Goal: Information Seeking & Learning: Learn about a topic

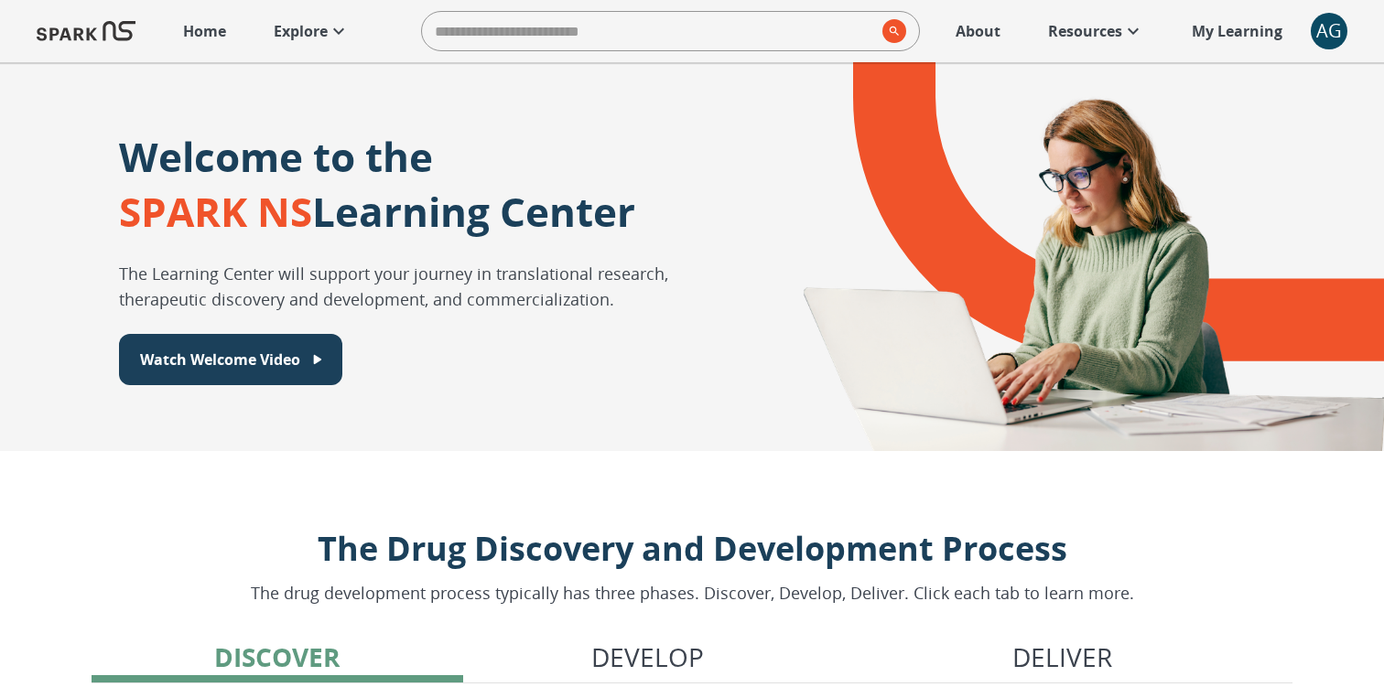
click at [297, 35] on p "Explore" at bounding box center [301, 31] width 54 height 22
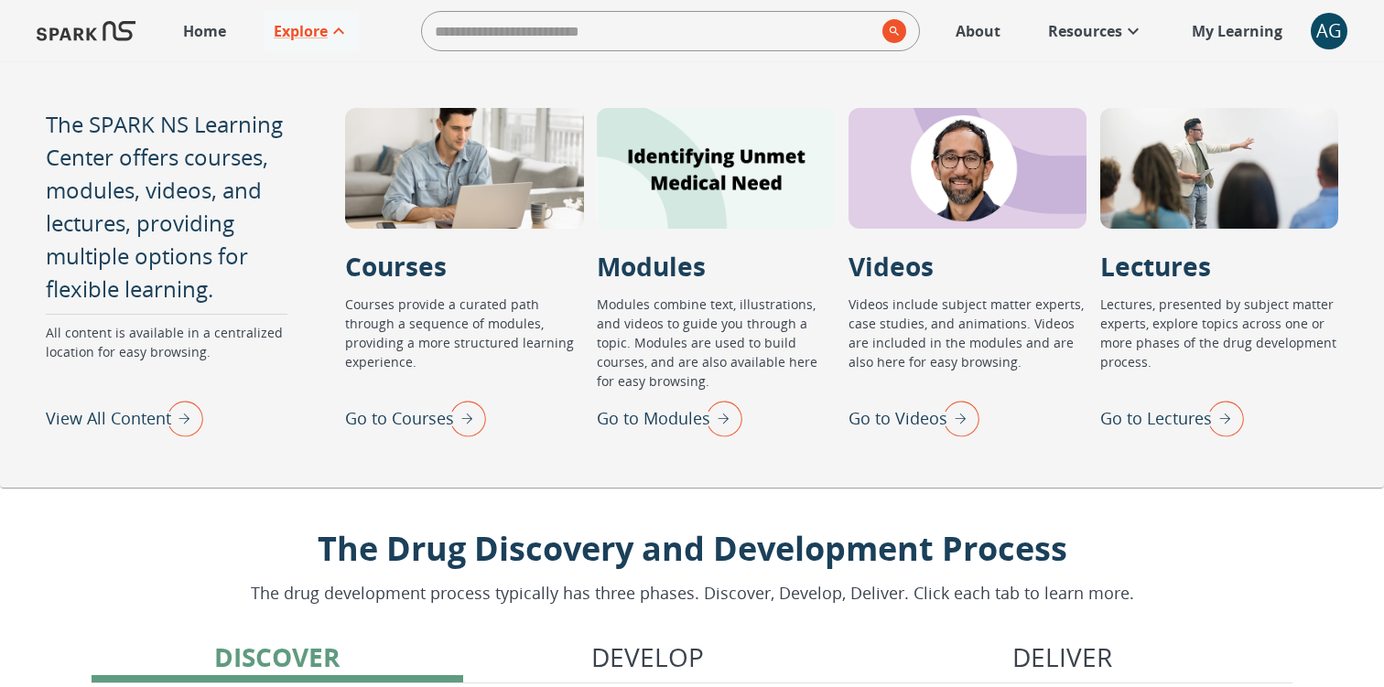
click at [456, 415] on img "Go to Courses" at bounding box center [463, 418] width 46 height 48
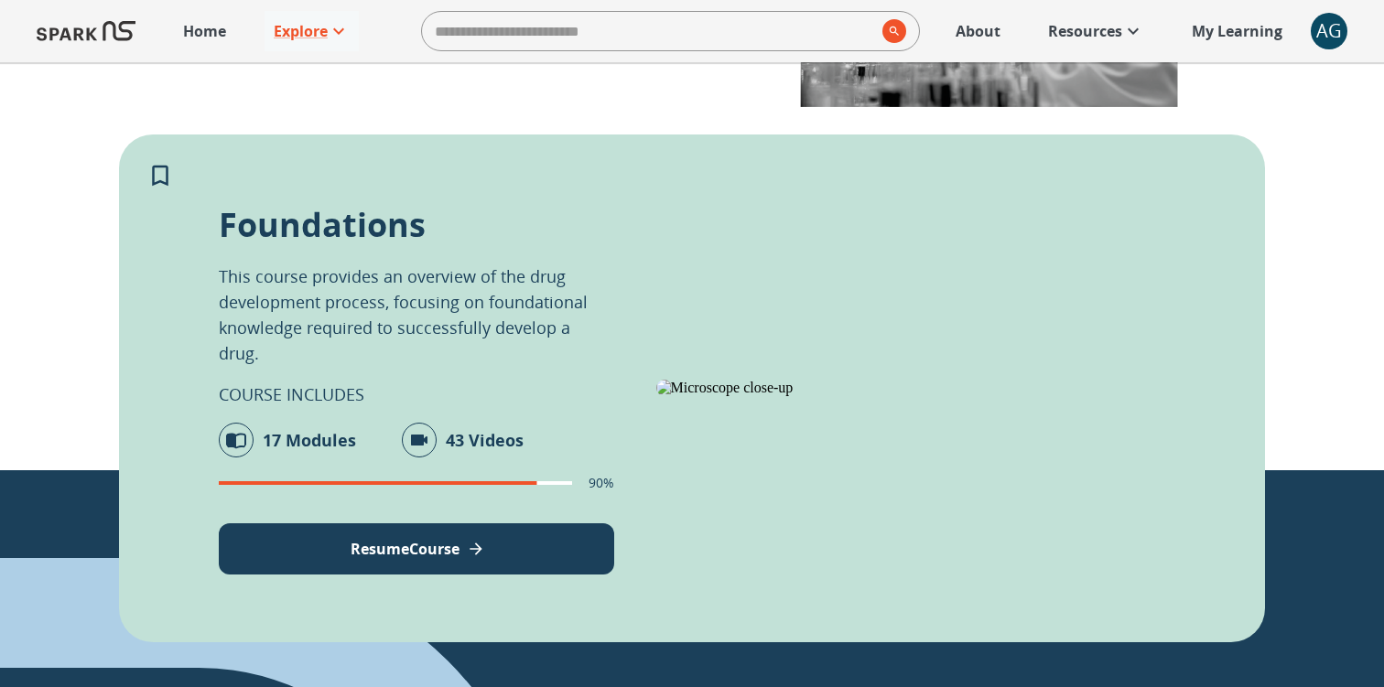
scroll to position [286, 0]
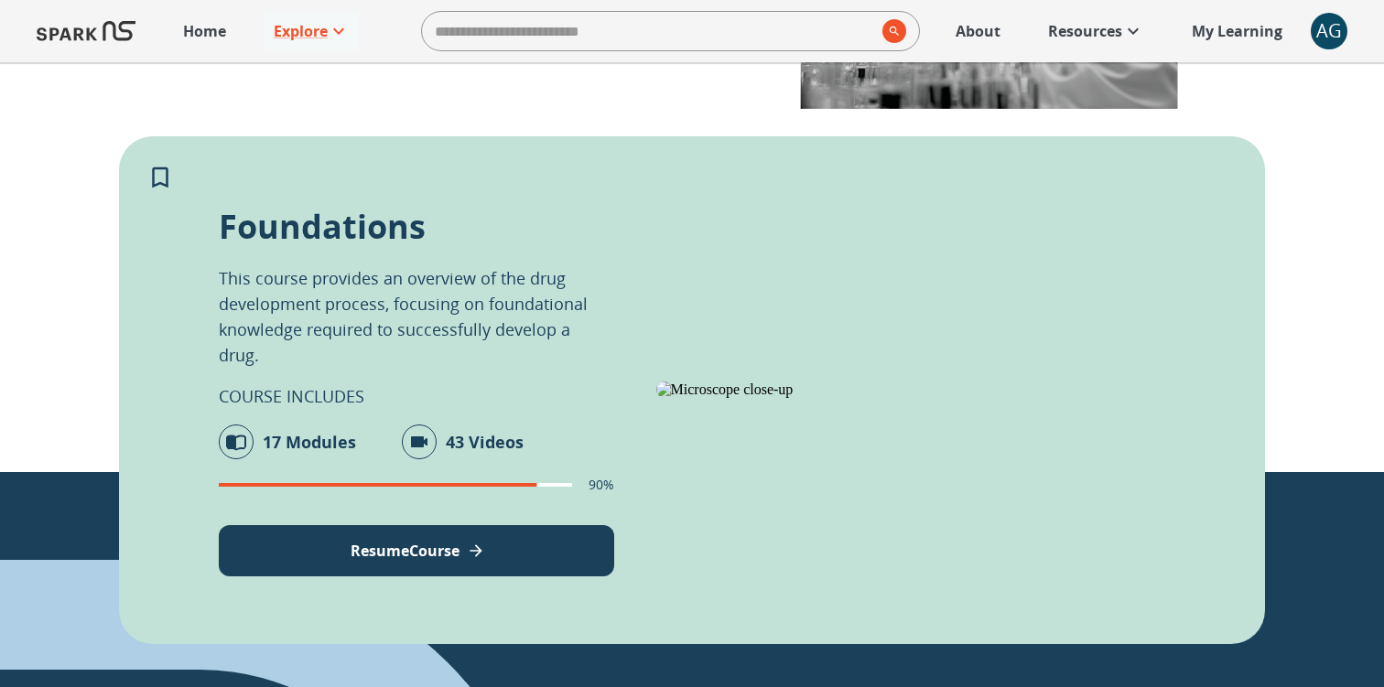
click at [499, 525] on button "Resume Course" at bounding box center [416, 550] width 395 height 51
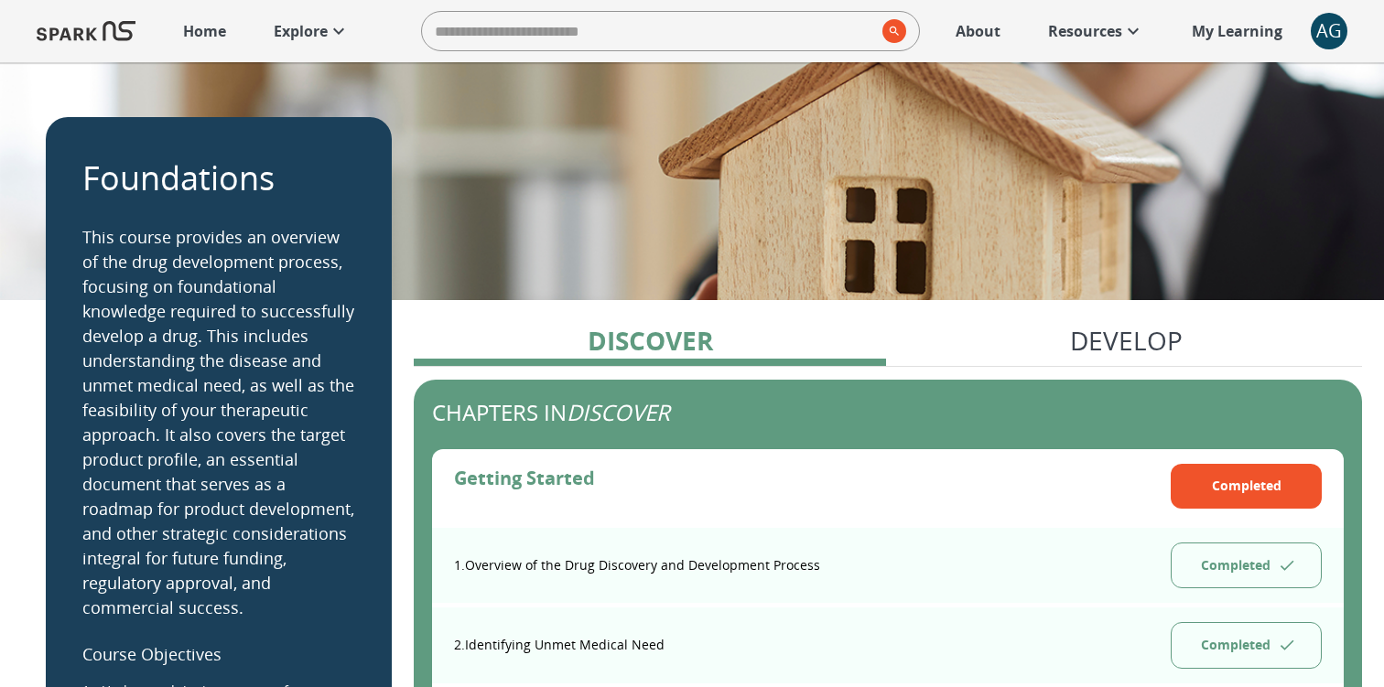
click at [1323, 20] on div "AG" at bounding box center [1328, 31] width 37 height 37
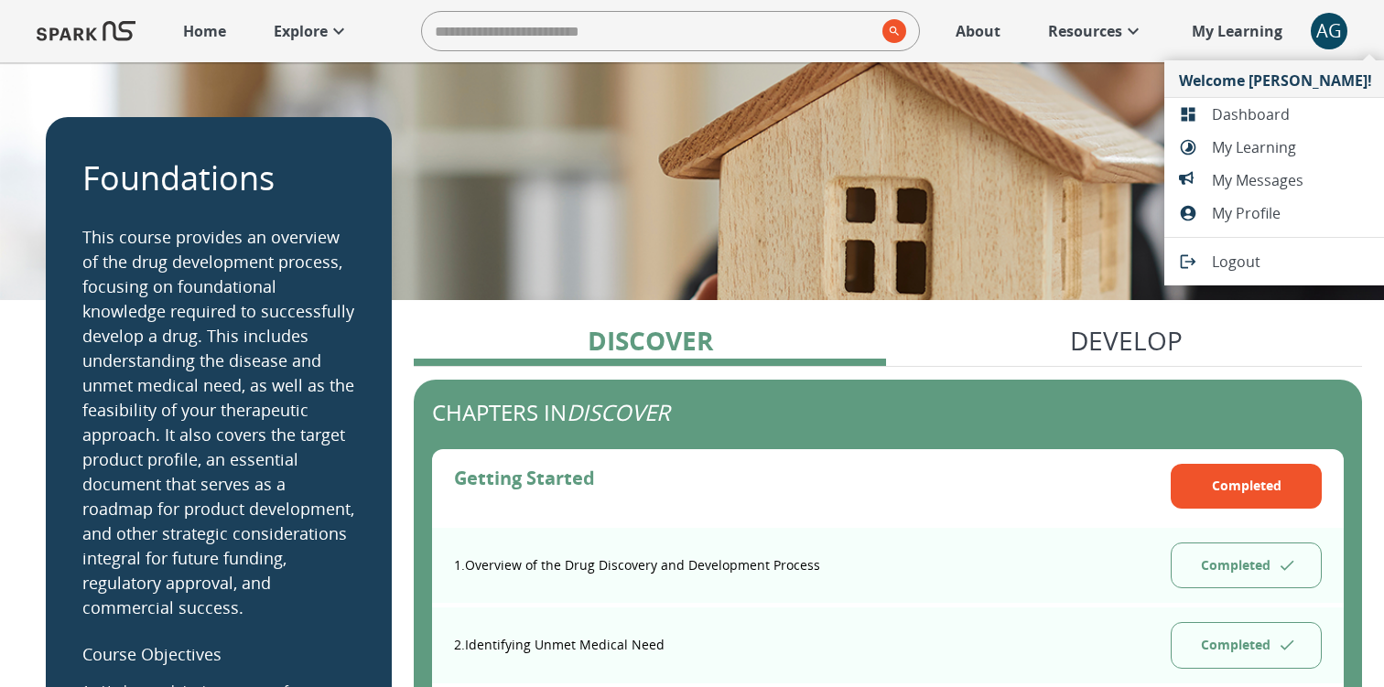
click at [1229, 146] on span "My Learning" at bounding box center [1292, 147] width 160 height 22
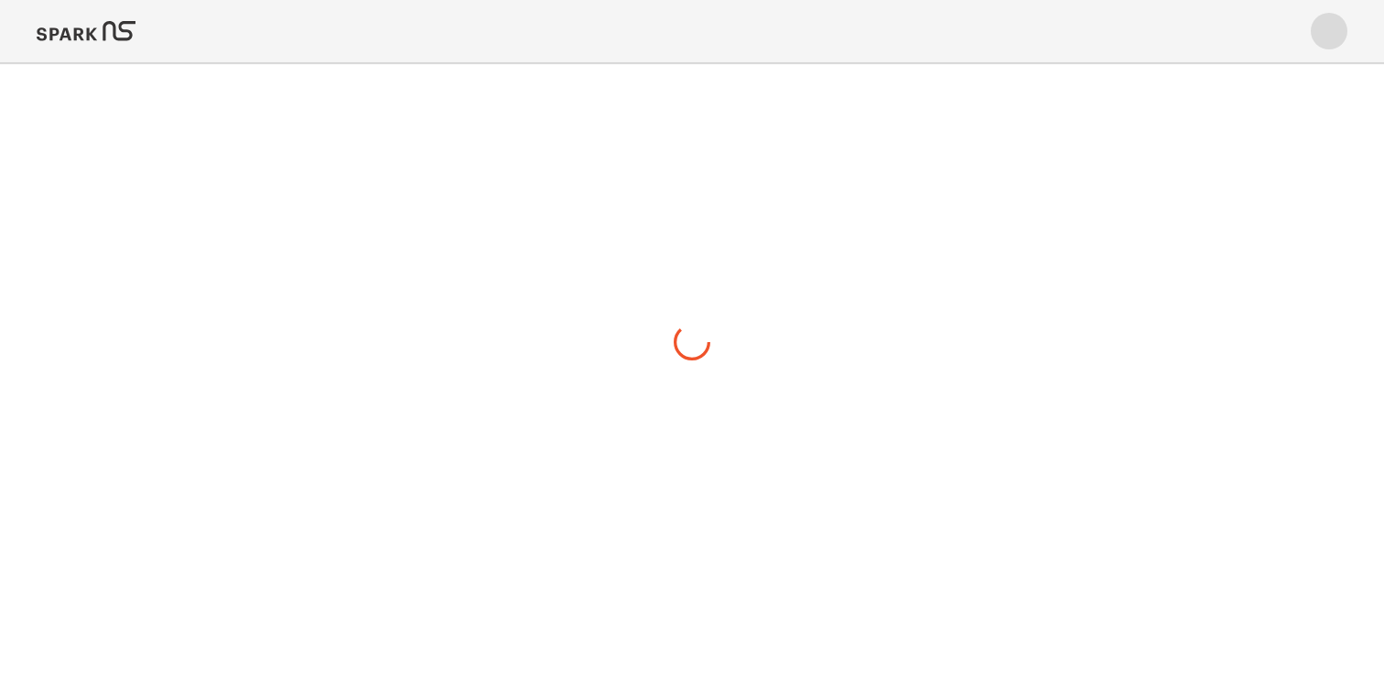
click at [1319, 30] on div at bounding box center [692, 343] width 1384 height 687
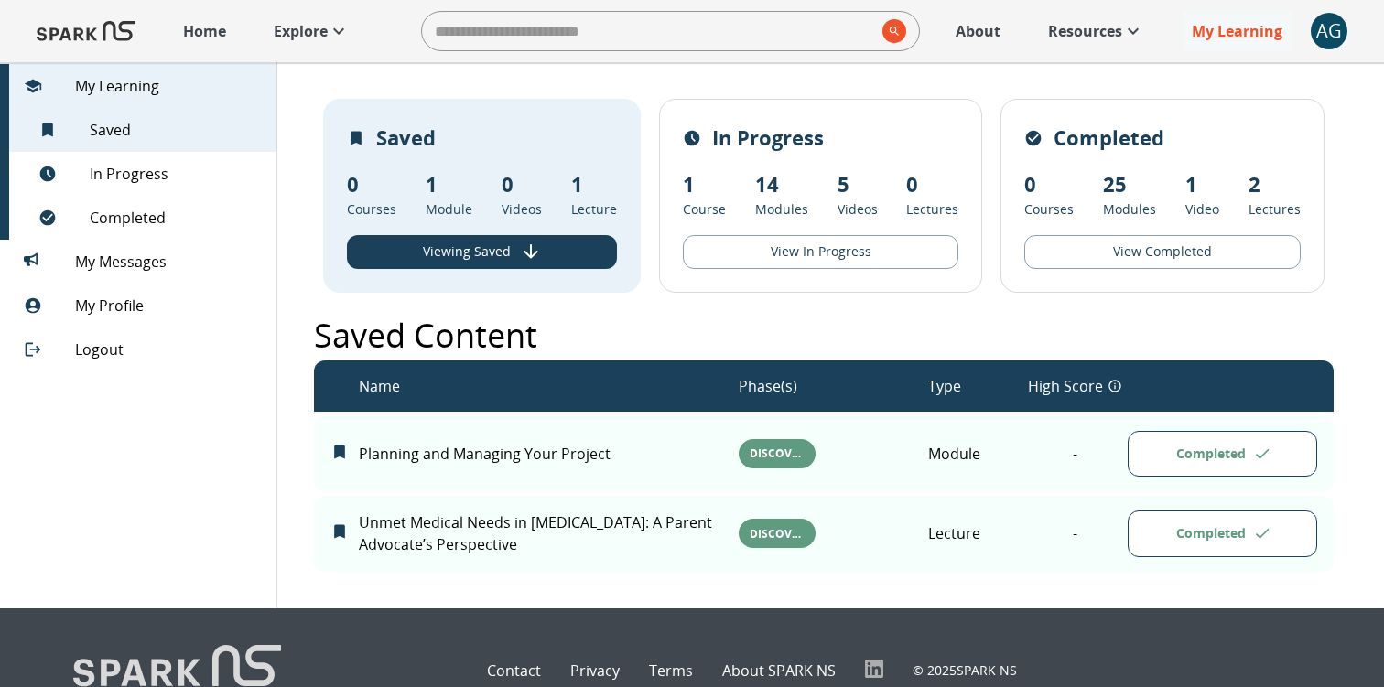
click at [1334, 27] on div "AG" at bounding box center [1328, 31] width 37 height 37
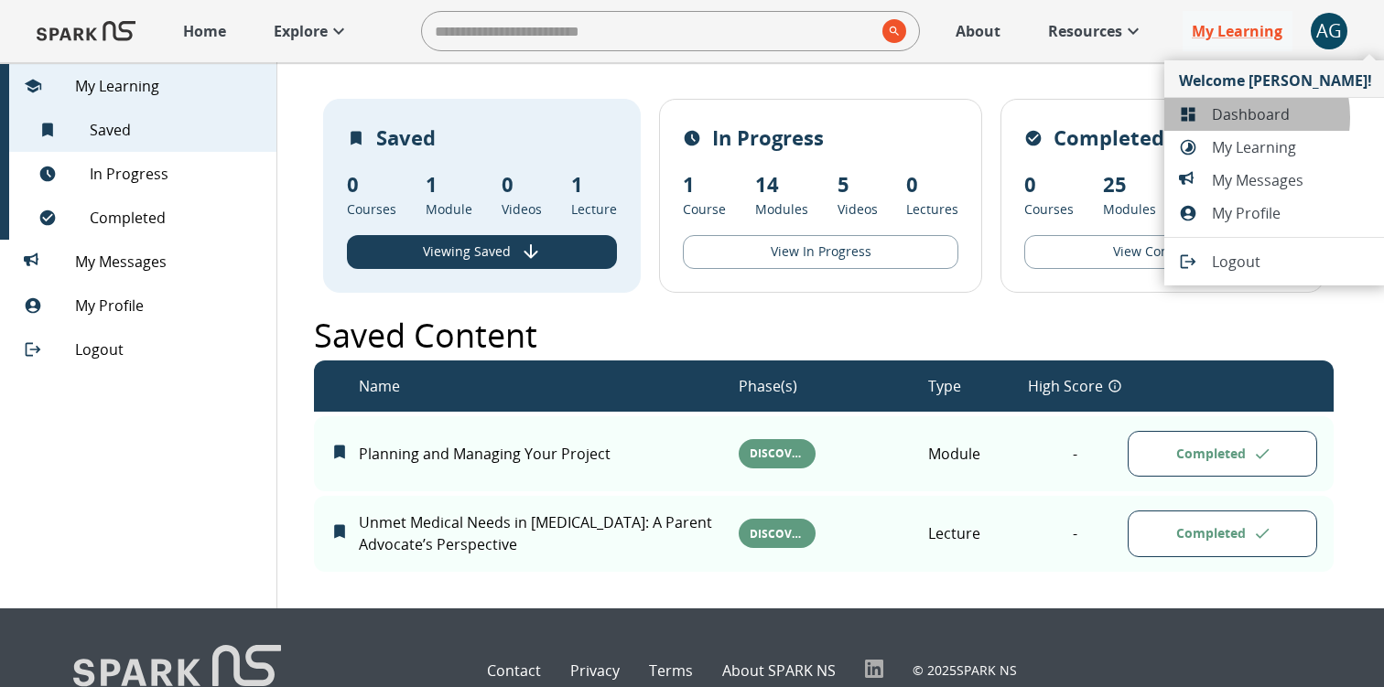
click at [1230, 117] on span "Dashboard" at bounding box center [1292, 114] width 160 height 22
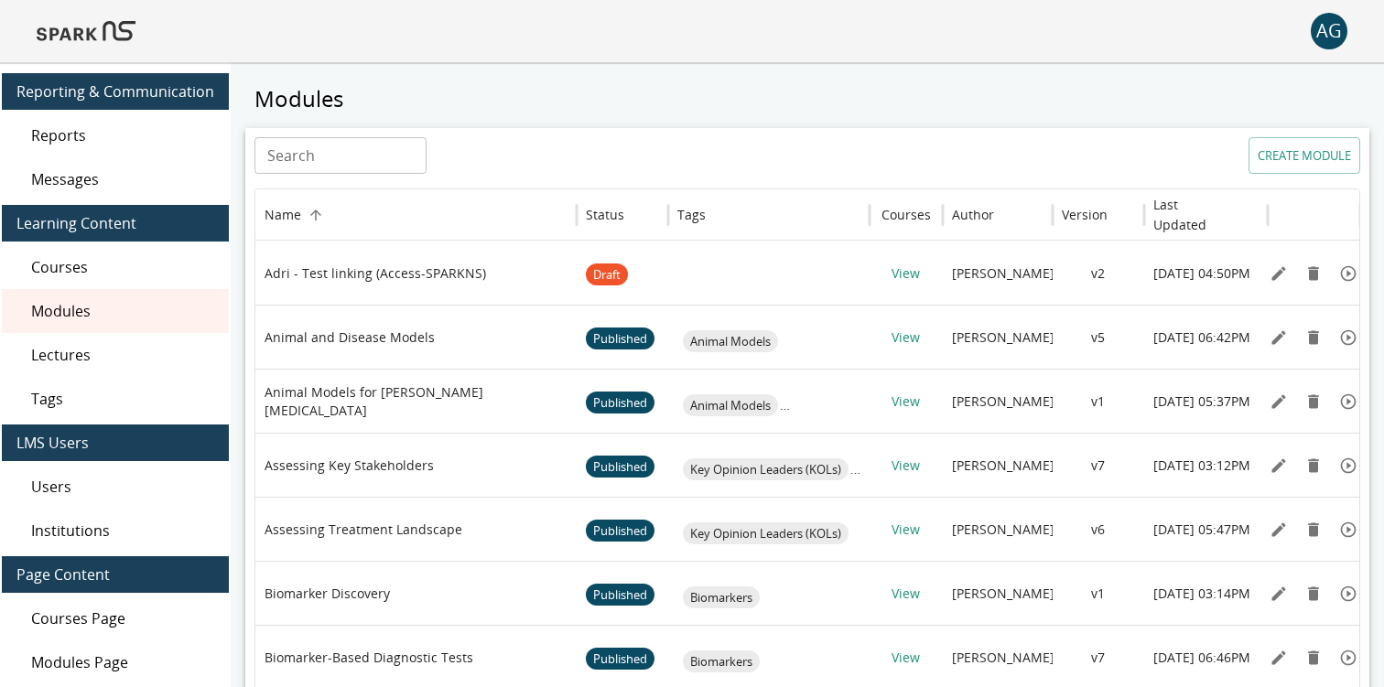
click at [68, 271] on span "Courses" at bounding box center [122, 267] width 183 height 22
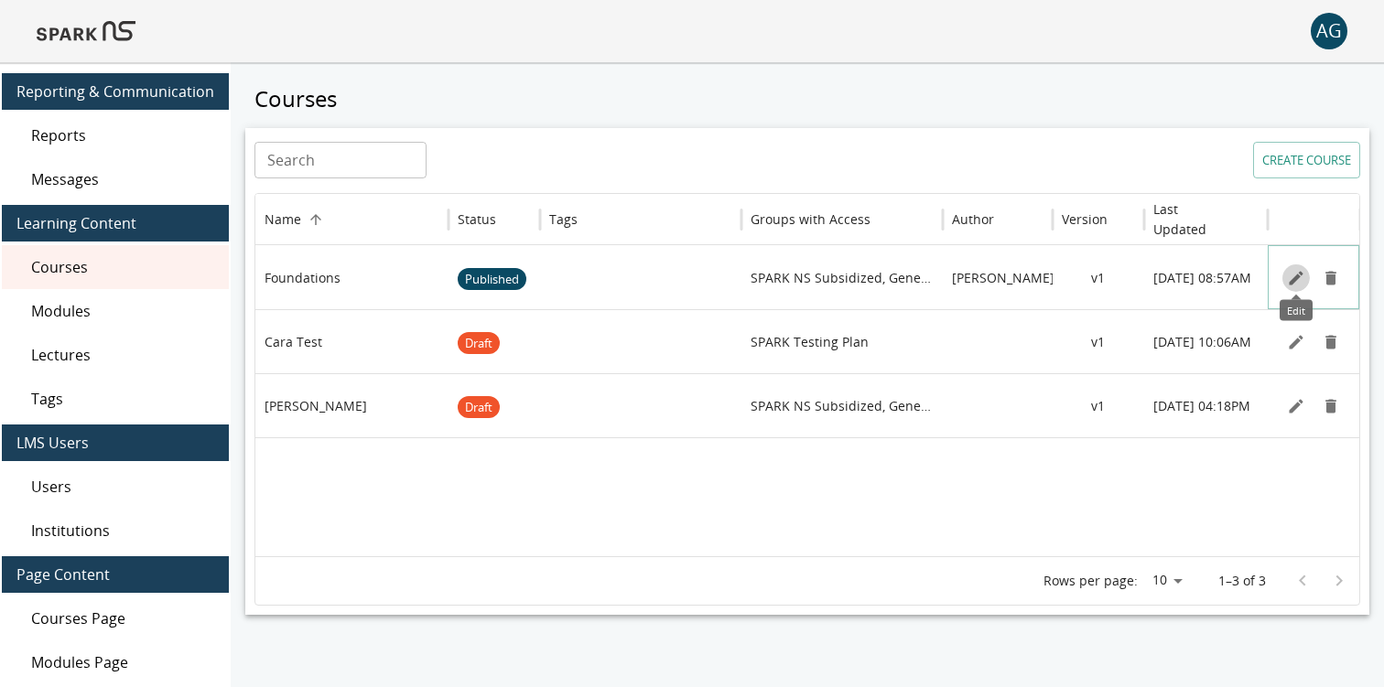
click at [1296, 280] on icon "Edit" at bounding box center [1296, 278] width 14 height 14
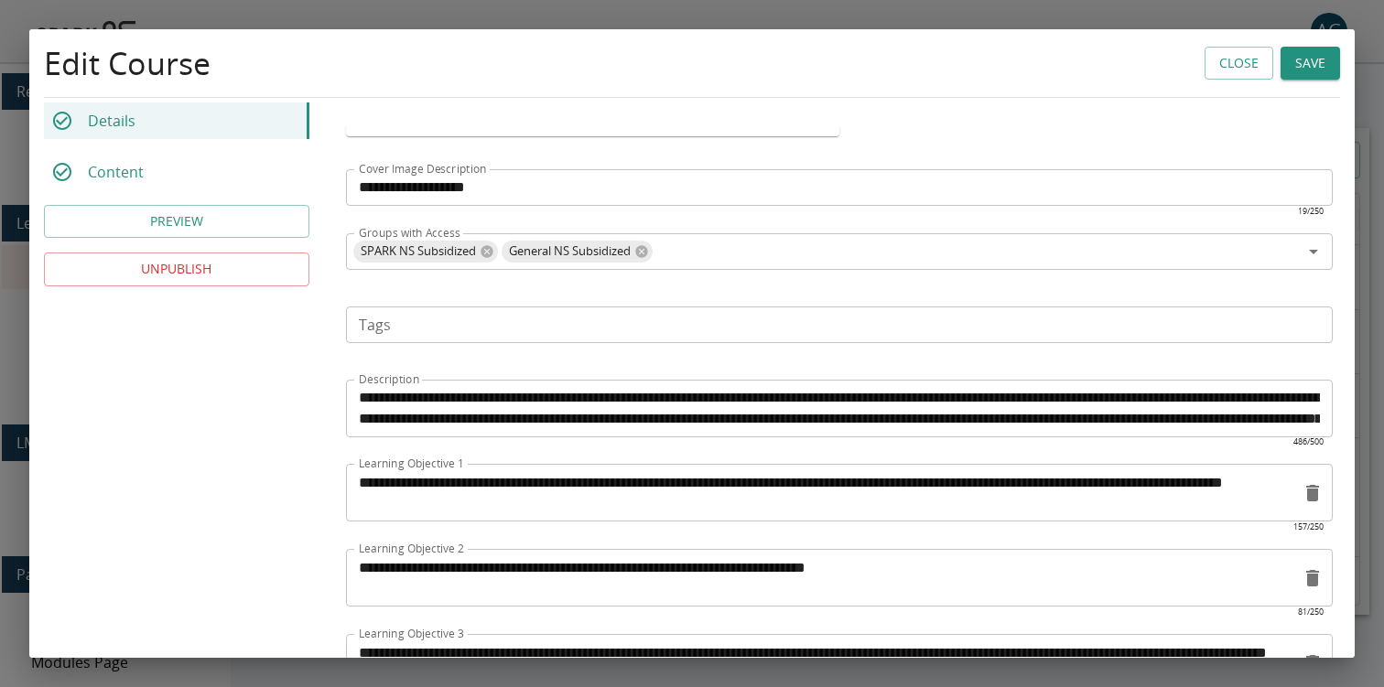
scroll to position [458, 0]
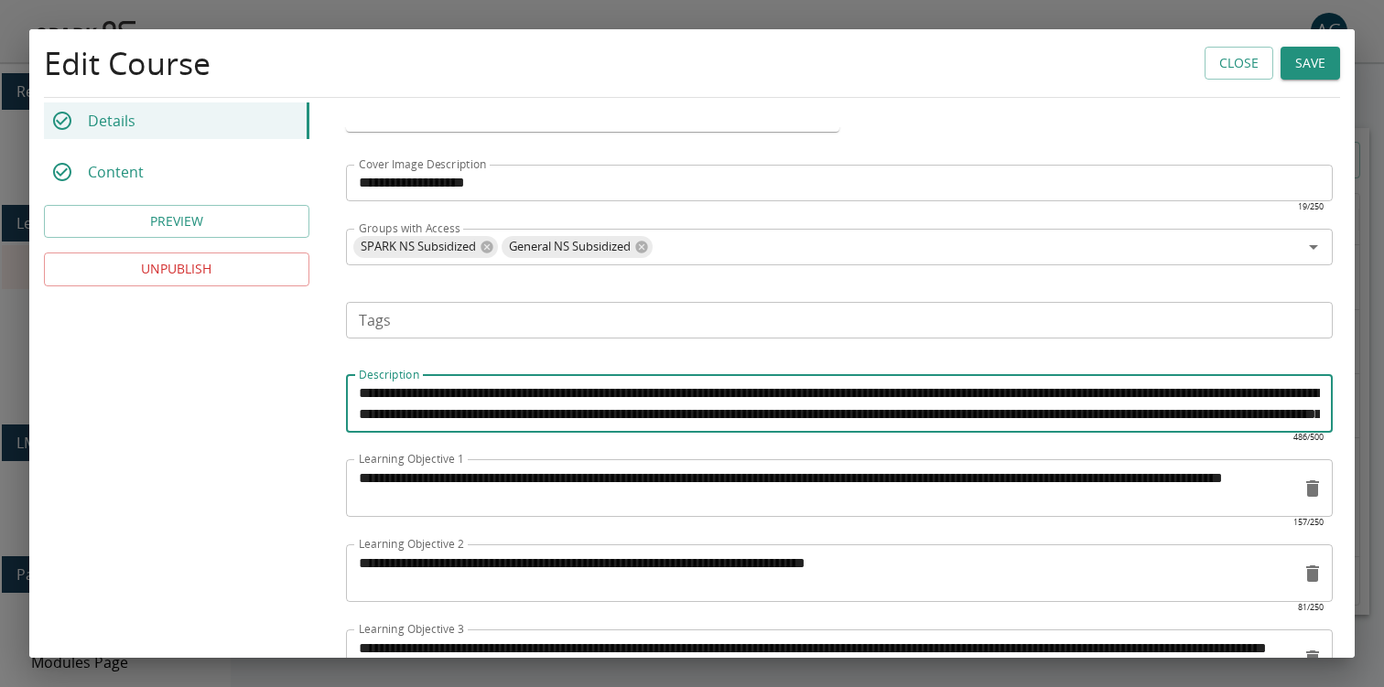
click at [543, 409] on textarea "**********" at bounding box center [839, 404] width 961 height 42
paste textarea
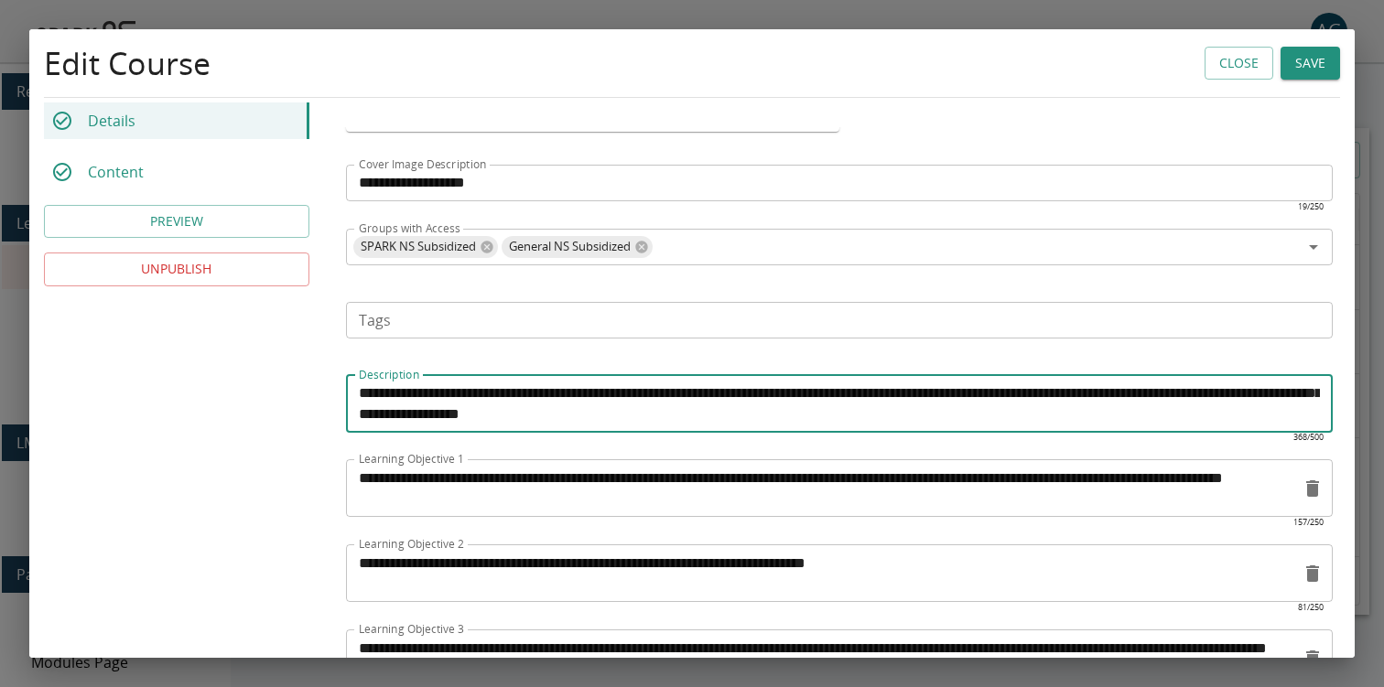
scroll to position [0, 0]
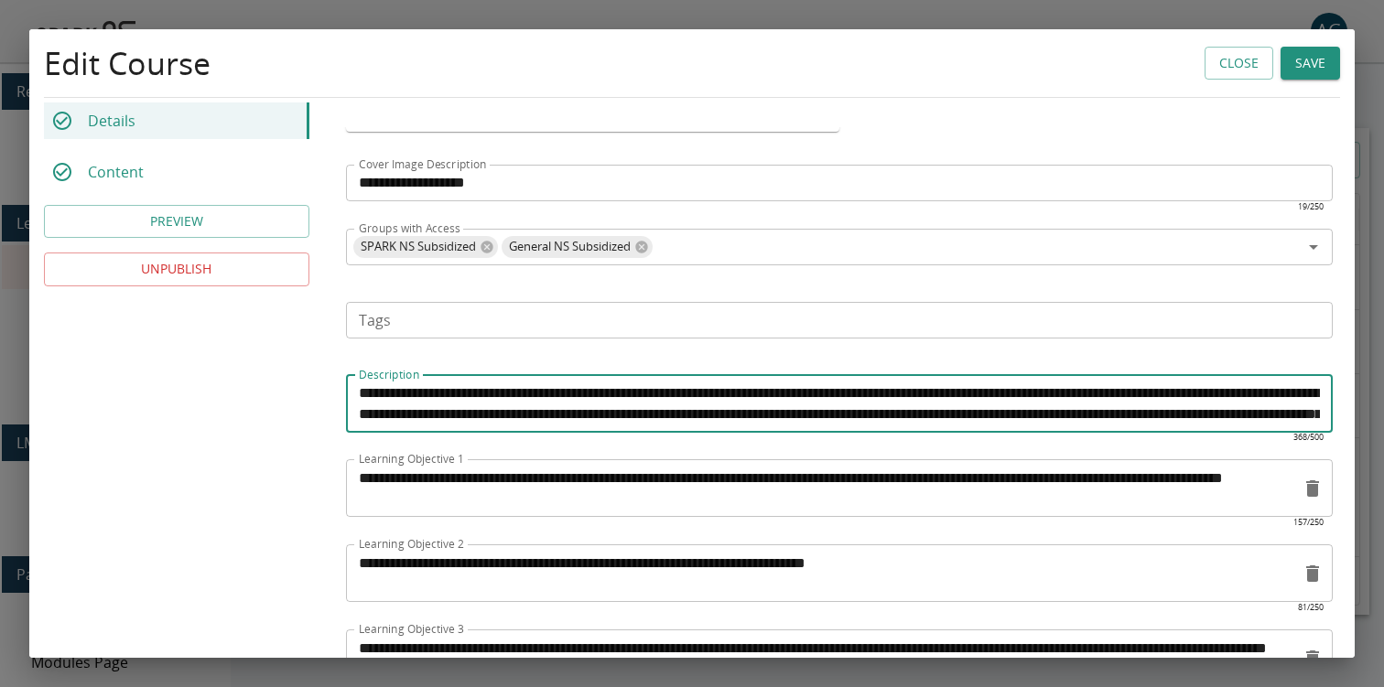
type textarea "**********"
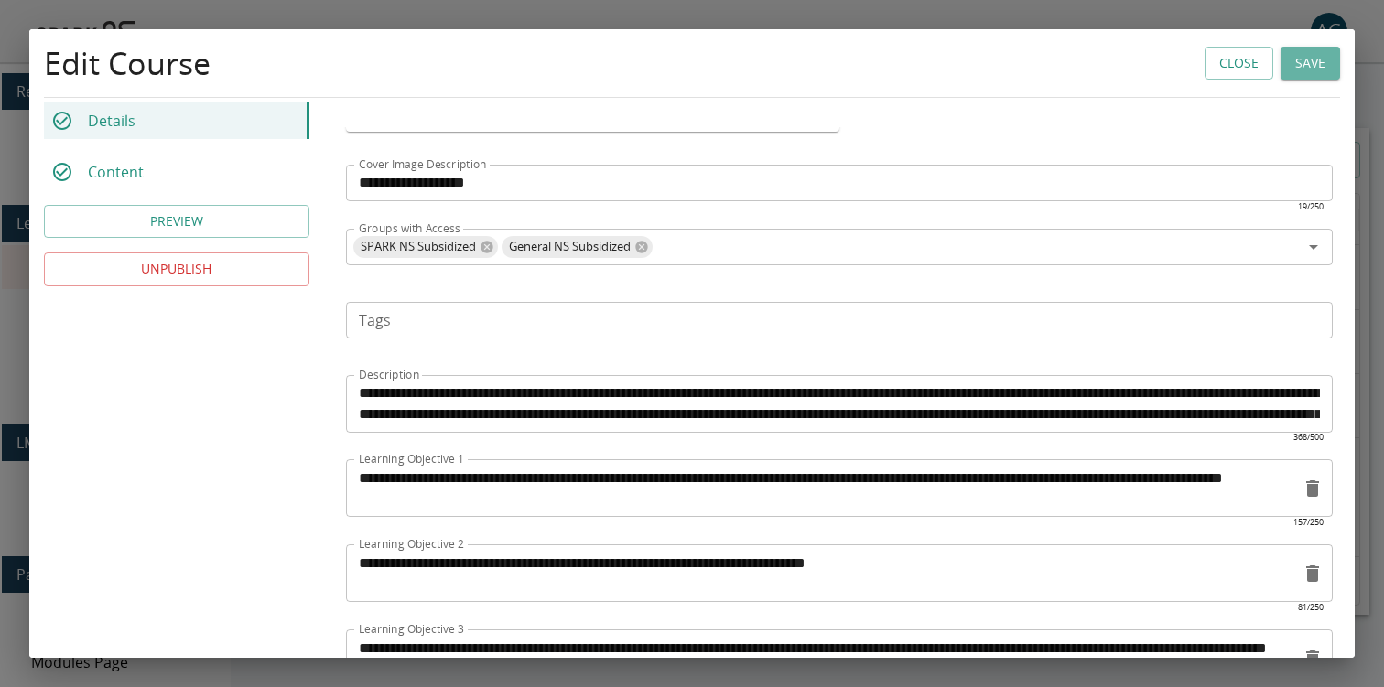
click at [1287, 57] on button "Save" at bounding box center [1309, 64] width 59 height 34
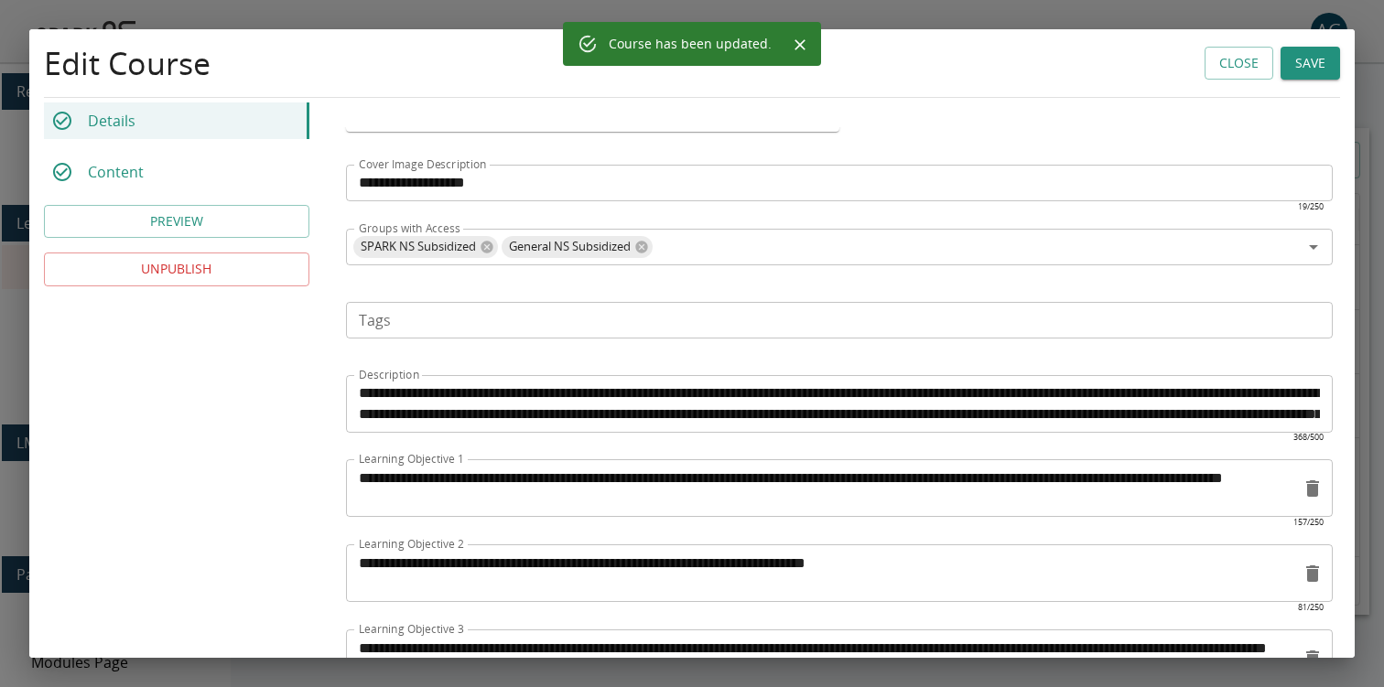
click at [1253, 63] on button "Close" at bounding box center [1238, 64] width 69 height 34
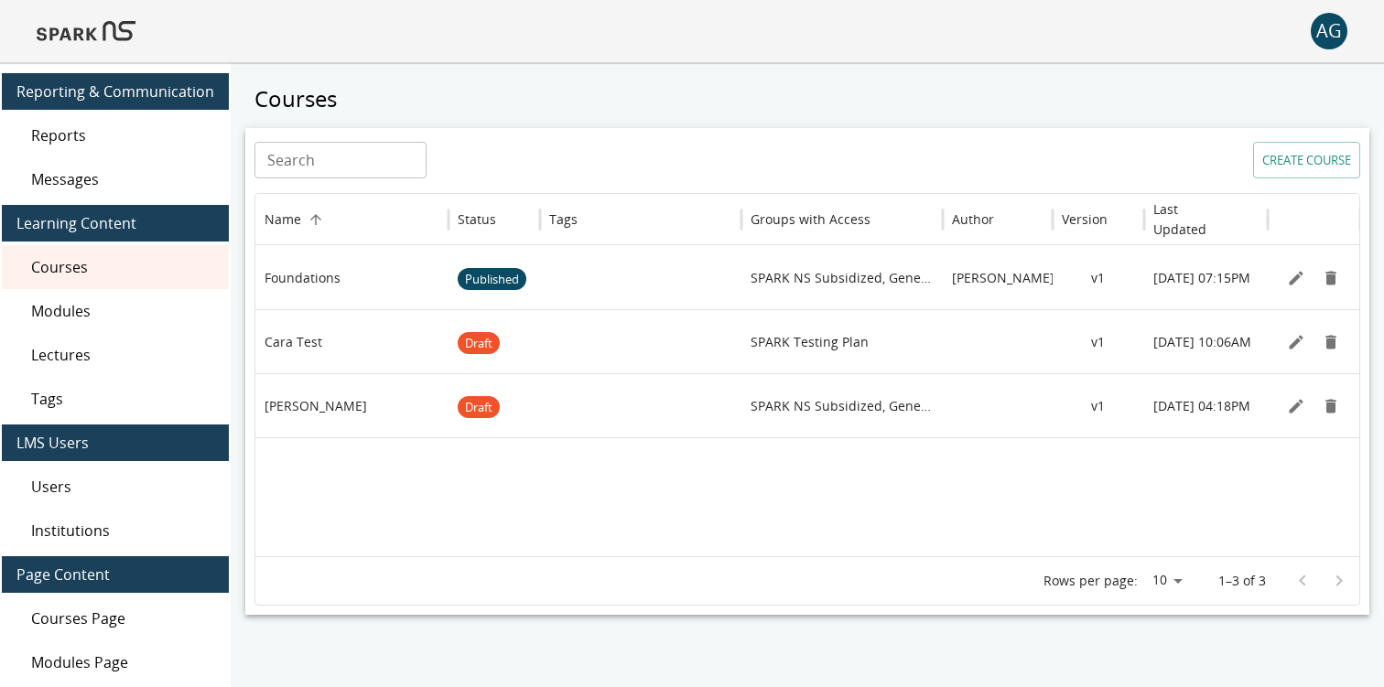
click at [107, 38] on img at bounding box center [86, 31] width 99 height 44
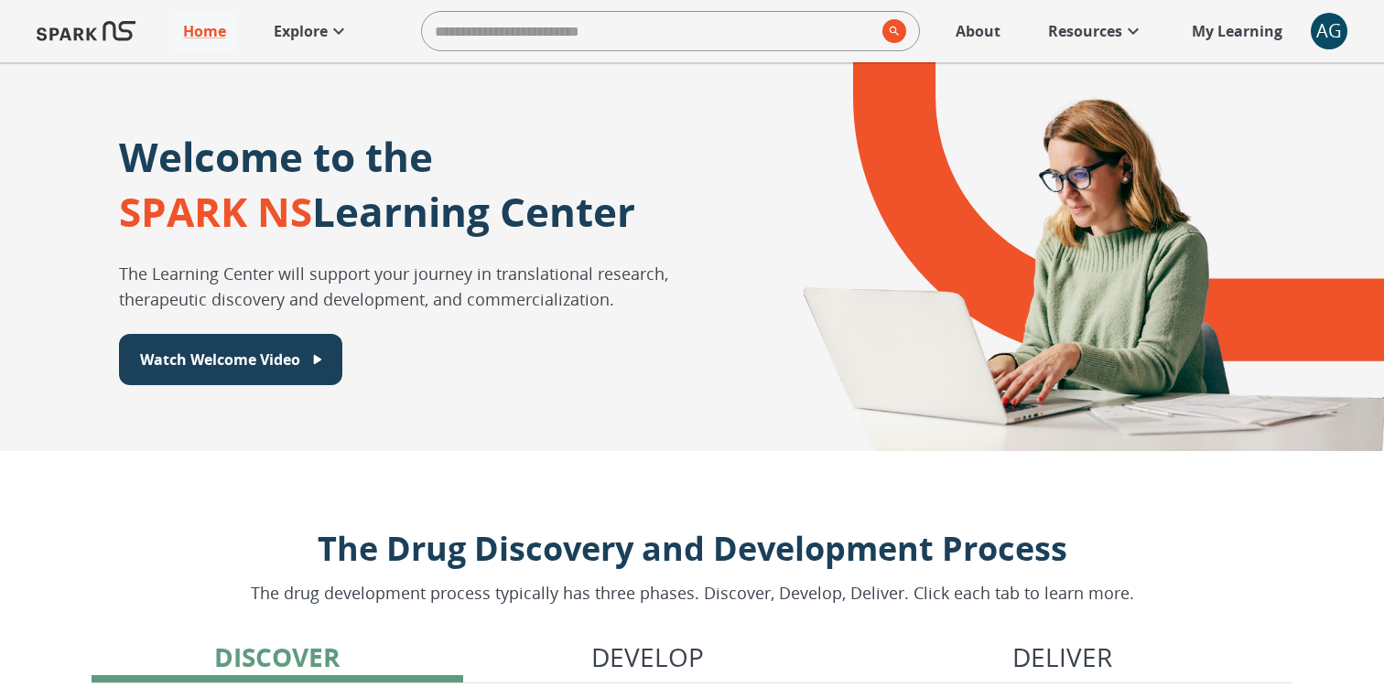
click at [335, 31] on icon at bounding box center [339, 31] width 22 height 22
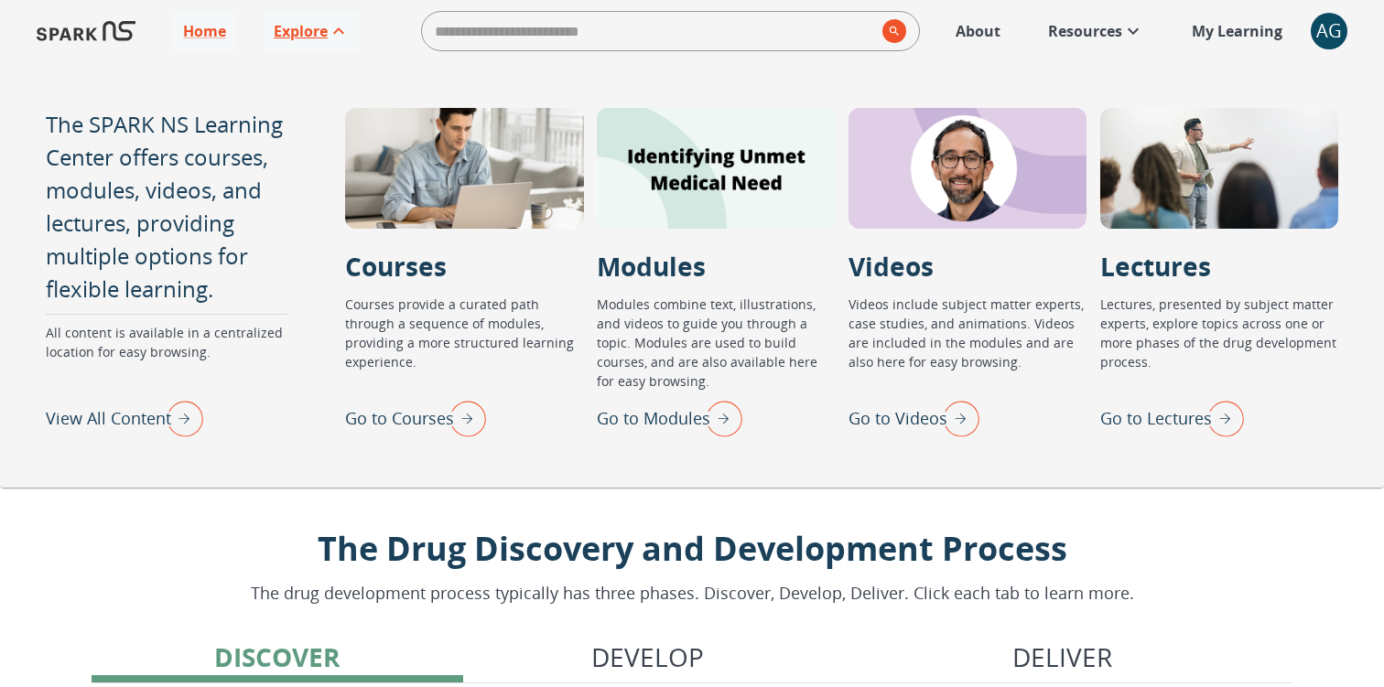
click at [464, 426] on img "Go to Courses" at bounding box center [463, 418] width 46 height 48
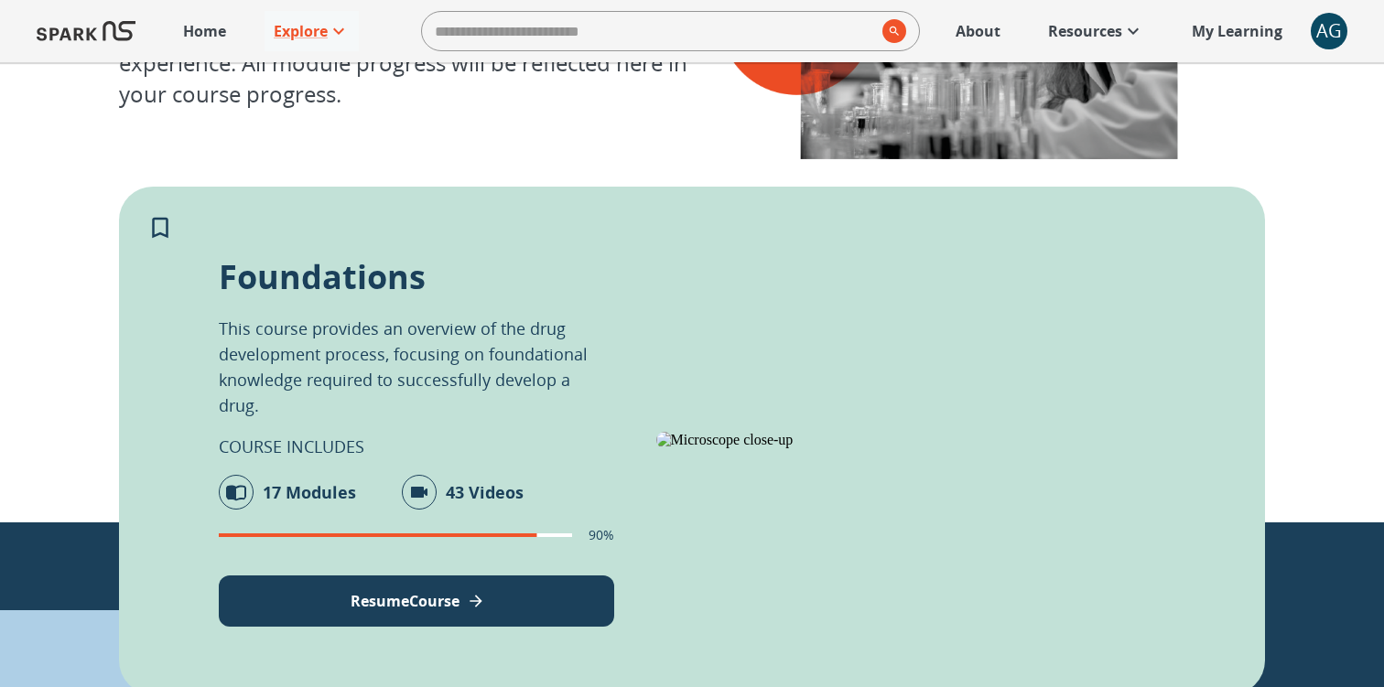
scroll to position [249, 0]
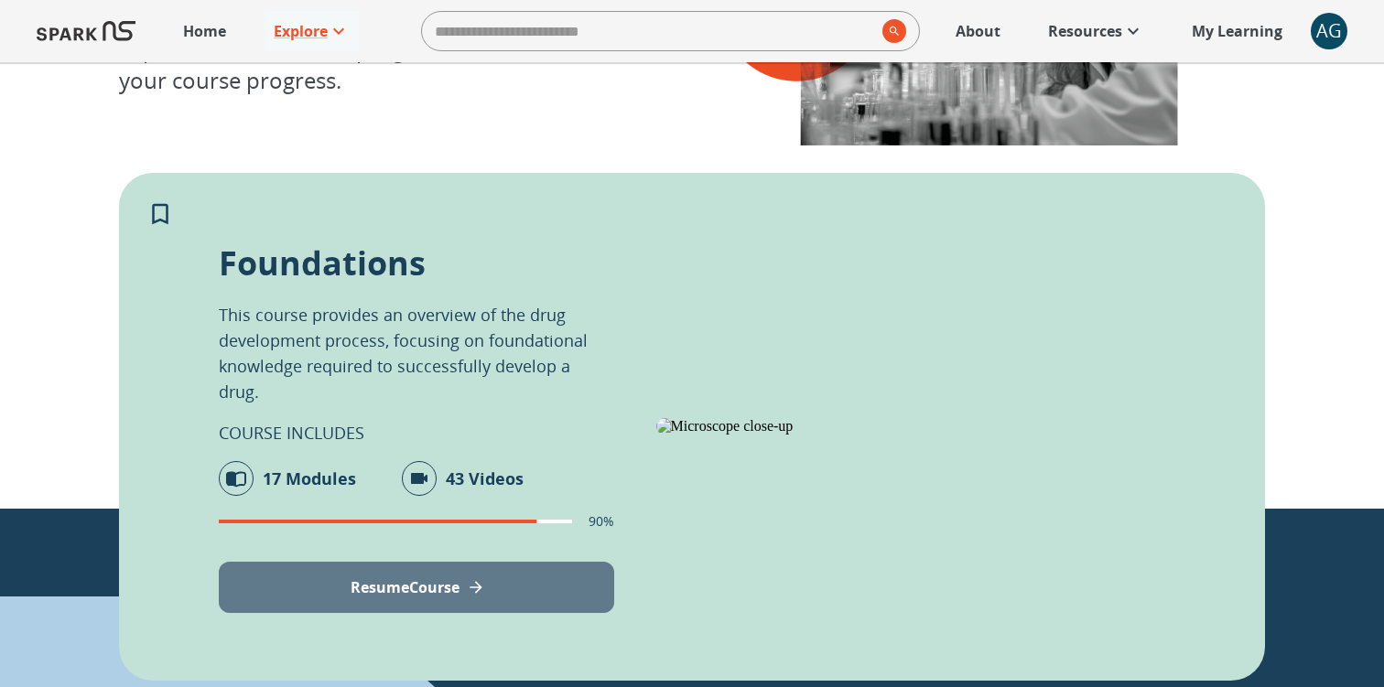
click at [461, 562] on button "Resume Course" at bounding box center [416, 587] width 395 height 51
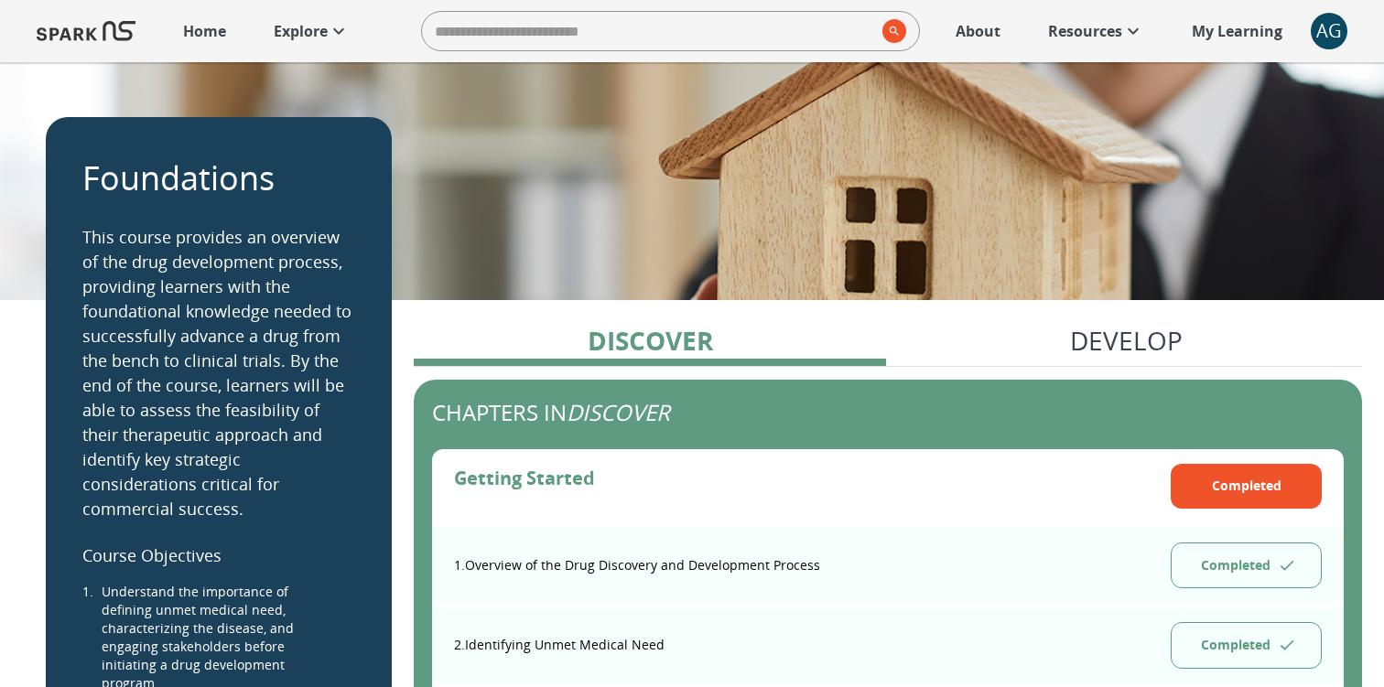
click at [333, 39] on icon at bounding box center [339, 31] width 22 height 22
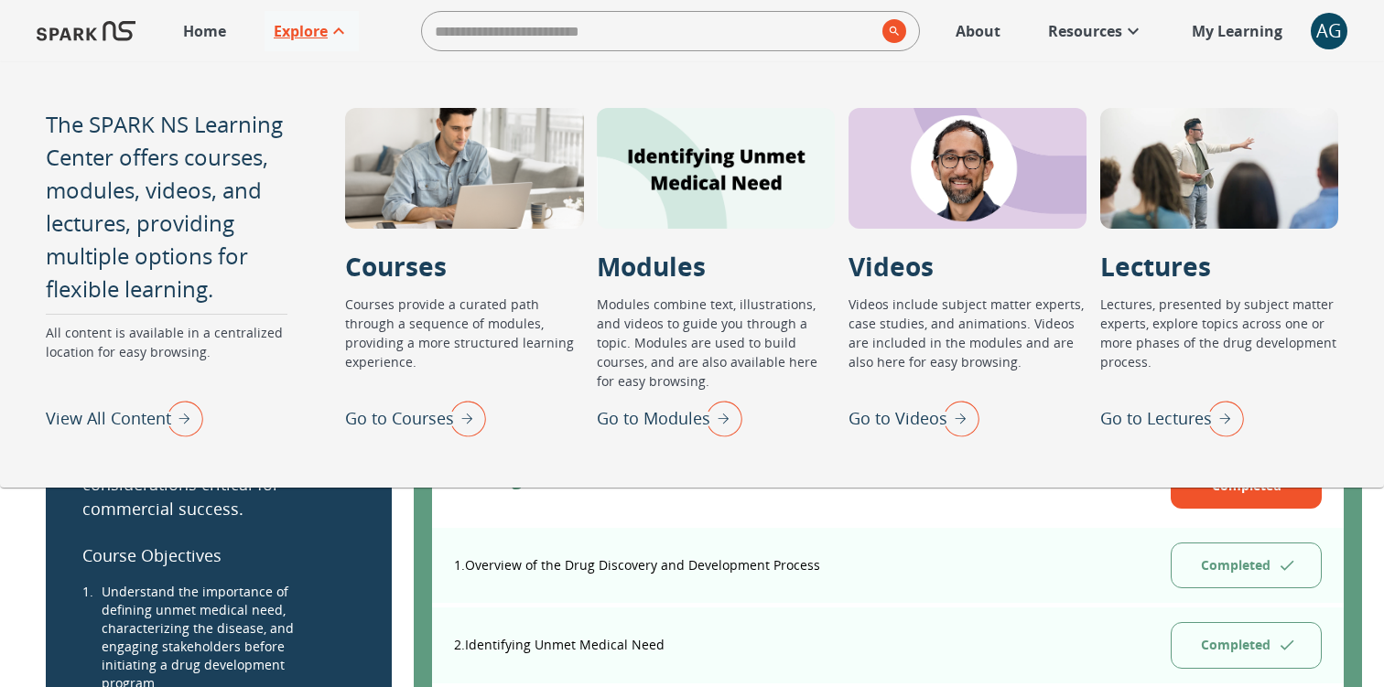
click at [461, 422] on img "Go to Courses" at bounding box center [463, 418] width 46 height 48
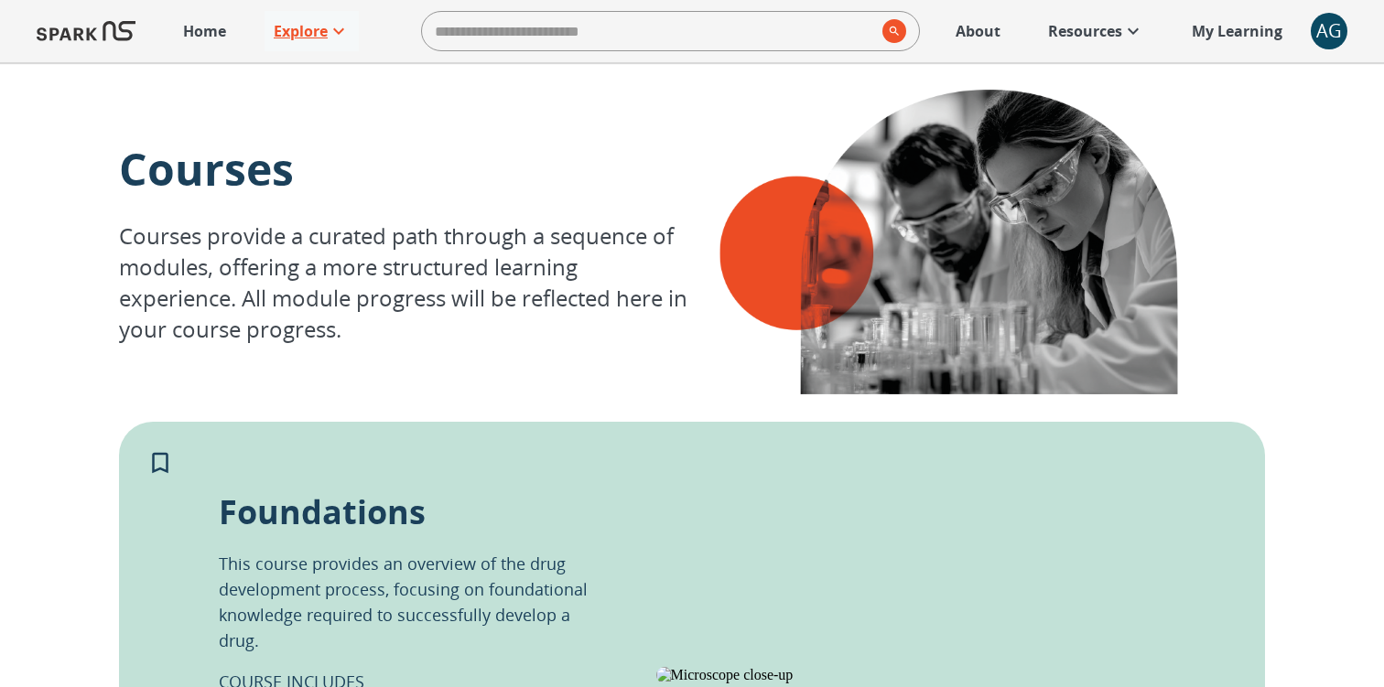
click at [338, 35] on icon at bounding box center [339, 31] width 22 height 22
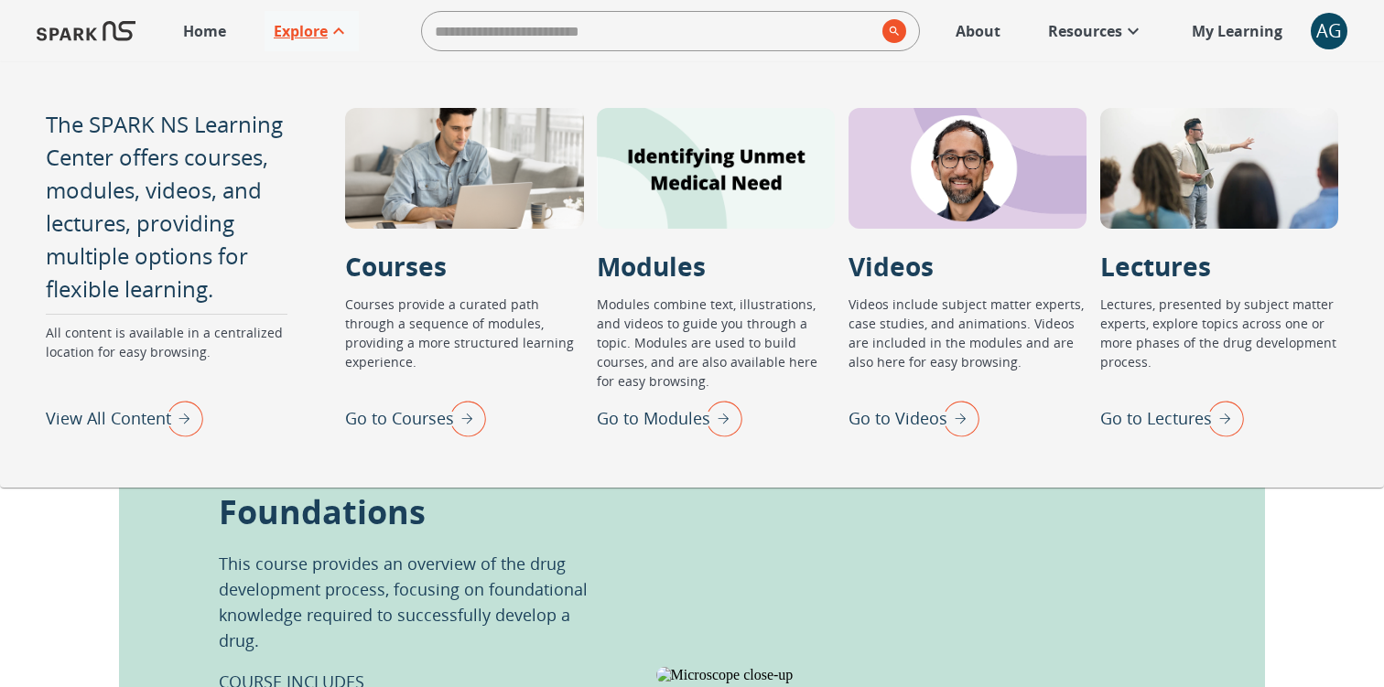
click at [560, 553] on p "This course provides an overview of the drug development process, focusing on f…" at bounding box center [416, 602] width 395 height 102
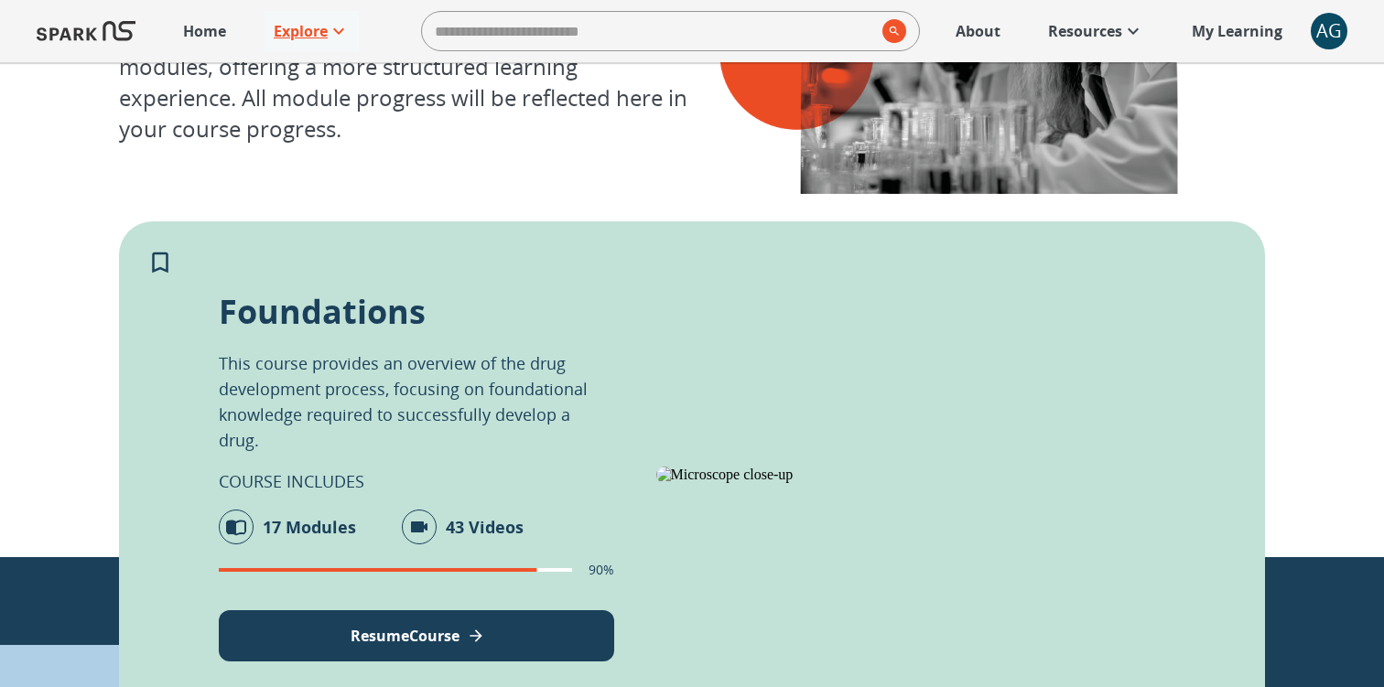
scroll to position [231, 0]
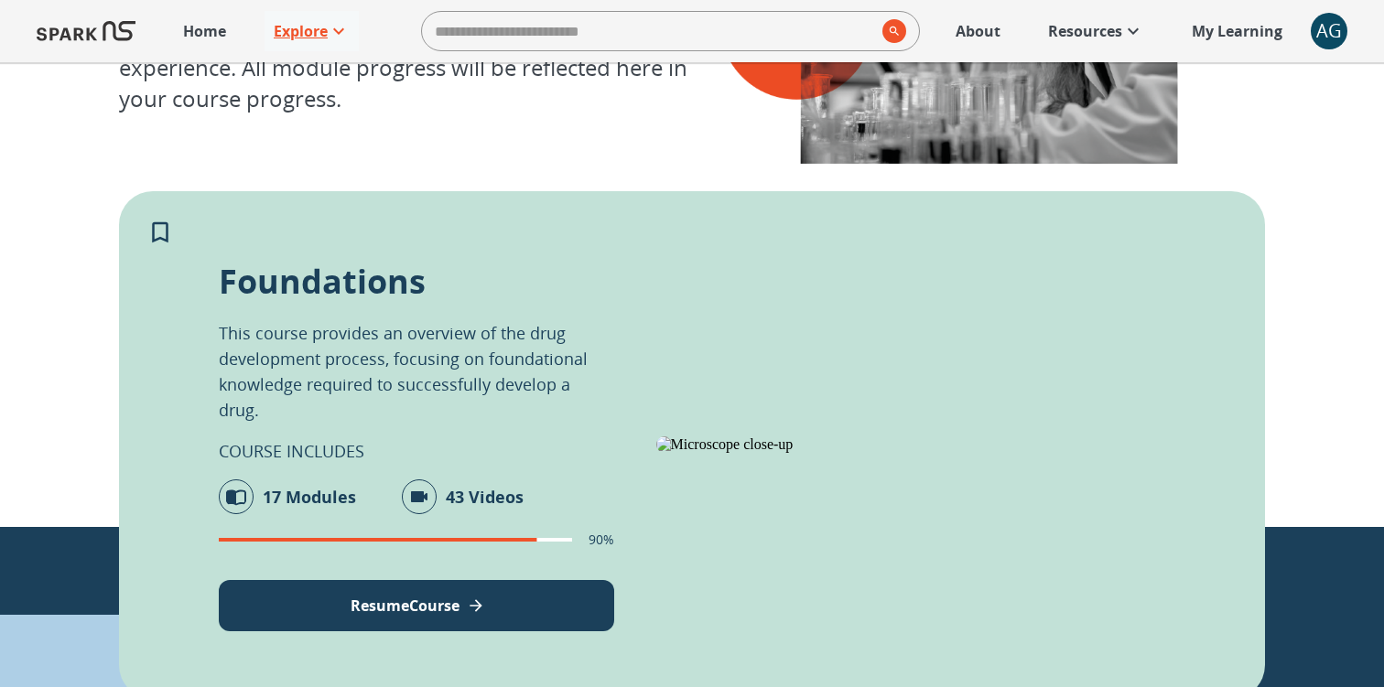
click at [457, 580] on button "Resume Course" at bounding box center [416, 605] width 395 height 51
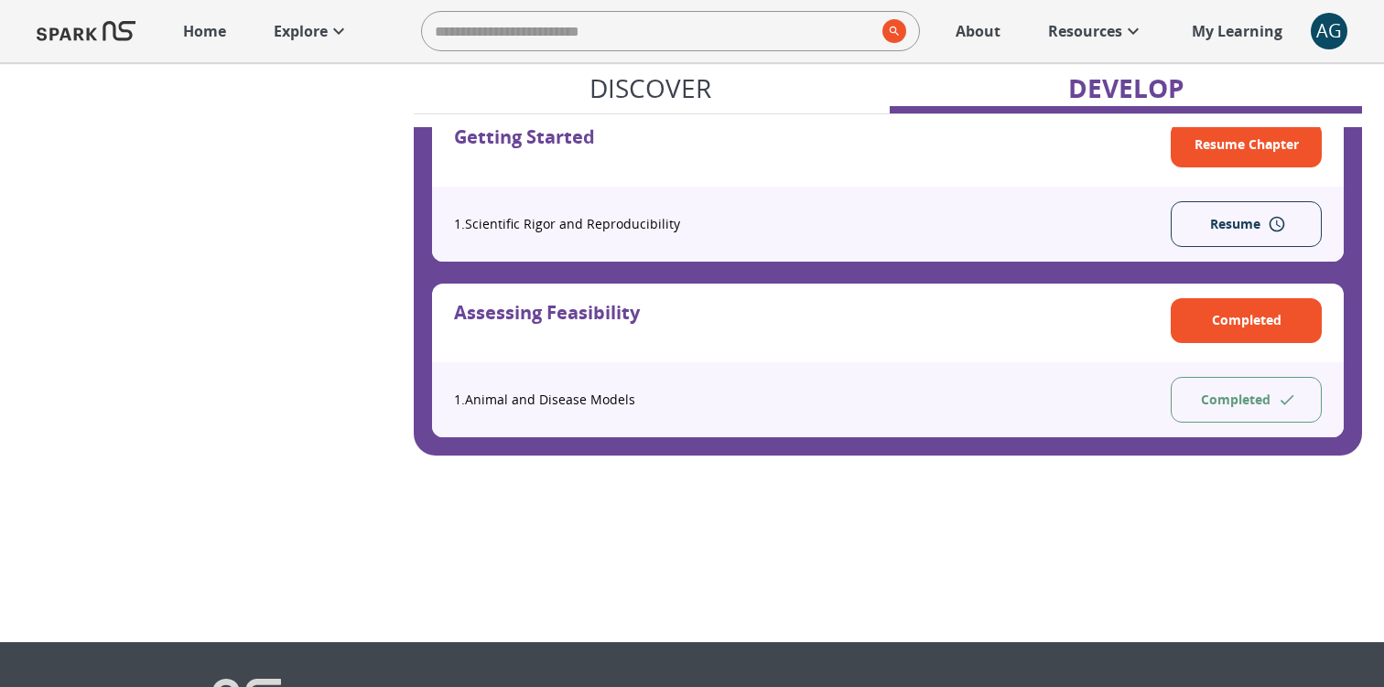
scroll to position [1936, 0]
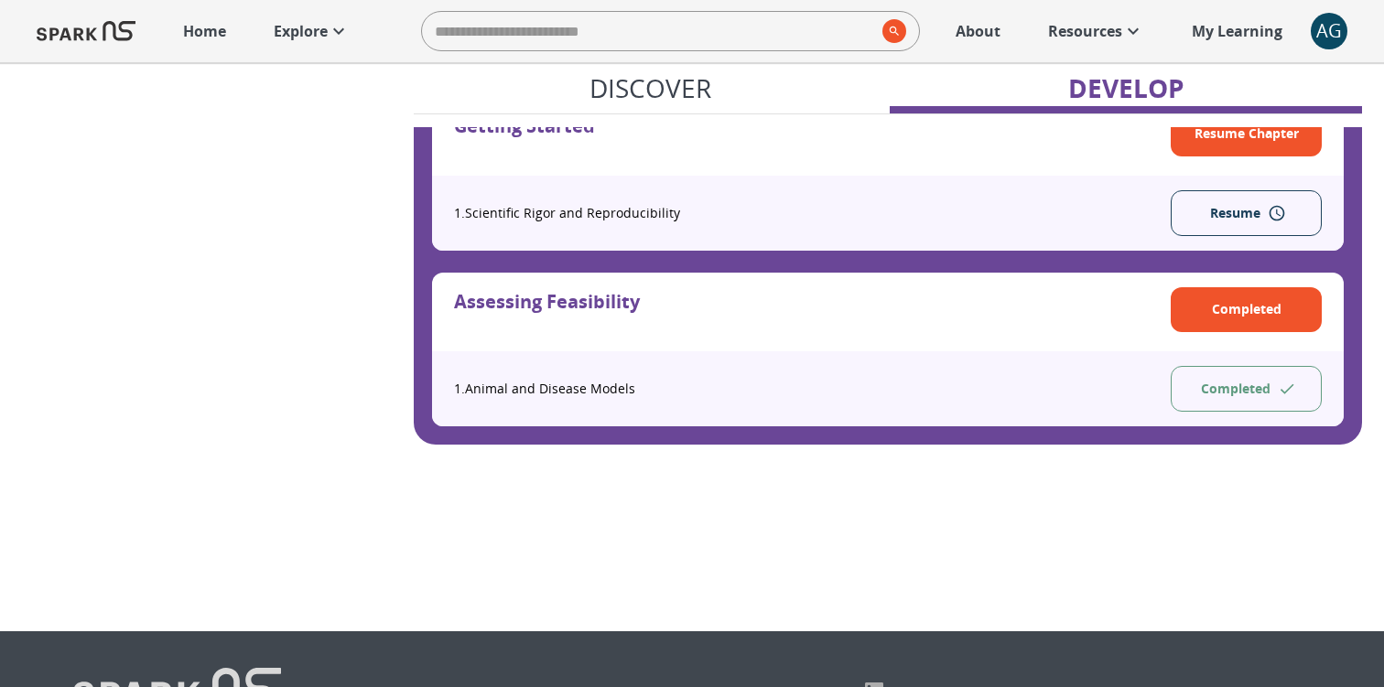
click at [1247, 216] on button "Resume" at bounding box center [1245, 213] width 151 height 47
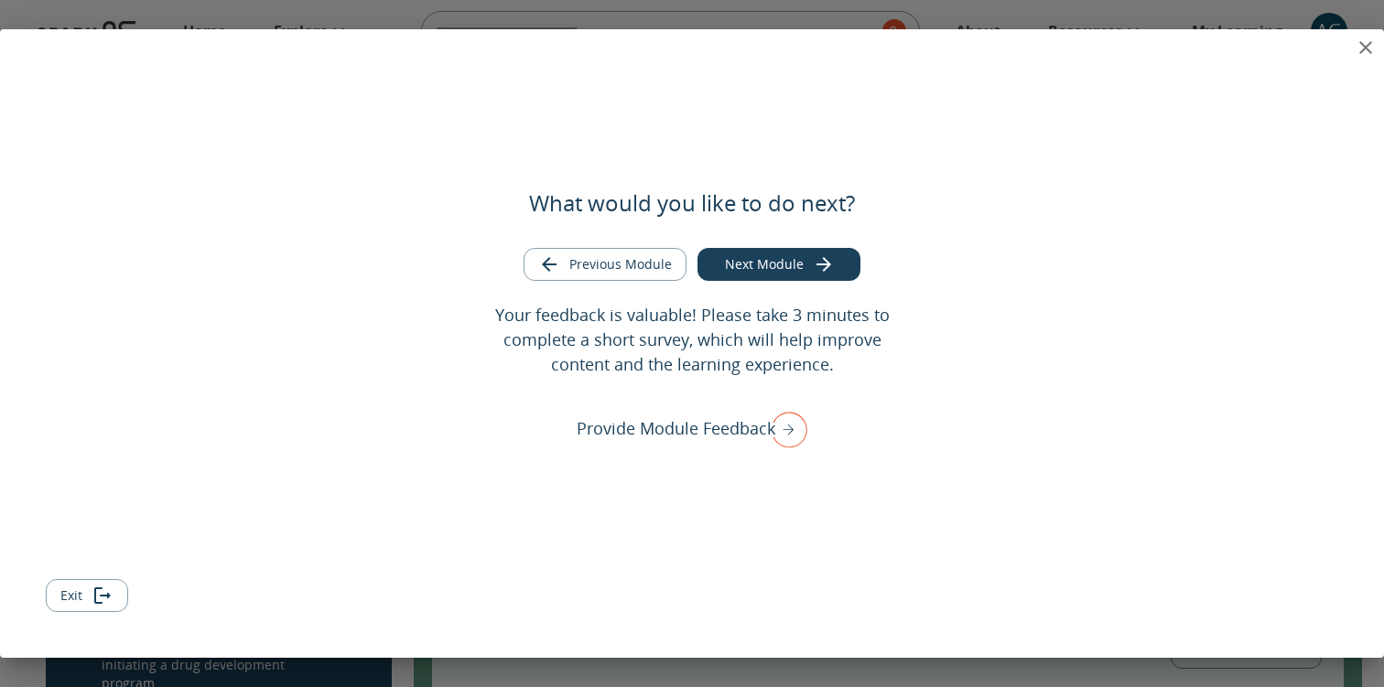
click at [1358, 38] on icon "close" at bounding box center [1365, 48] width 22 height 22
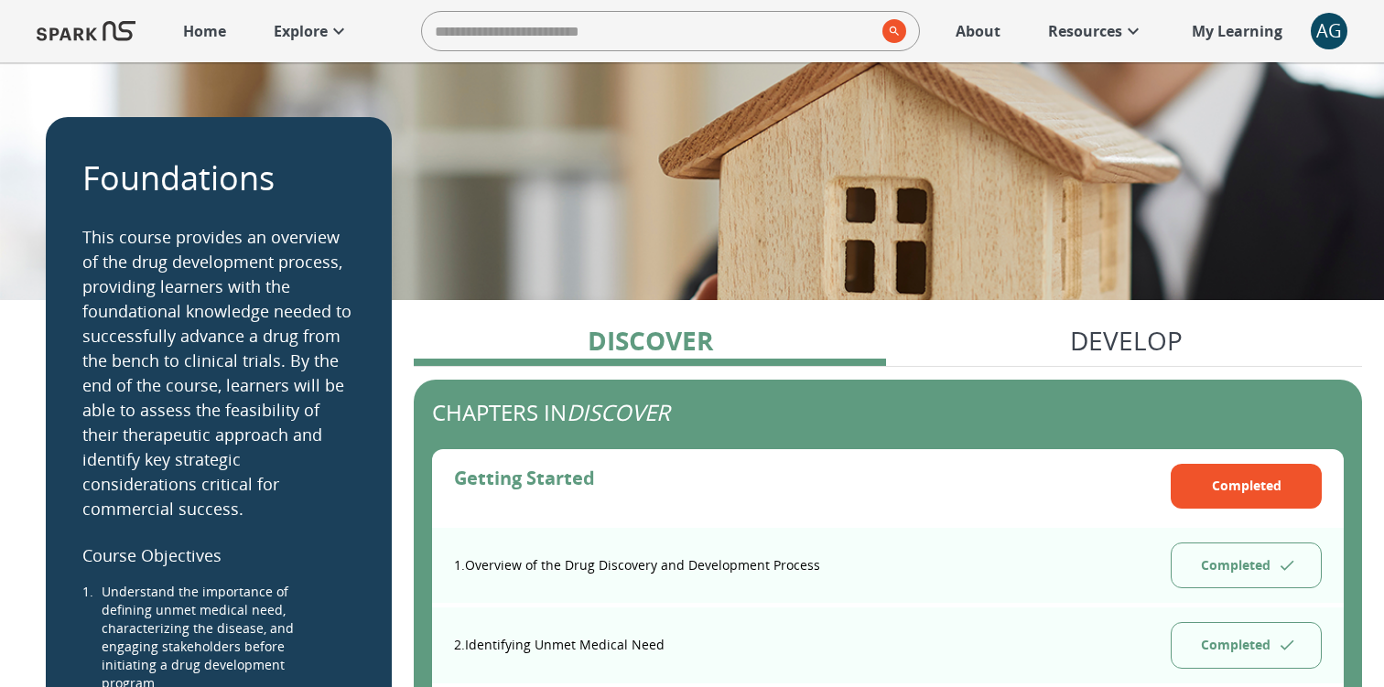
click at [322, 14] on link "Explore" at bounding box center [311, 31] width 94 height 40
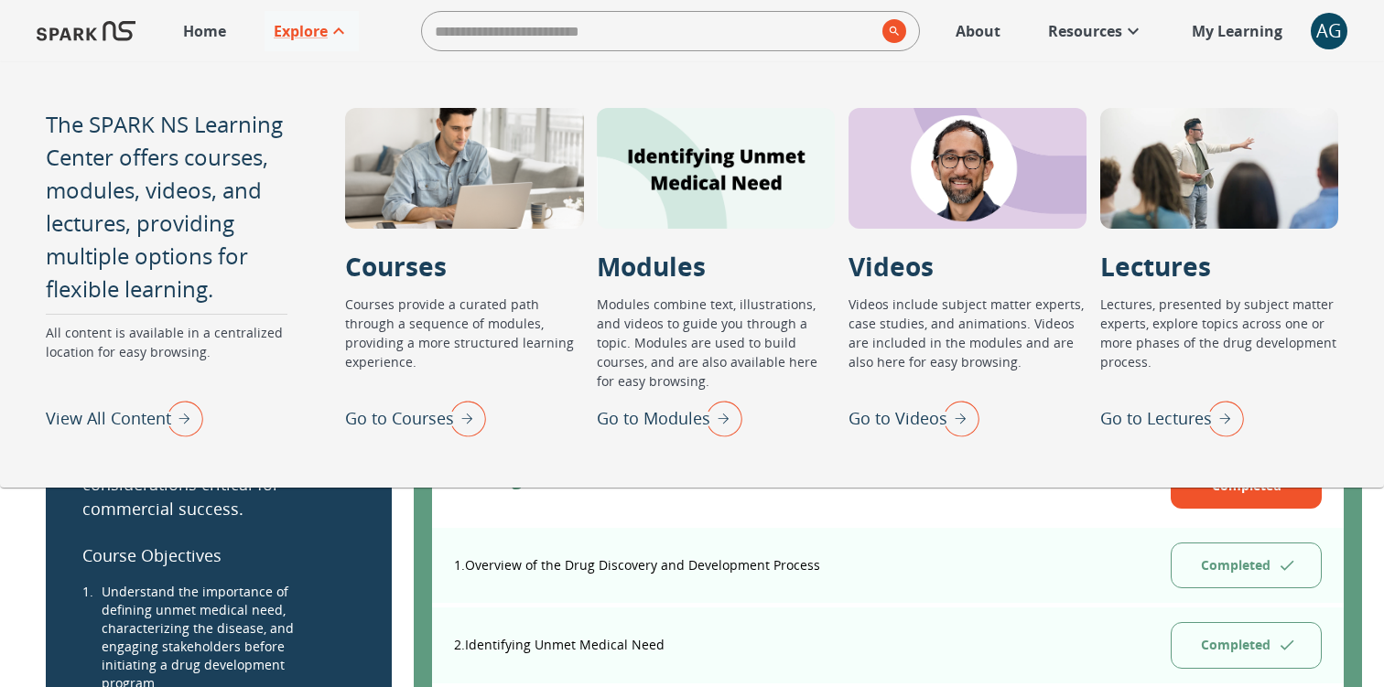
click at [1236, 410] on img "Go to Lectures" at bounding box center [1221, 418] width 46 height 48
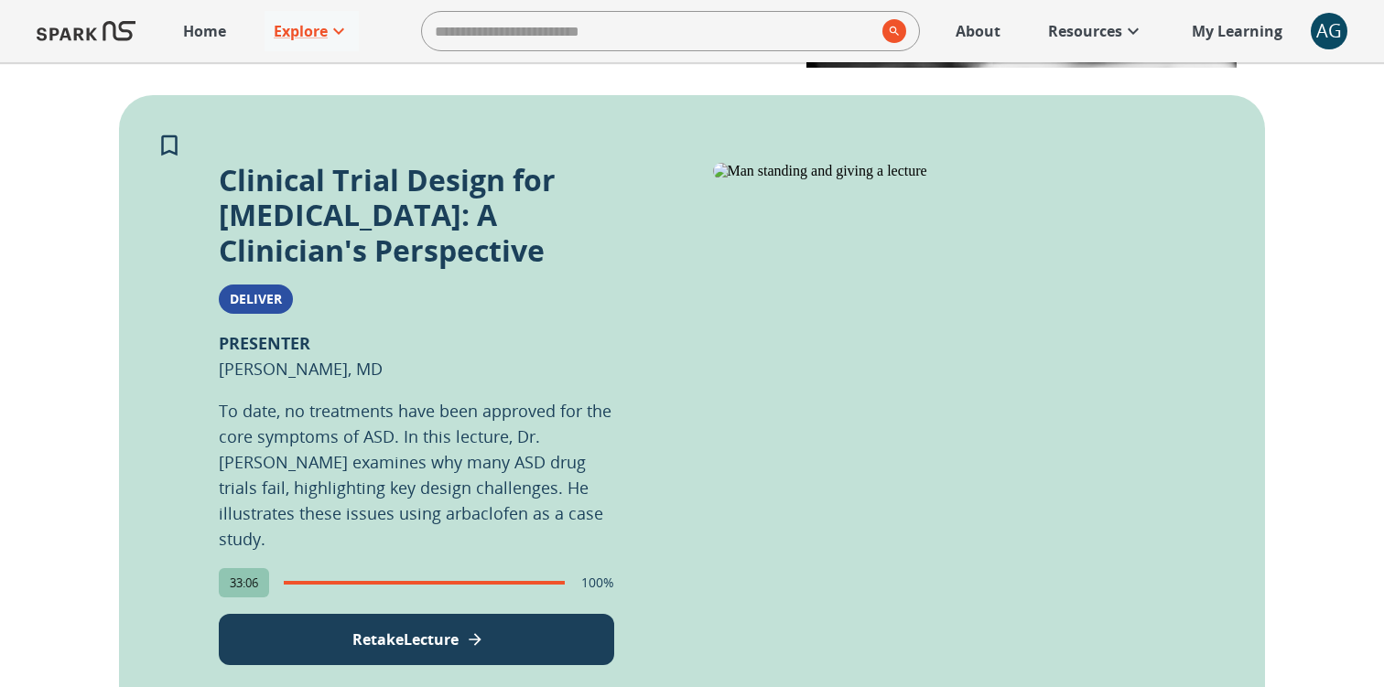
scroll to position [372, 0]
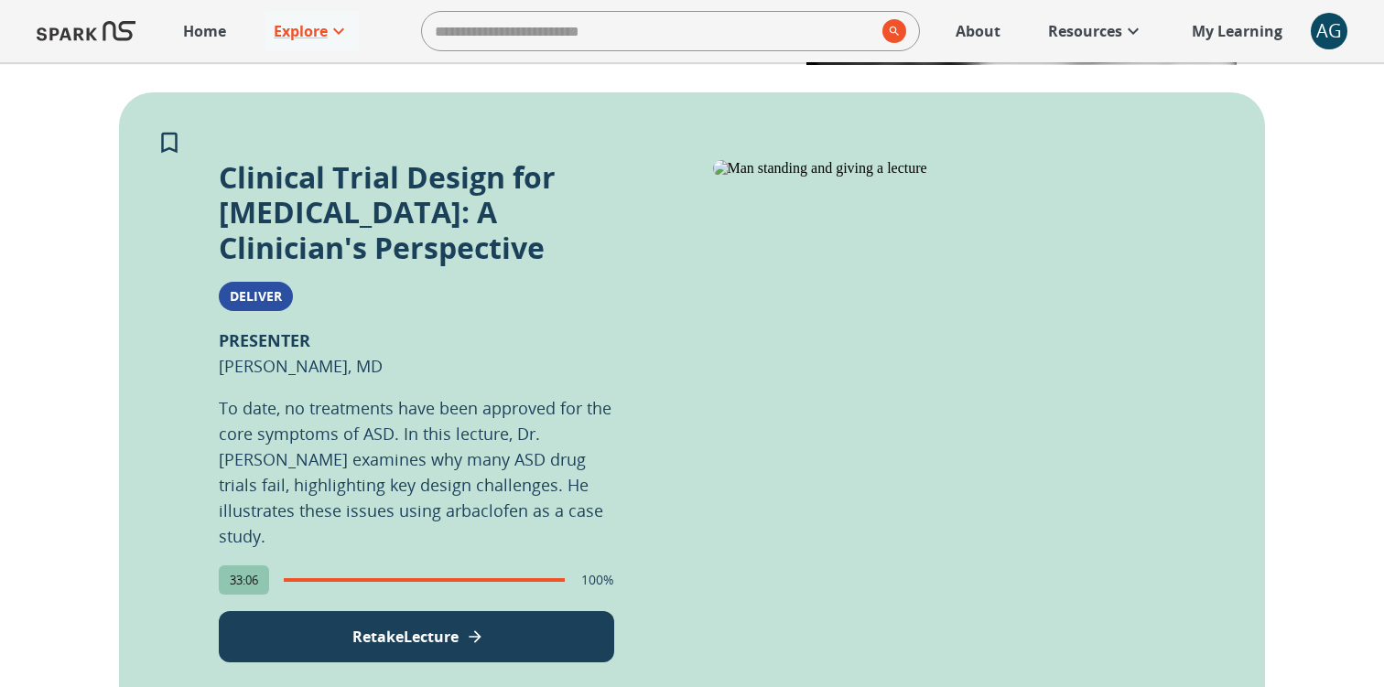
click at [410, 631] on button "Retake Lecture" at bounding box center [416, 636] width 395 height 51
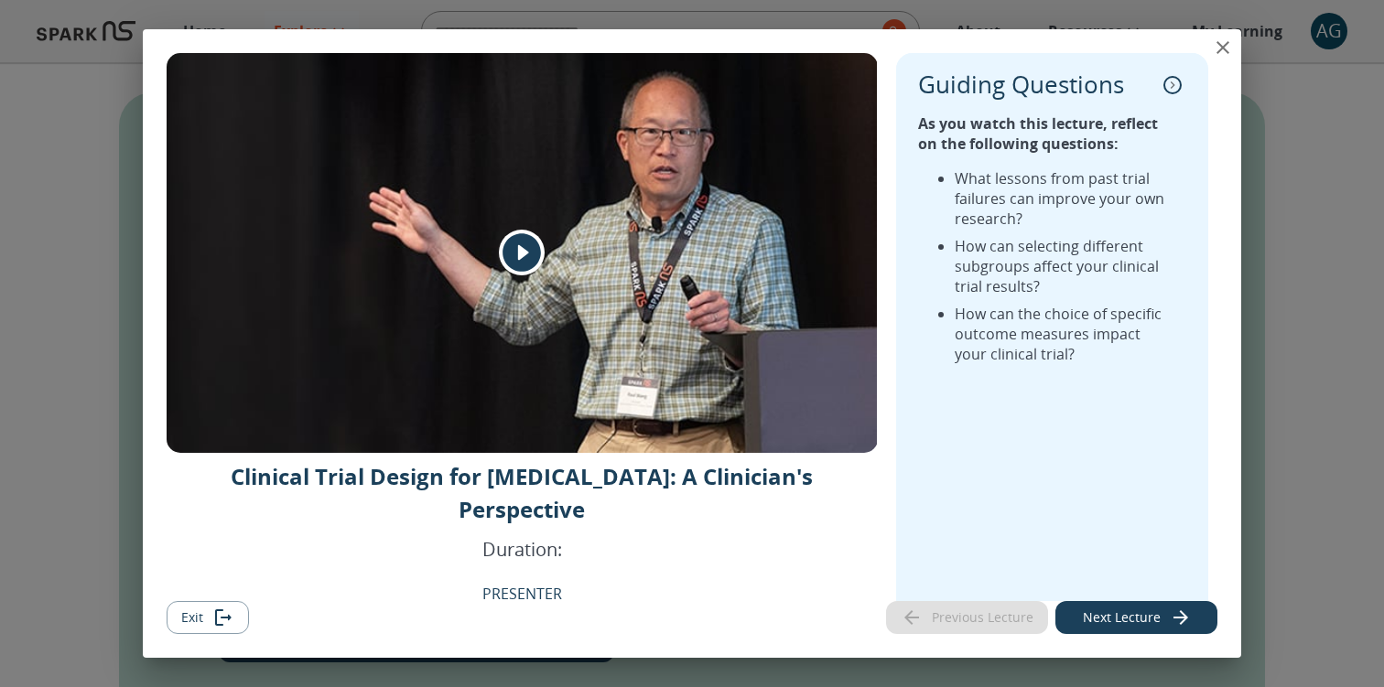
click at [522, 250] on icon "play" at bounding box center [522, 253] width 46 height 46
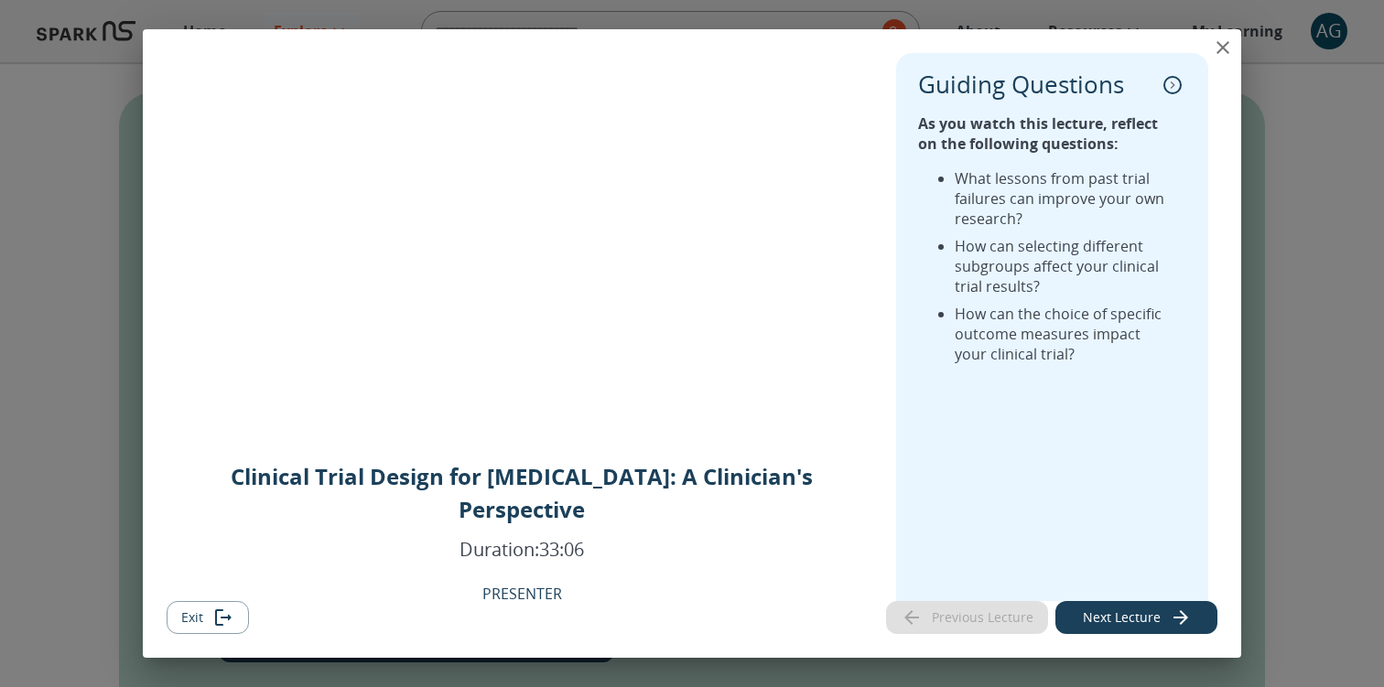
click at [814, 505] on div "Clinical Trial Design for [MEDICAL_DATA]: A Clinician's Perspective Duration: 3…" at bounding box center [522, 545] width 711 height 171
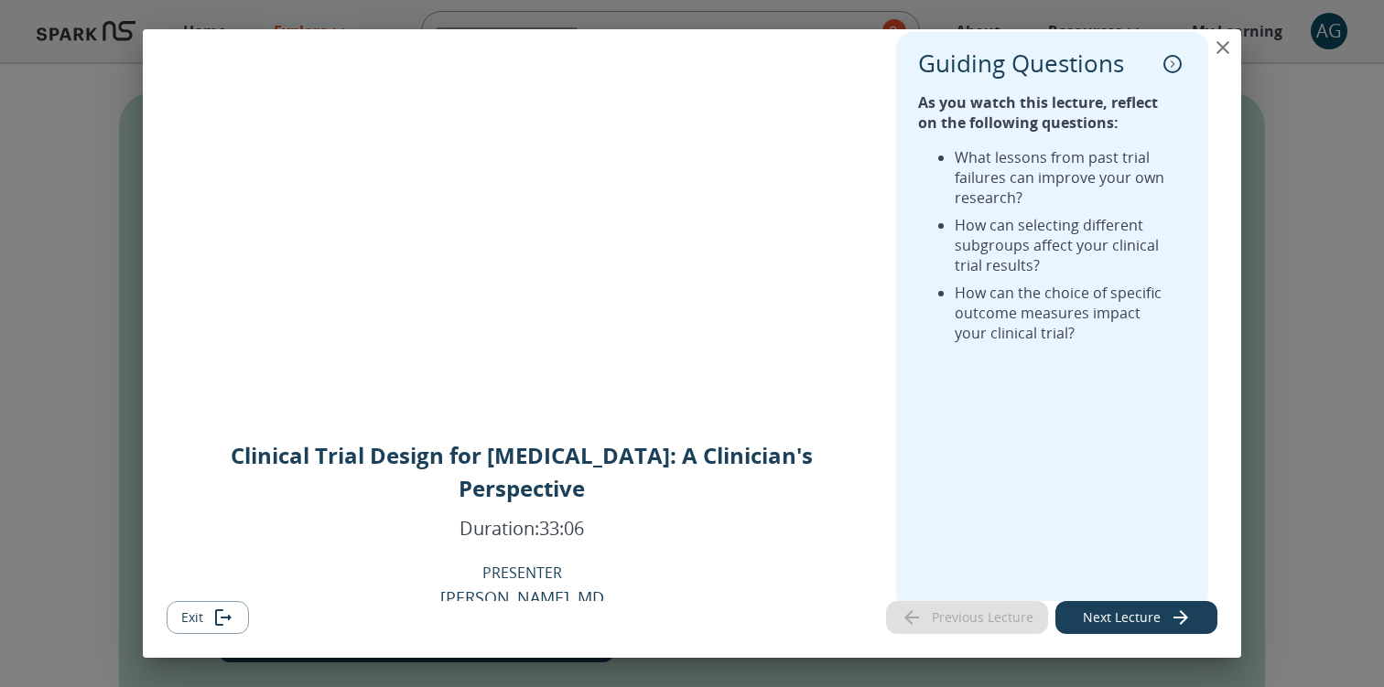
scroll to position [0, 0]
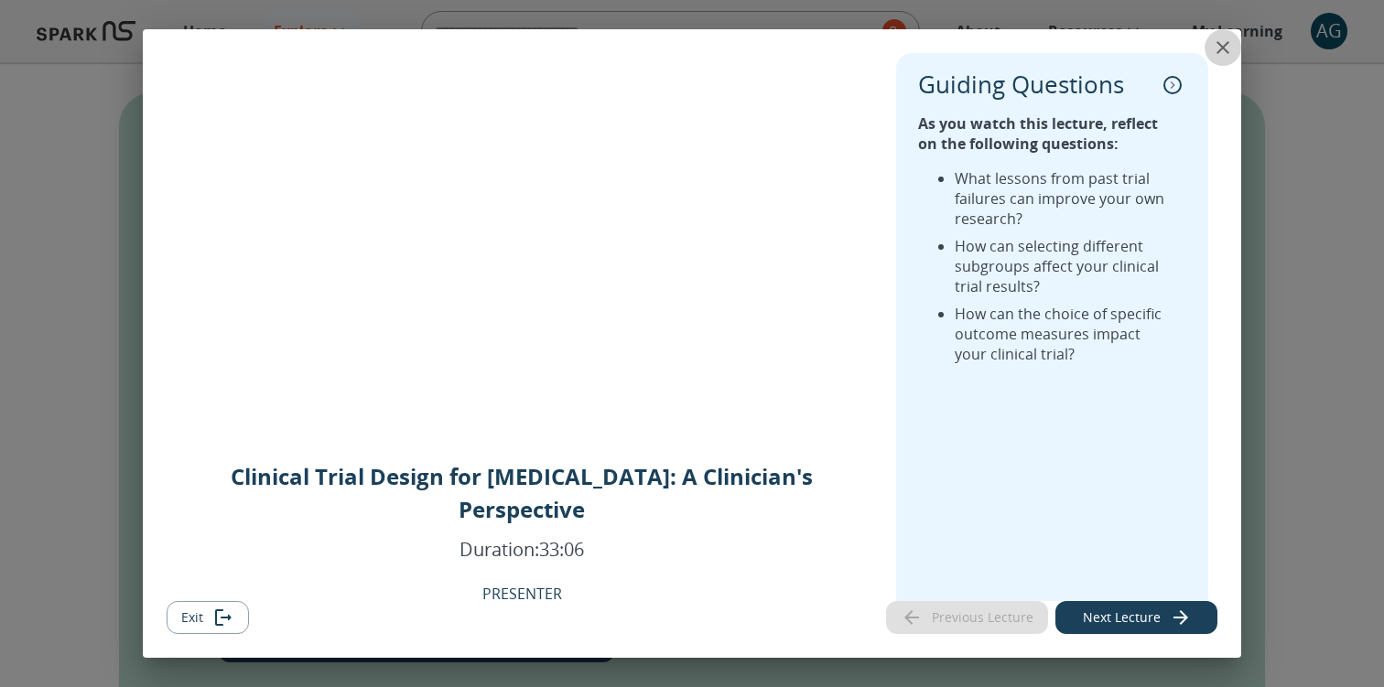
click at [1222, 40] on icon "close" at bounding box center [1223, 48] width 22 height 22
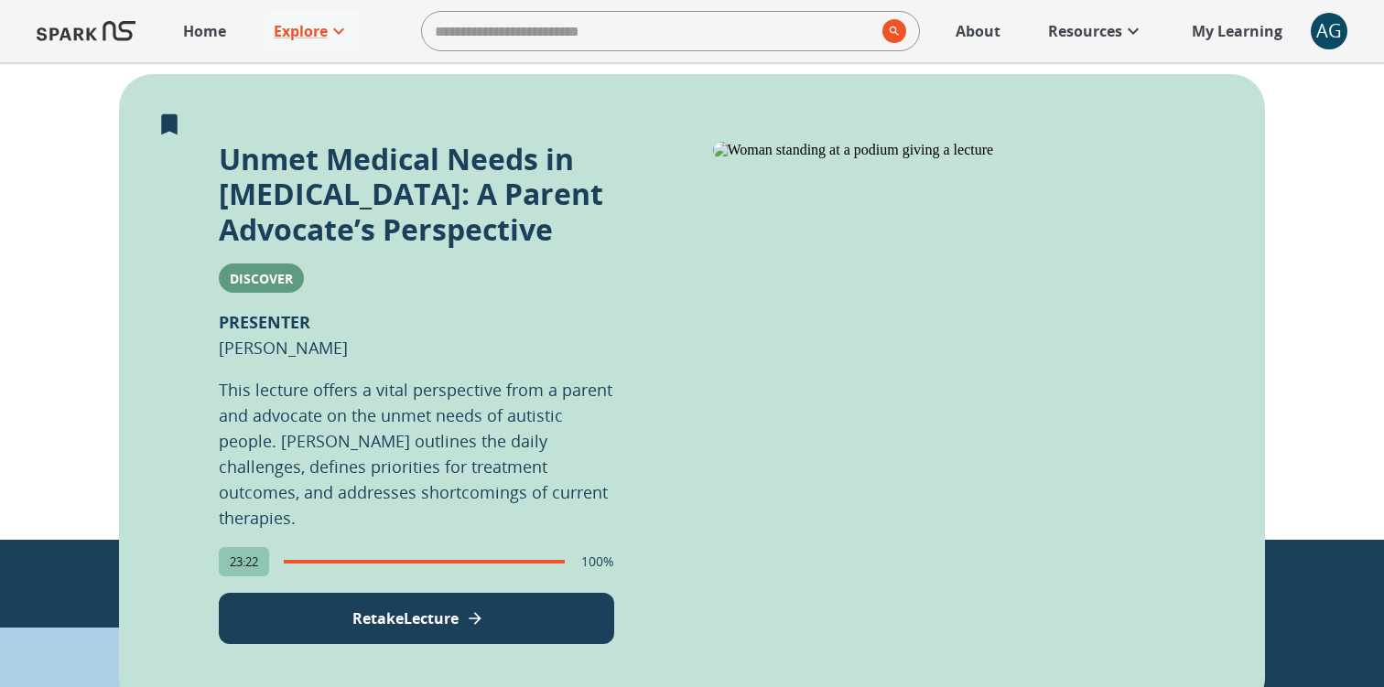
scroll to position [1041, 0]
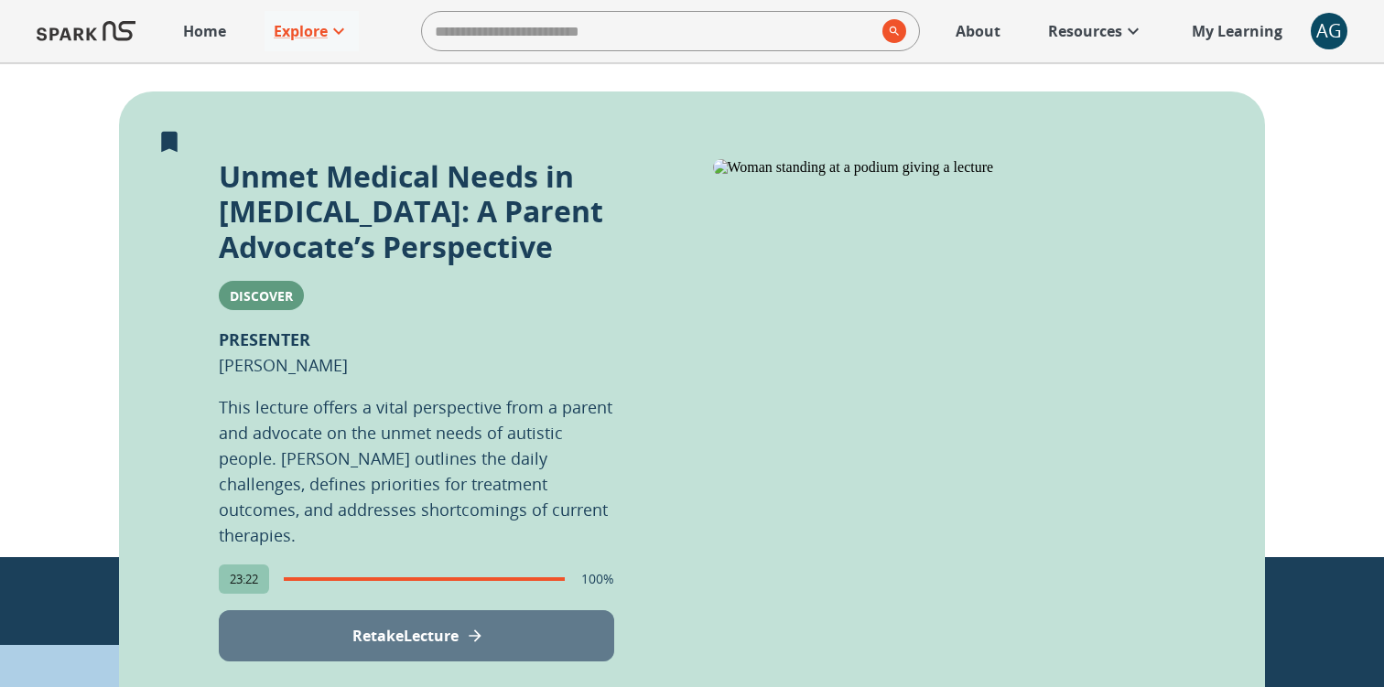
click at [425, 610] on button "Retake Lecture" at bounding box center [416, 635] width 395 height 51
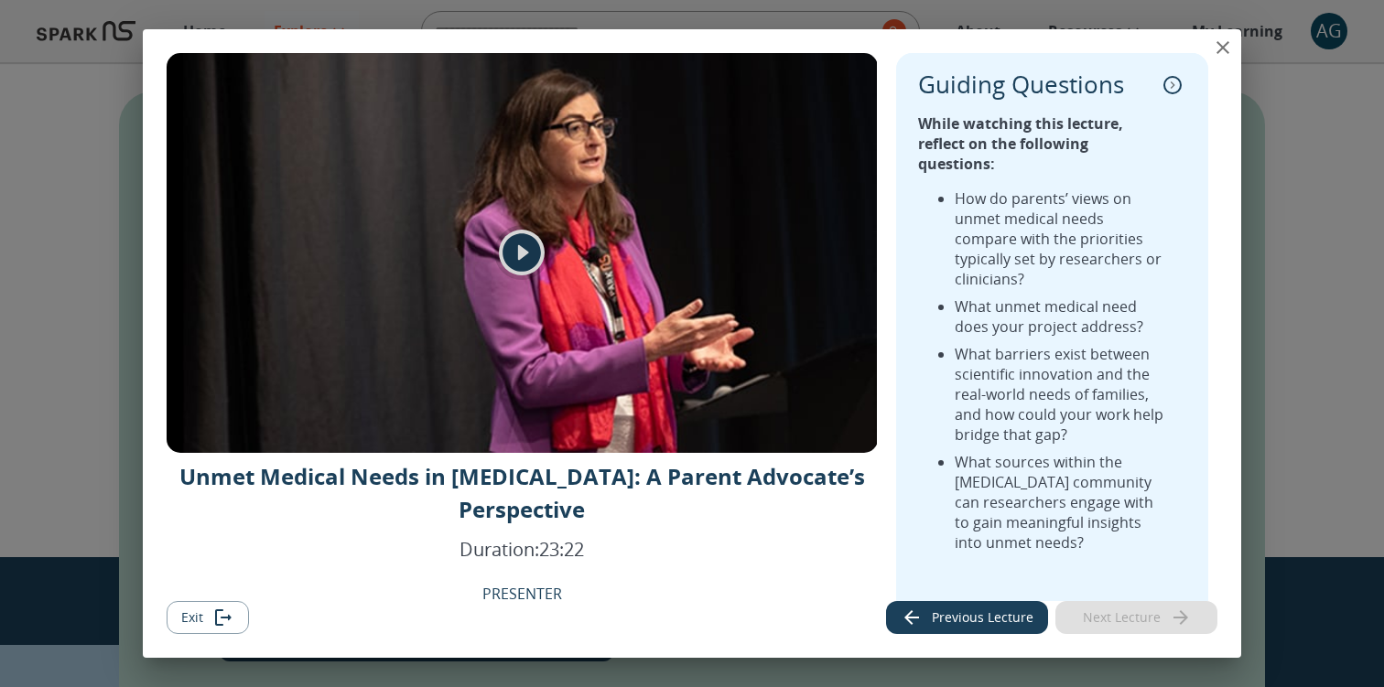
click at [524, 236] on icon "play" at bounding box center [521, 253] width 38 height 38
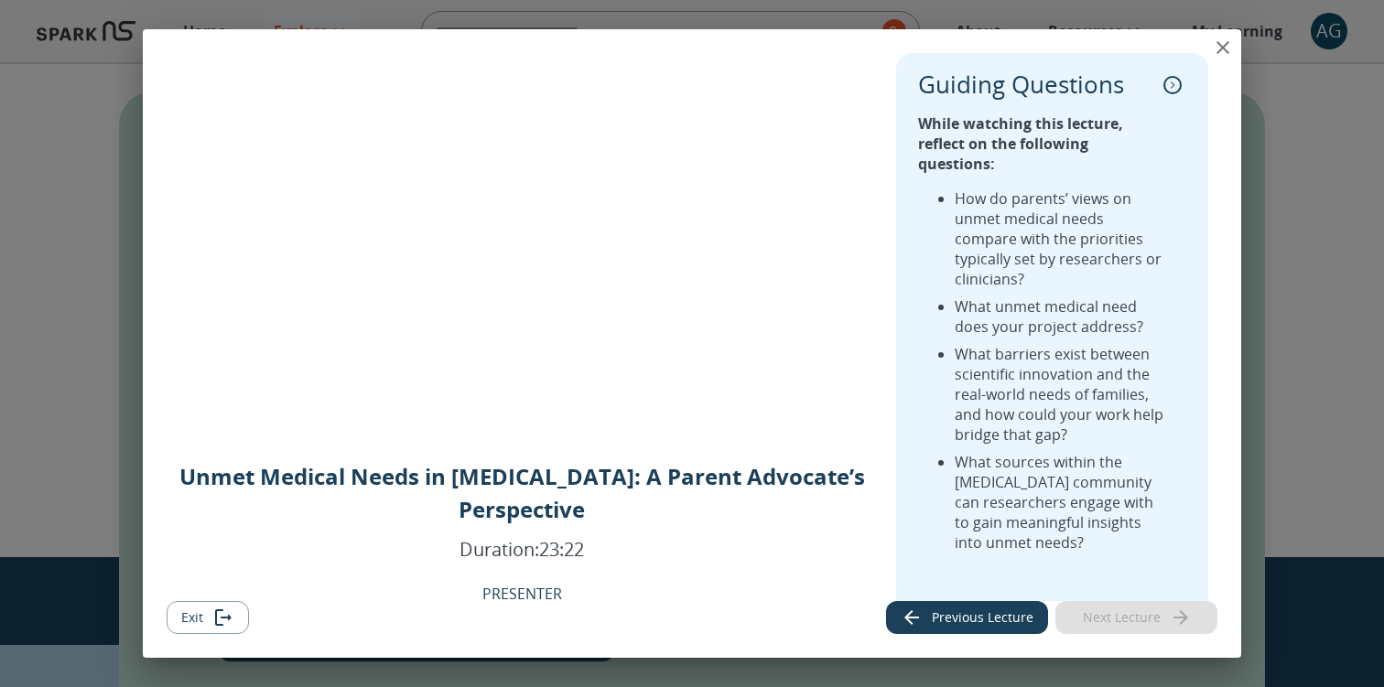
click at [1369, 418] on div "Unmet Medical Needs in [MEDICAL_DATA]: A Parent Advocate’s Perspective Duration…" at bounding box center [692, 343] width 1384 height 687
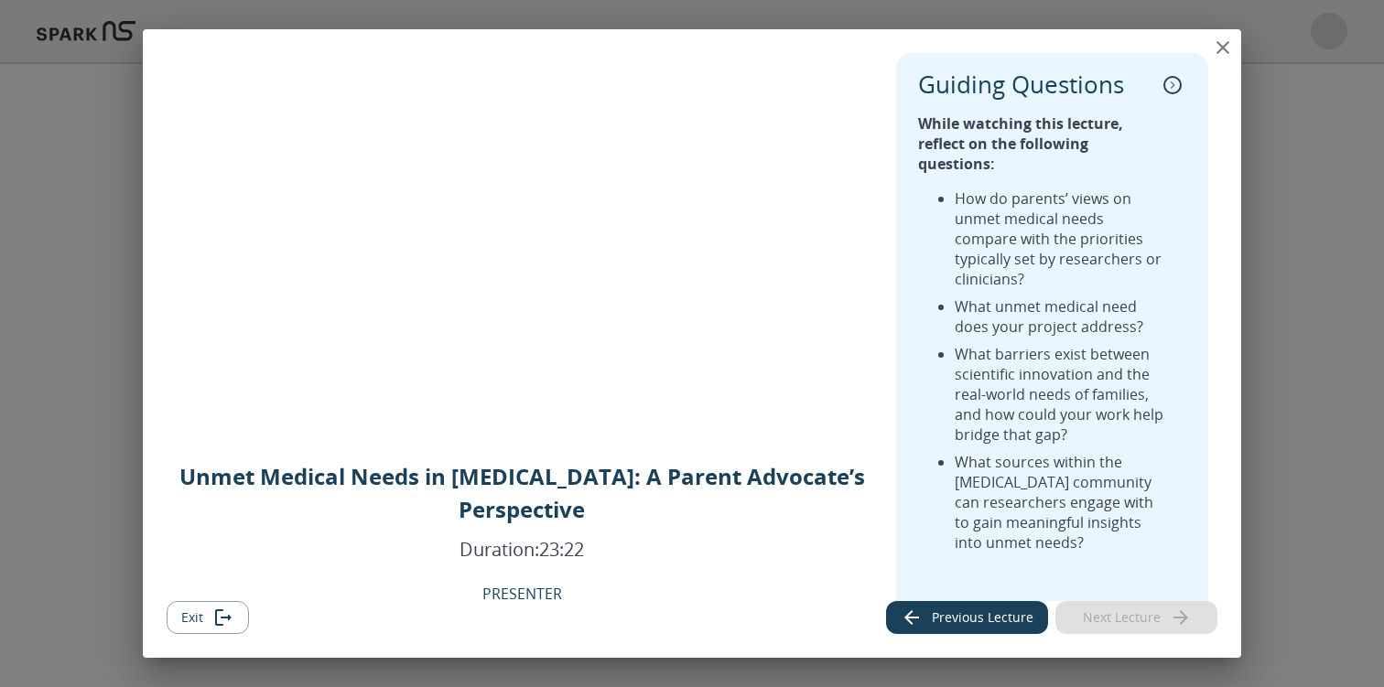
scroll to position [1307, 0]
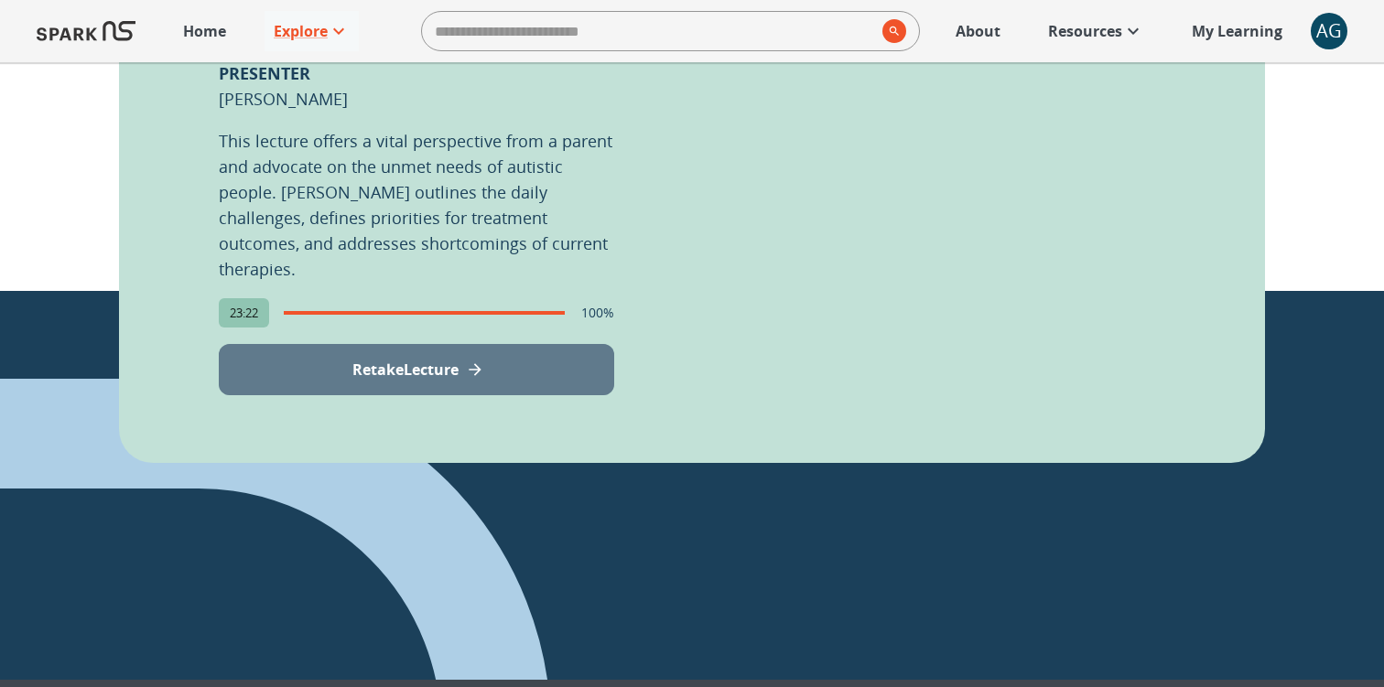
click at [531, 350] on button "Retake Lecture" at bounding box center [416, 369] width 395 height 51
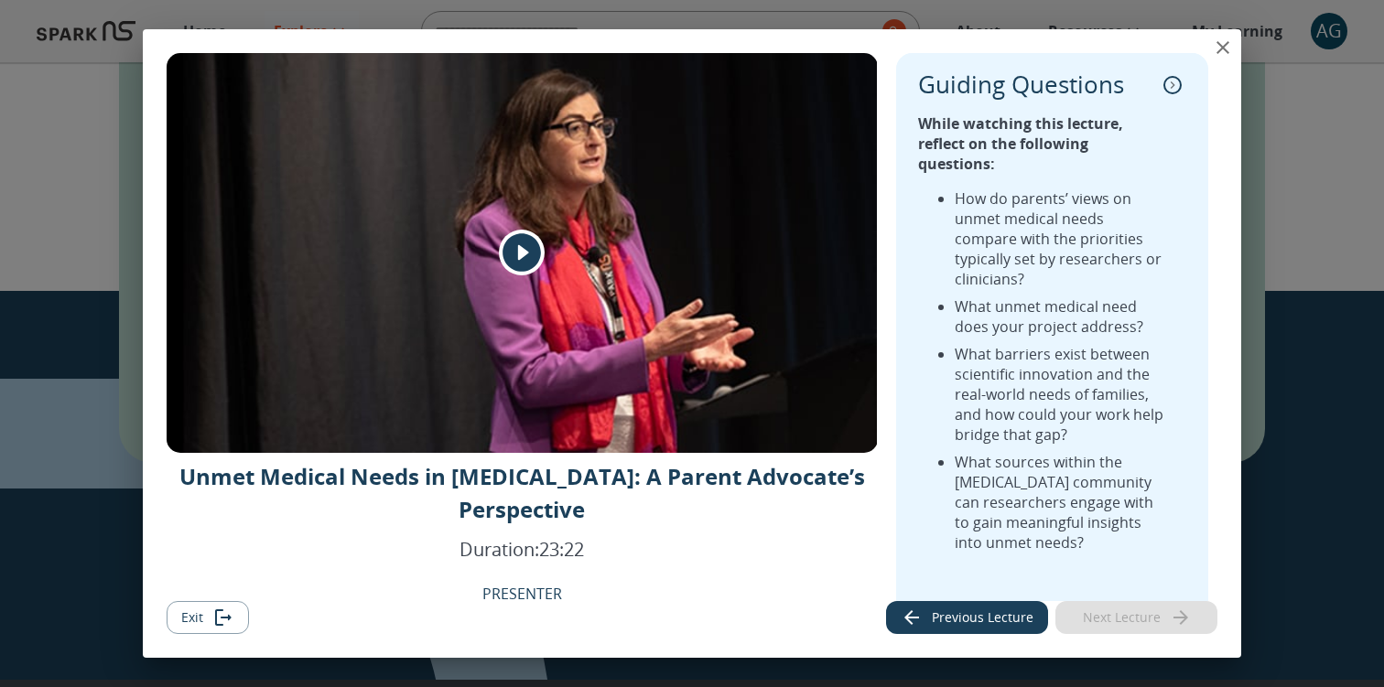
click at [529, 240] on icon "play" at bounding box center [521, 253] width 38 height 38
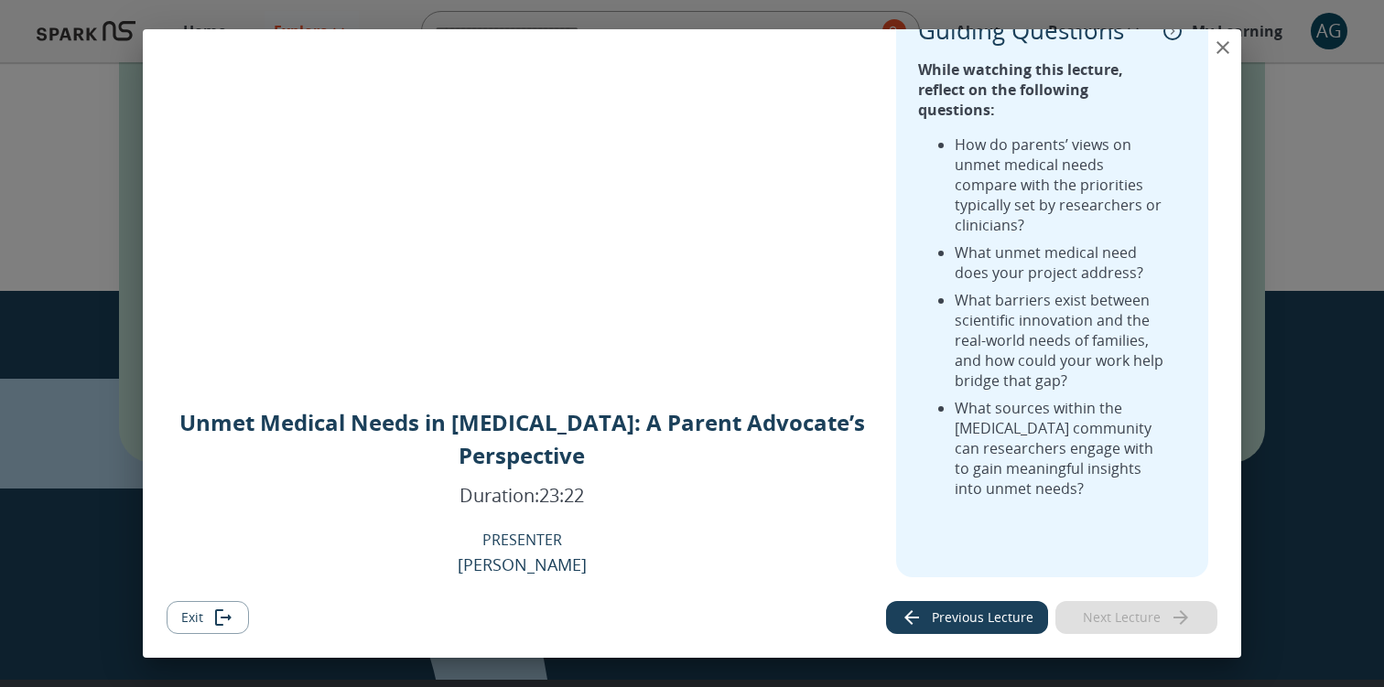
scroll to position [0, 0]
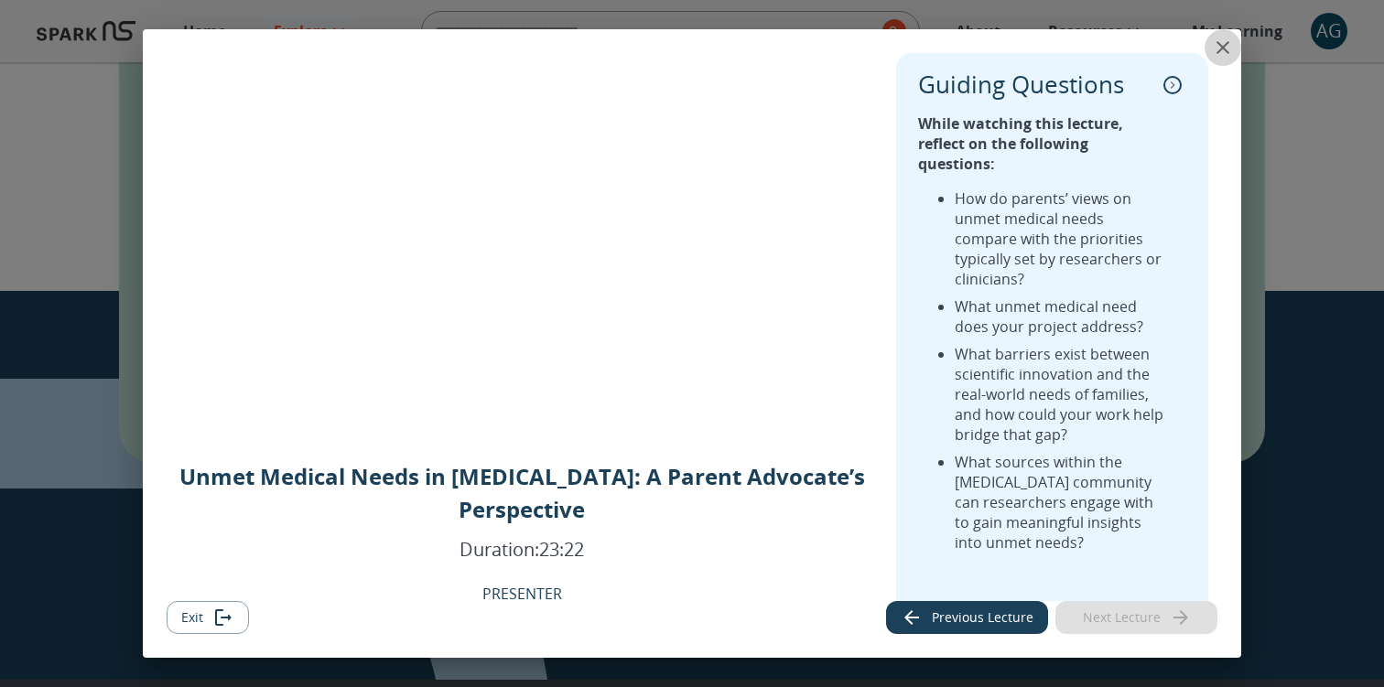
click at [1228, 38] on icon "close" at bounding box center [1223, 48] width 22 height 22
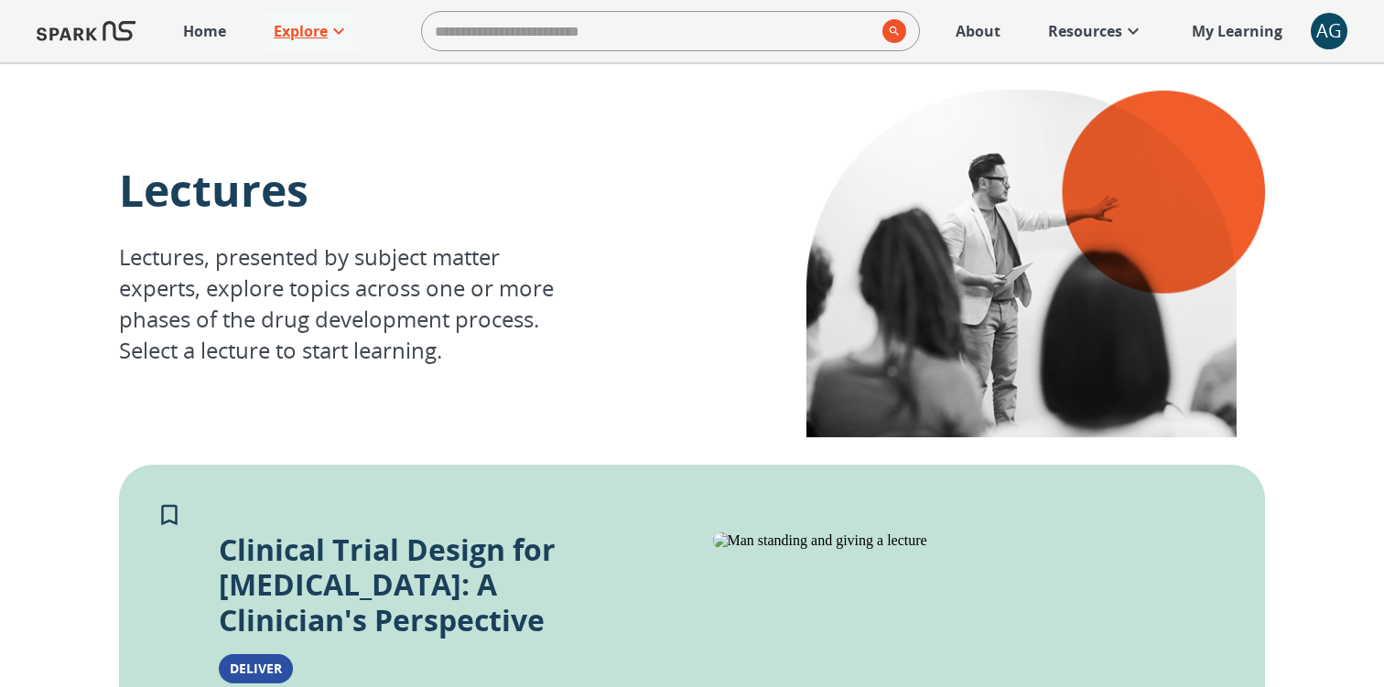
click at [299, 31] on p "Explore" at bounding box center [301, 31] width 54 height 22
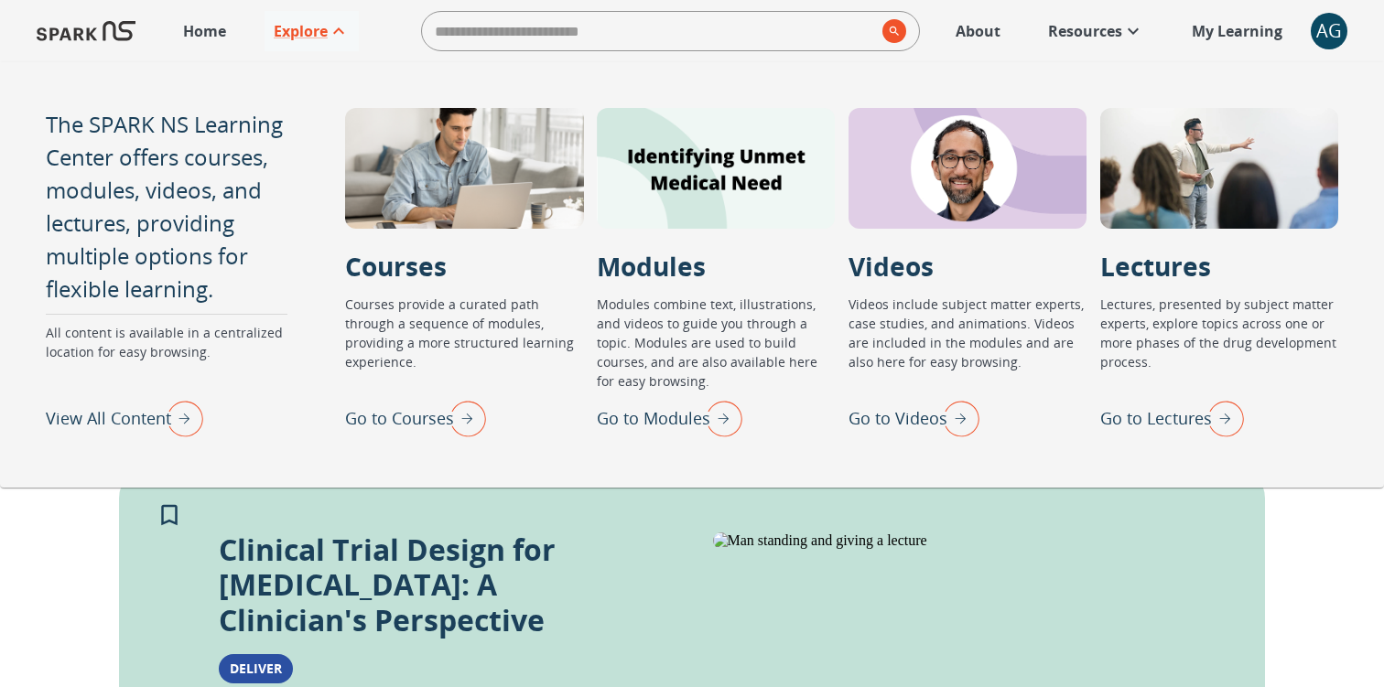
click at [945, 434] on img "Go to Videos" at bounding box center [956, 418] width 46 height 48
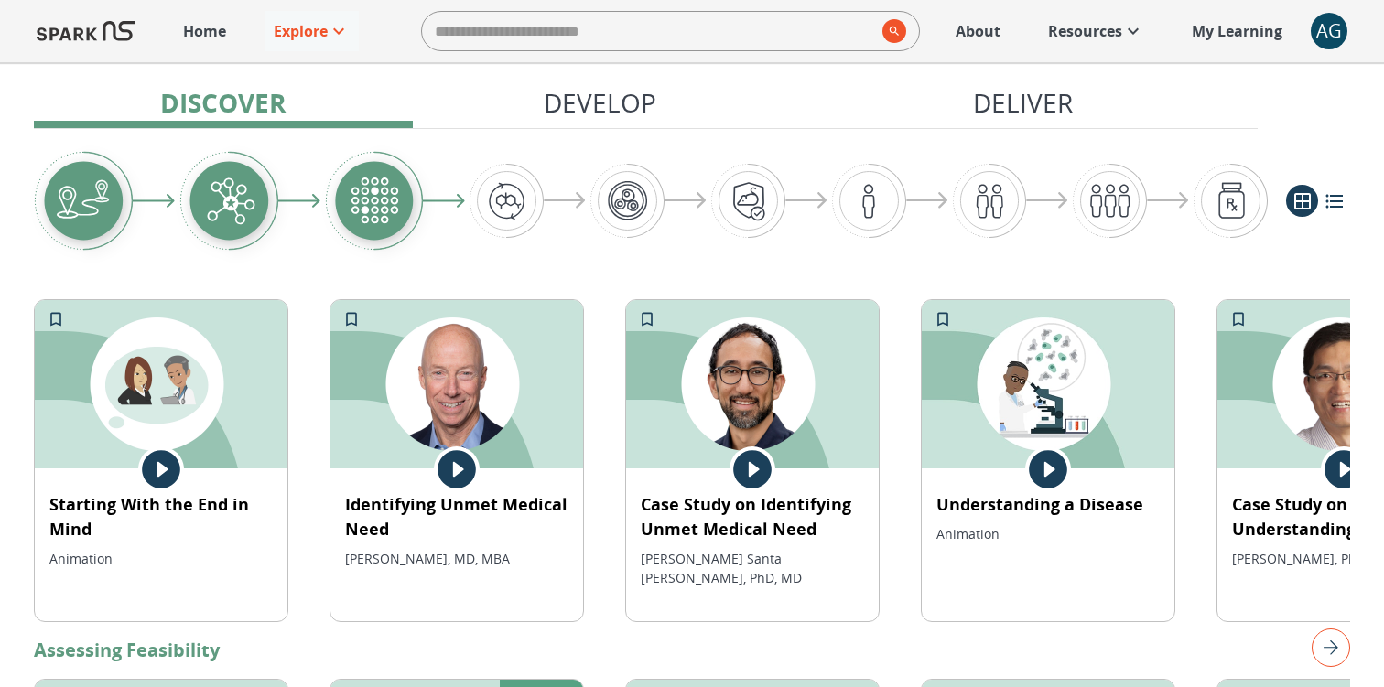
scroll to position [376, 0]
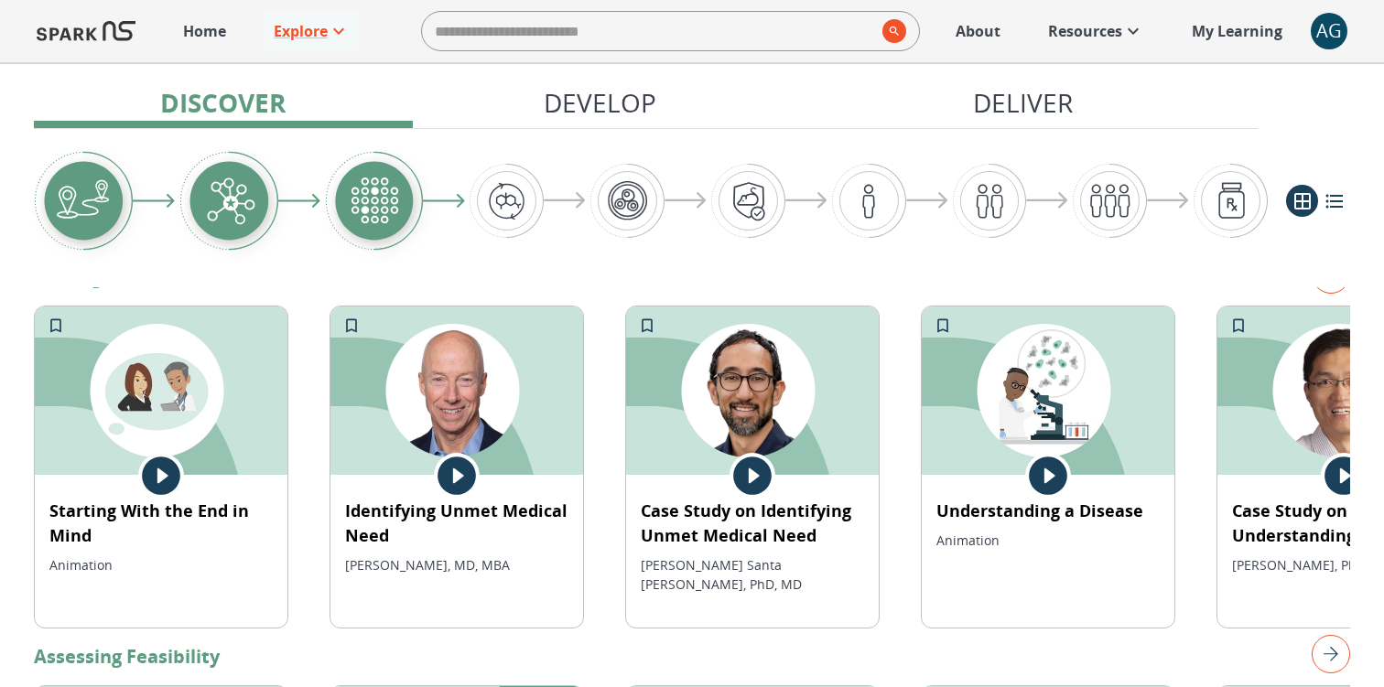
click at [161, 480] on icon at bounding box center [161, 476] width 46 height 46
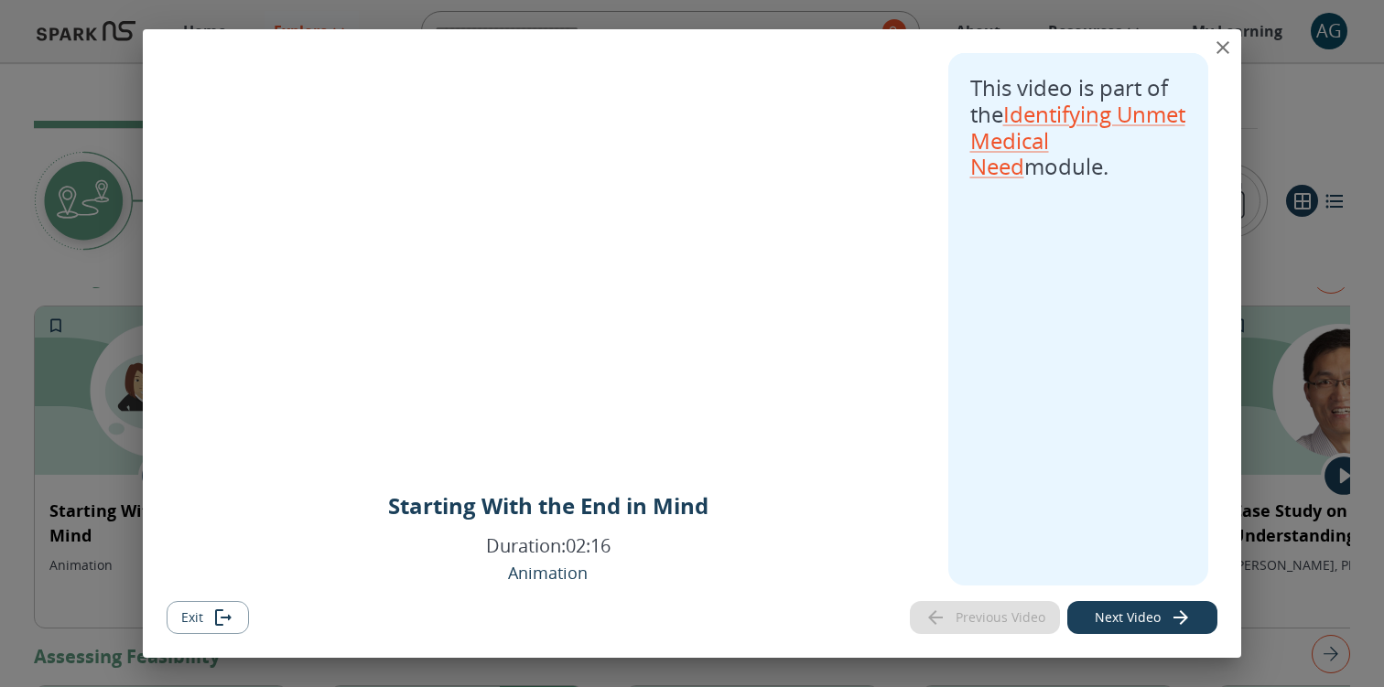
click at [1225, 47] on icon "close" at bounding box center [1223, 48] width 22 height 22
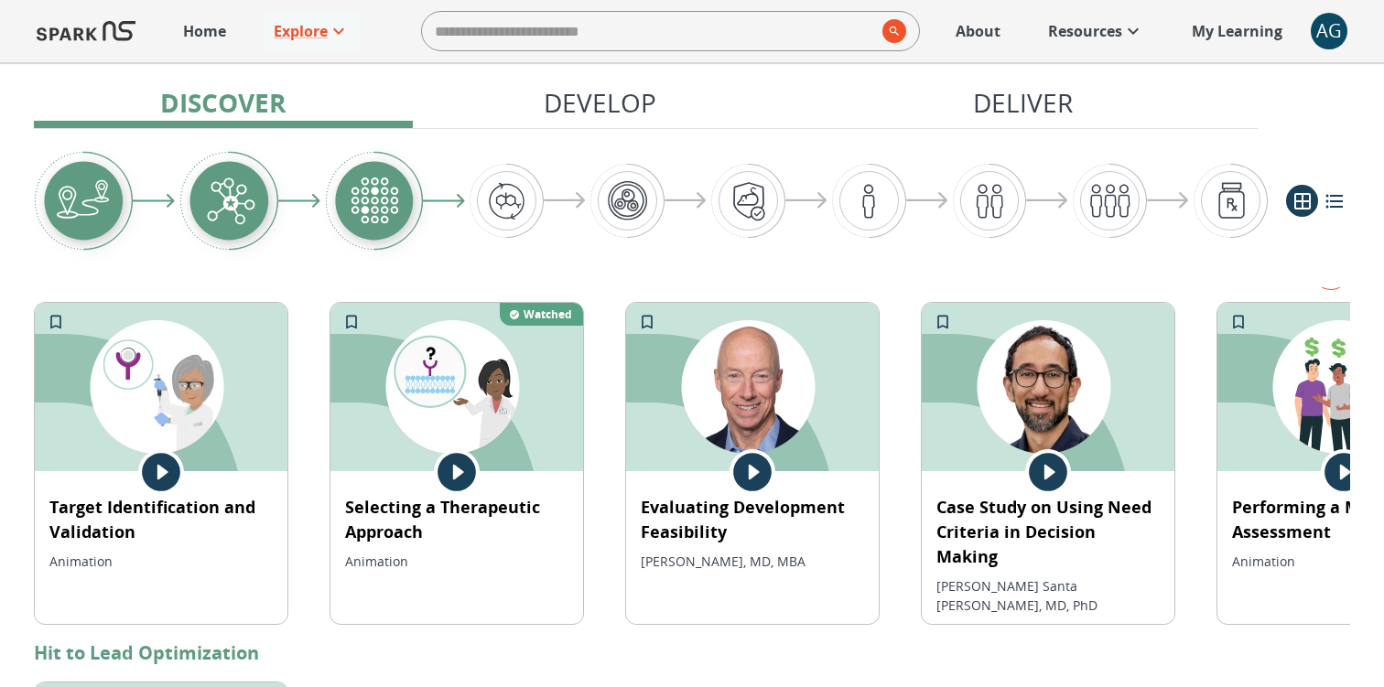
scroll to position [789, 0]
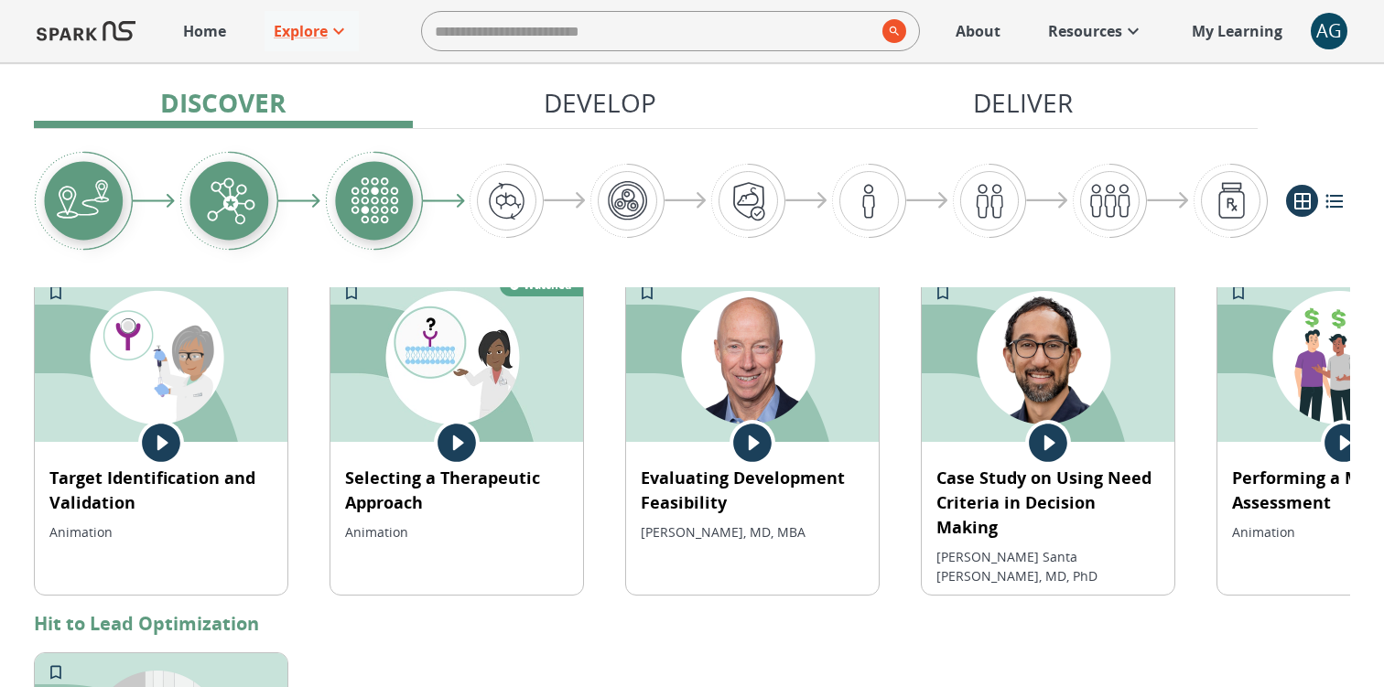
click at [450, 428] on icon at bounding box center [456, 444] width 38 height 38
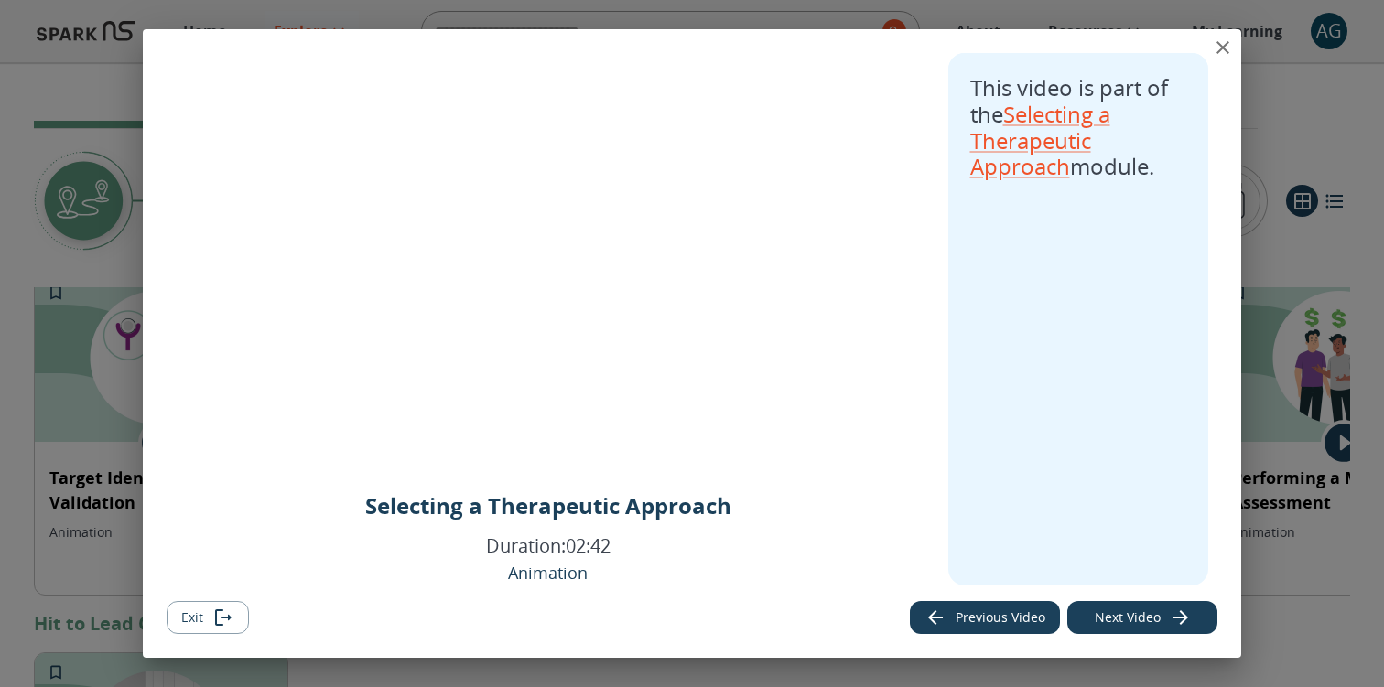
click at [1176, 610] on icon "Next video" at bounding box center [1181, 618] width 22 height 22
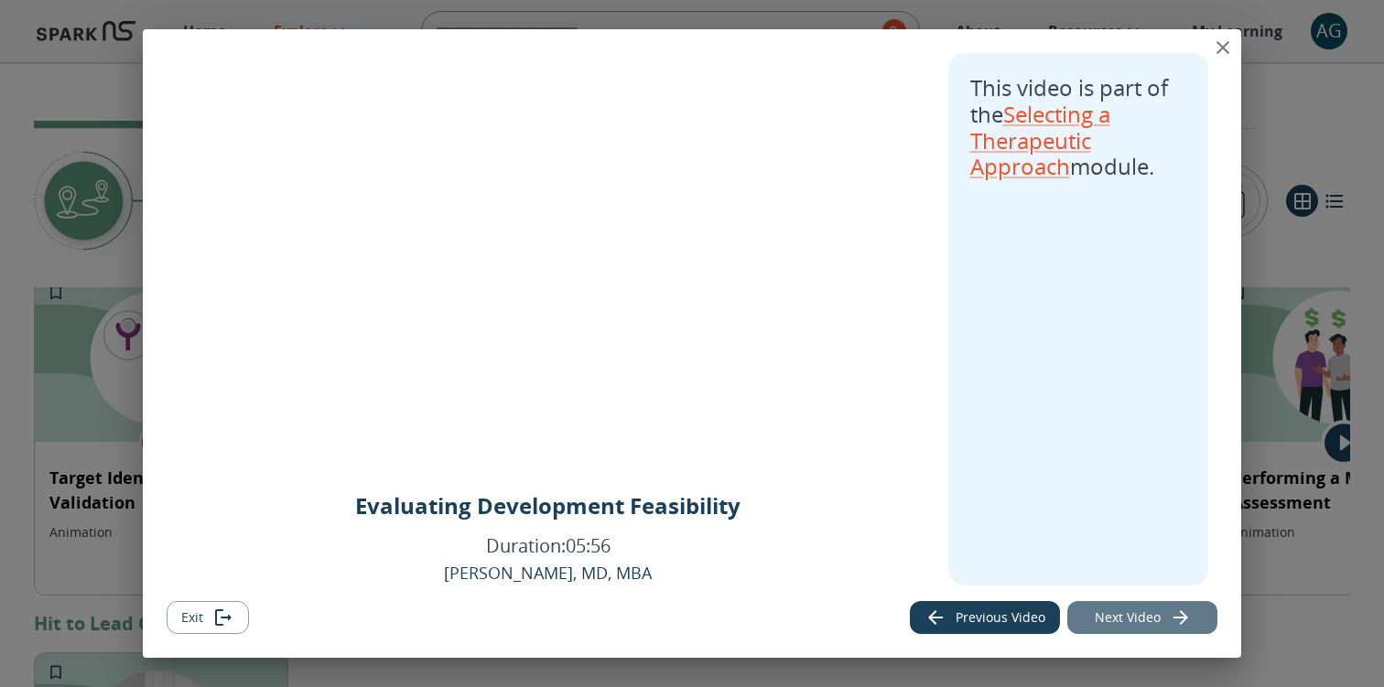
click at [1159, 611] on button "Next Video" at bounding box center [1142, 618] width 150 height 34
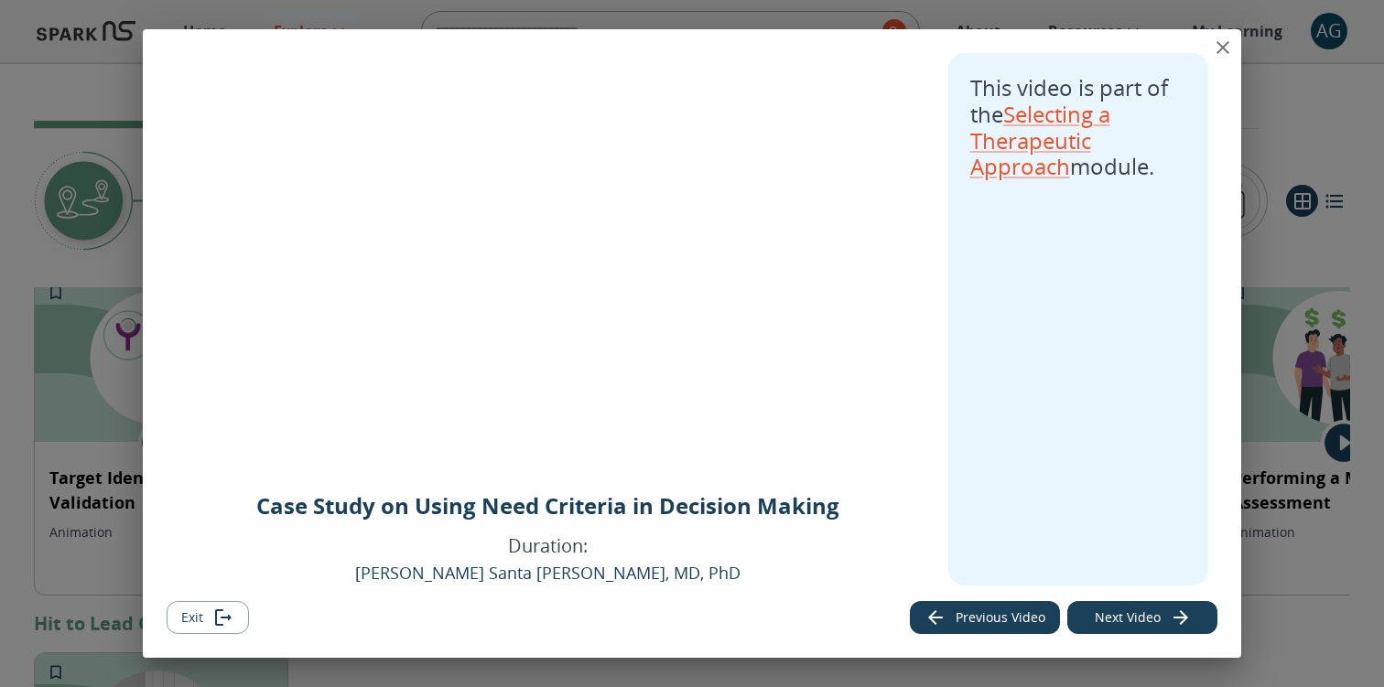
click at [1159, 611] on button "Next Video" at bounding box center [1142, 618] width 150 height 34
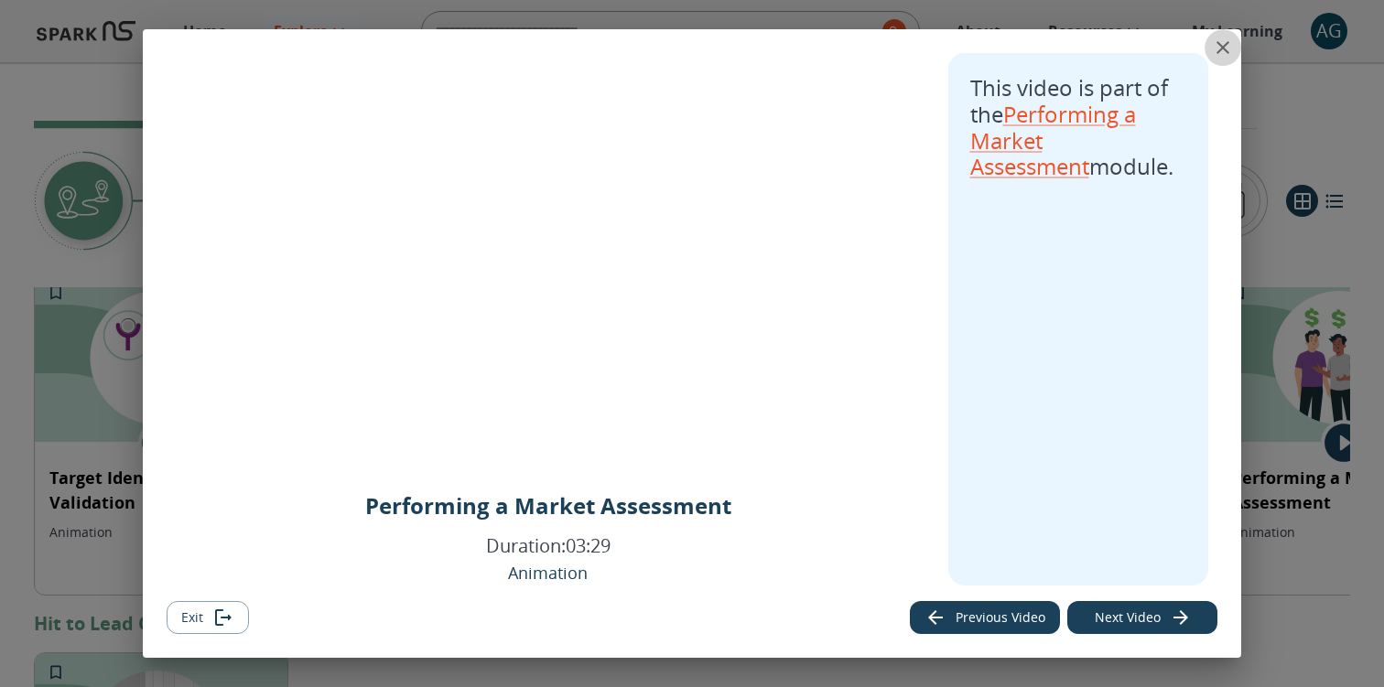
click at [1223, 43] on icon "close" at bounding box center [1223, 48] width 22 height 22
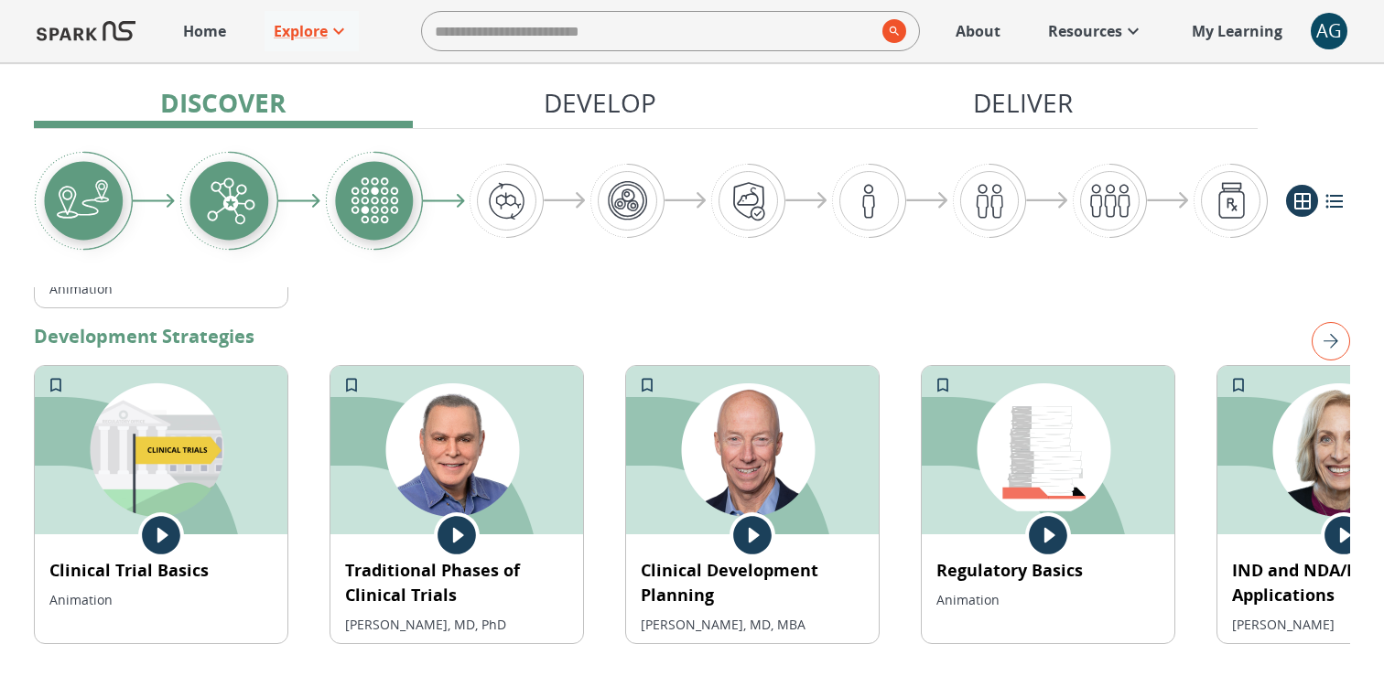
scroll to position [1414, 0]
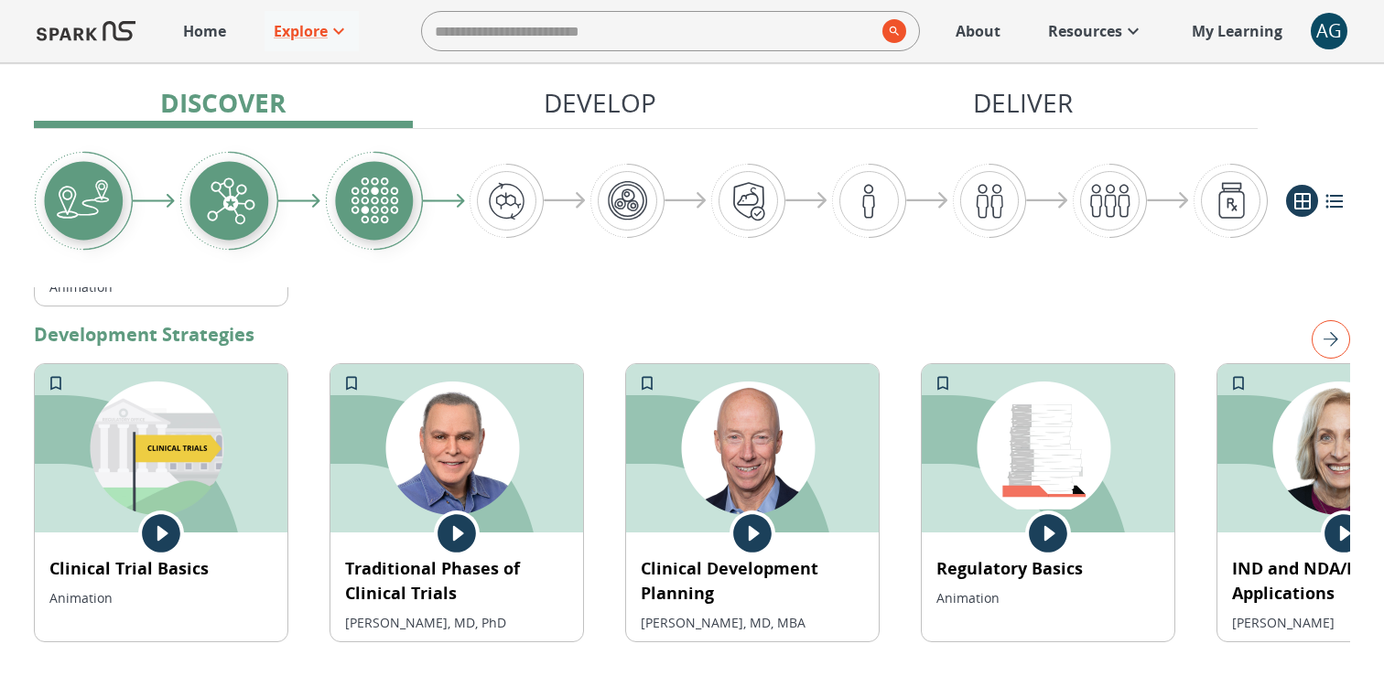
click at [178, 515] on icon at bounding box center [161, 534] width 38 height 38
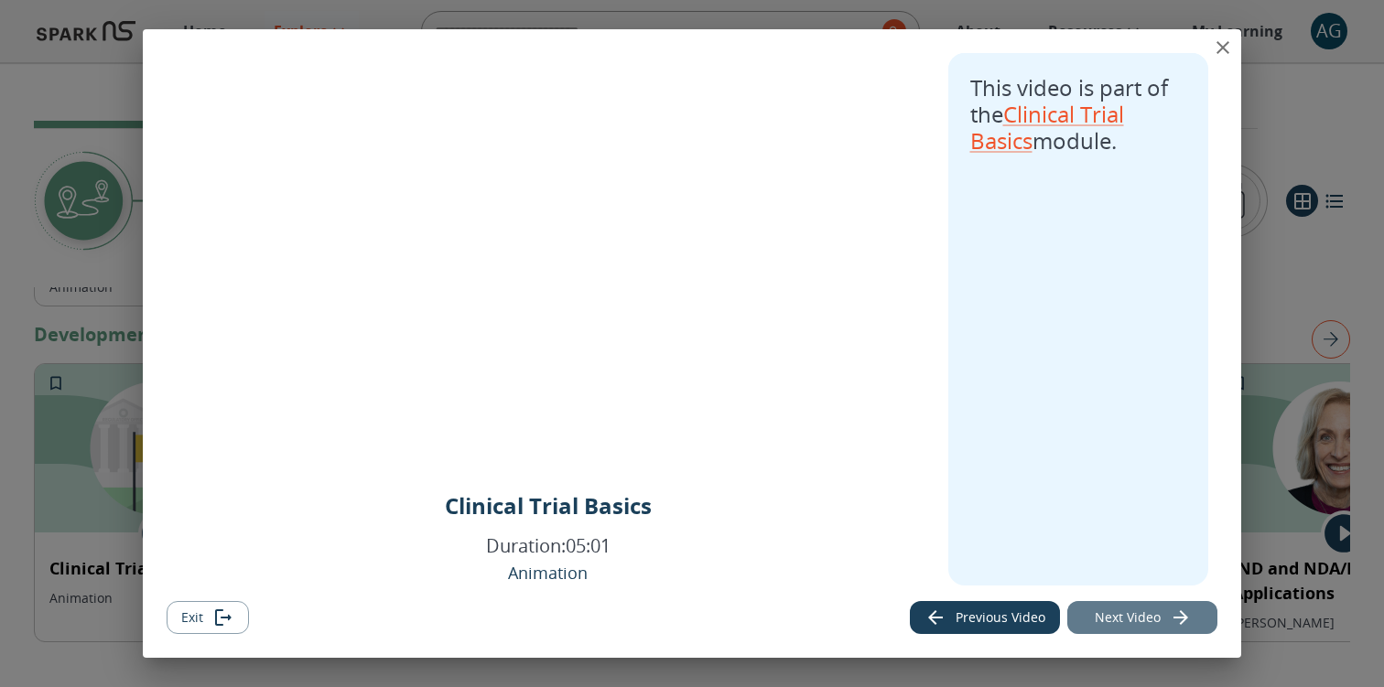
click at [1157, 608] on button "Next Video" at bounding box center [1142, 618] width 150 height 34
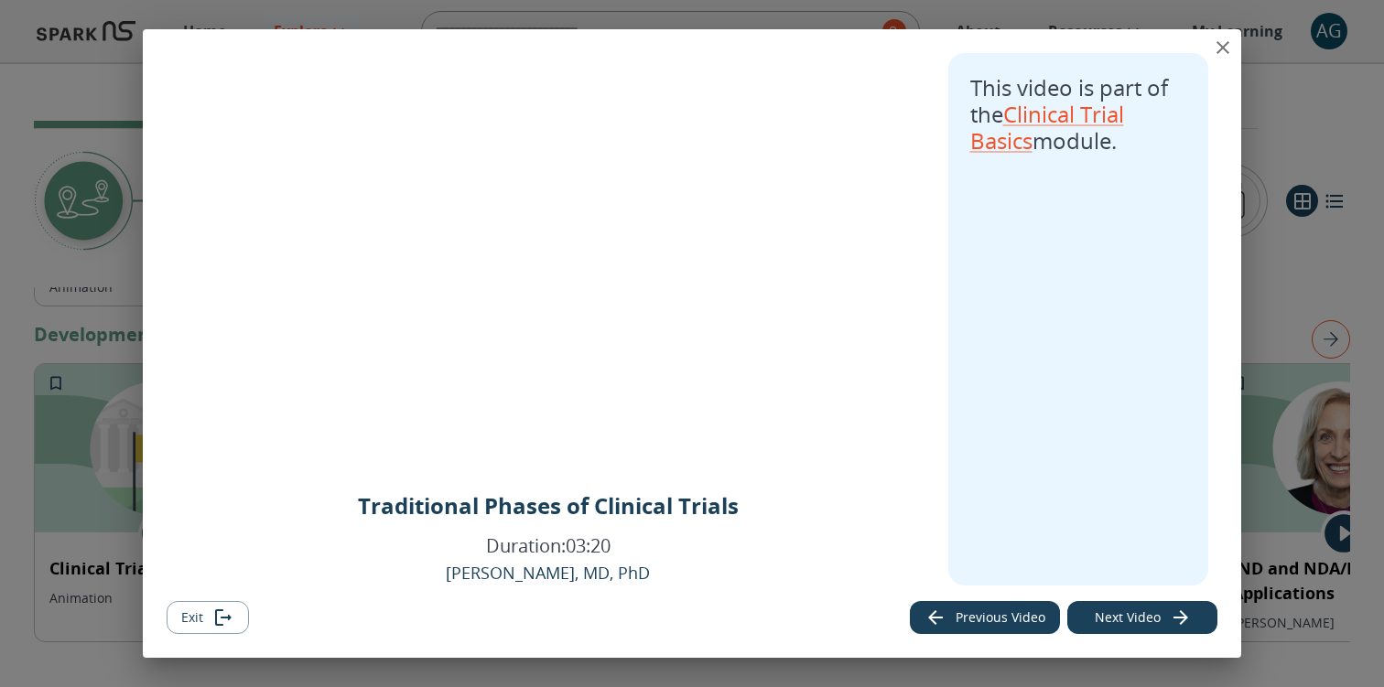
click at [1167, 614] on button "Next Video" at bounding box center [1142, 618] width 150 height 34
click at [1125, 627] on button "Next Video" at bounding box center [1142, 618] width 150 height 34
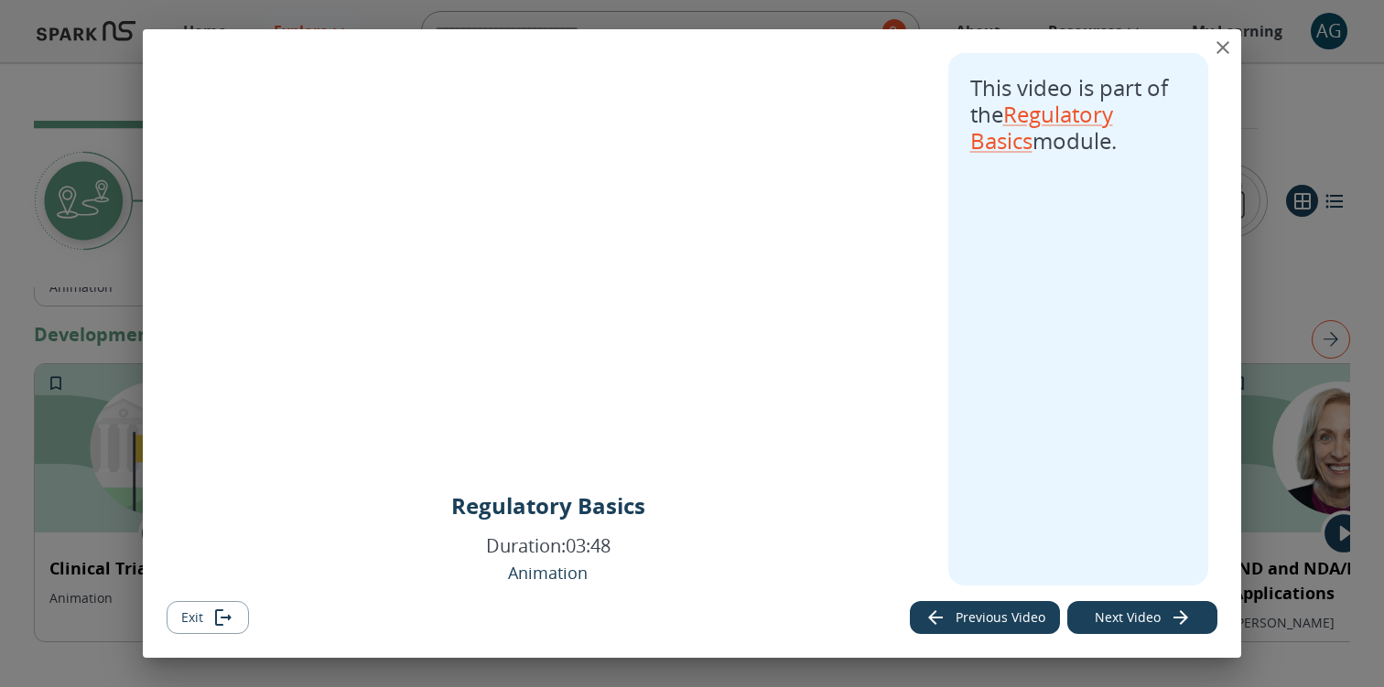
click at [1170, 636] on div "Exit Previous Video Next Video" at bounding box center [692, 630] width 1098 height 58
click at [1173, 626] on icon "Next video" at bounding box center [1181, 618] width 22 height 22
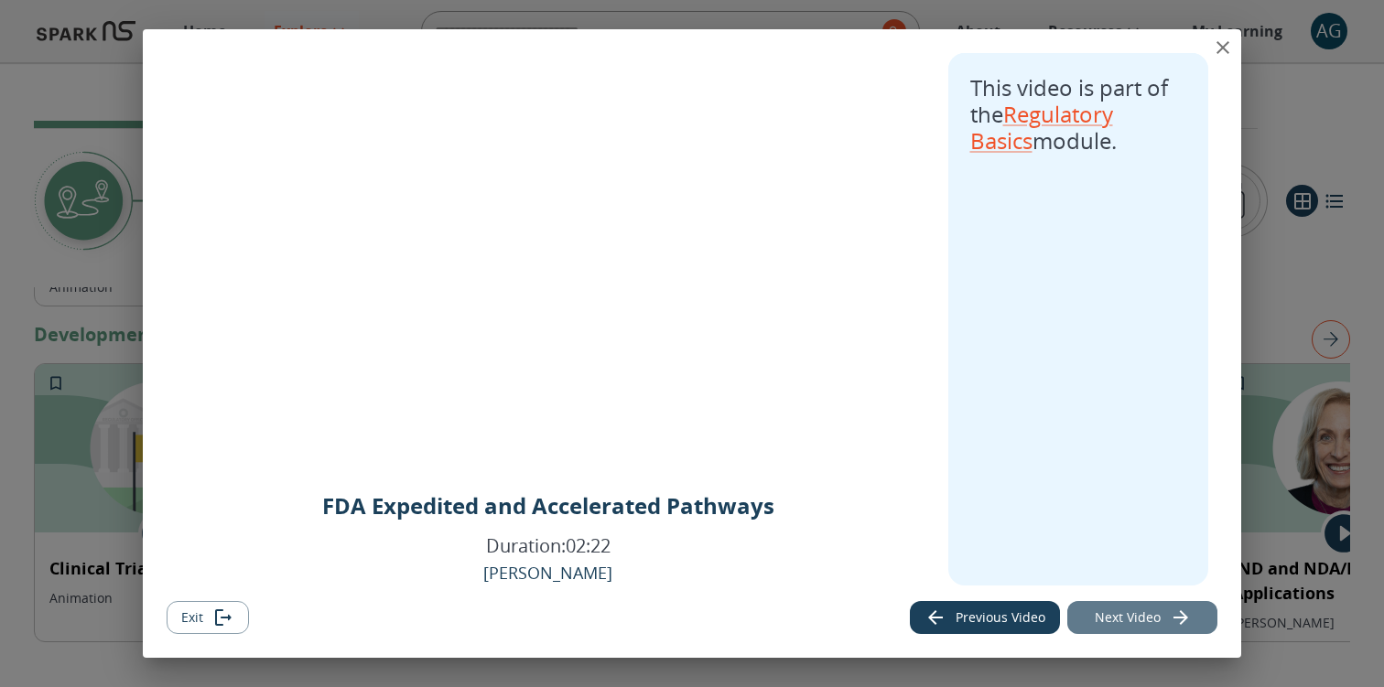
click at [1171, 622] on icon "Next video" at bounding box center [1181, 618] width 22 height 22
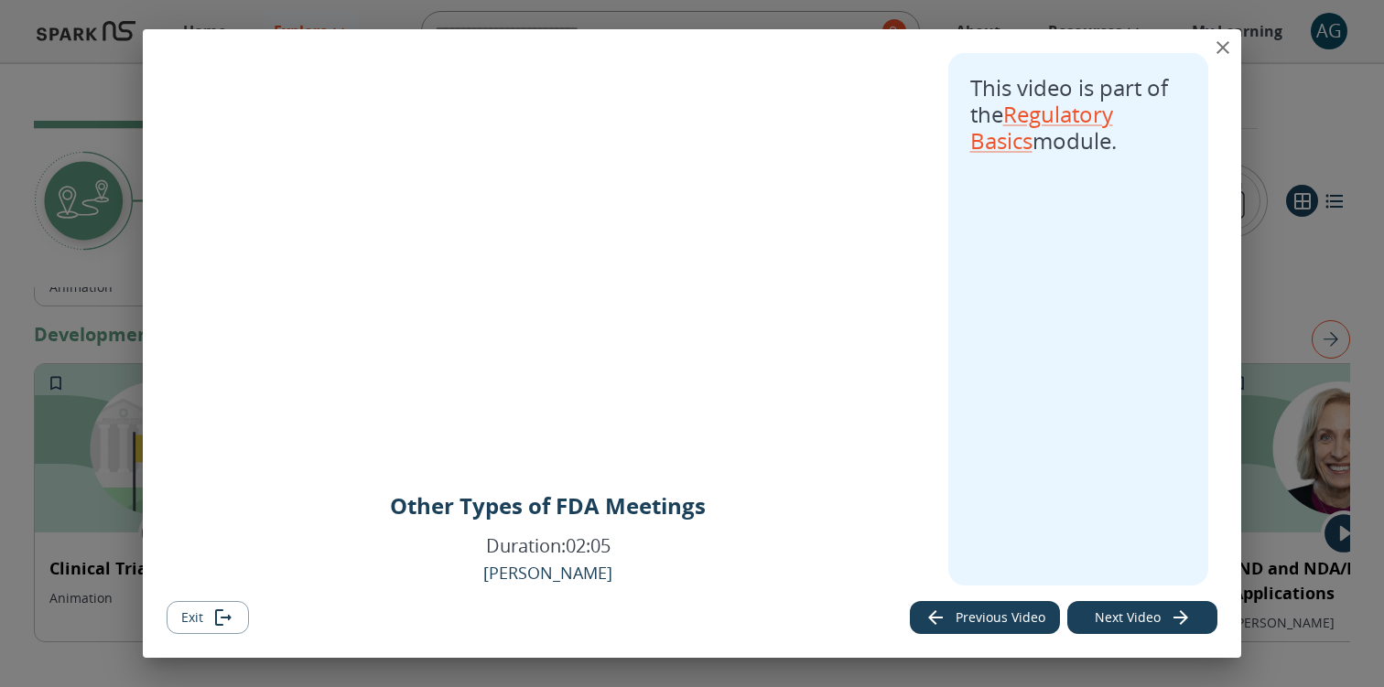
click at [1117, 617] on button "Next Video" at bounding box center [1142, 618] width 150 height 34
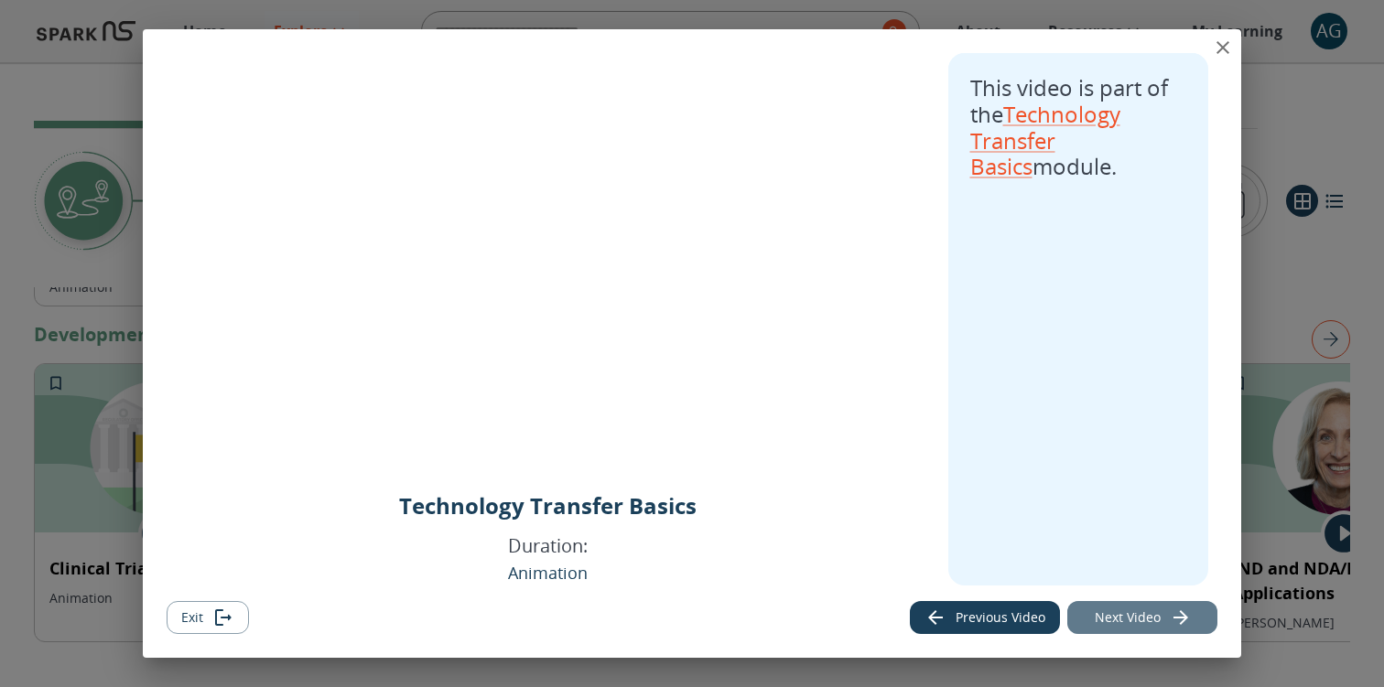
click at [1117, 617] on button "Next Video" at bounding box center [1142, 618] width 150 height 34
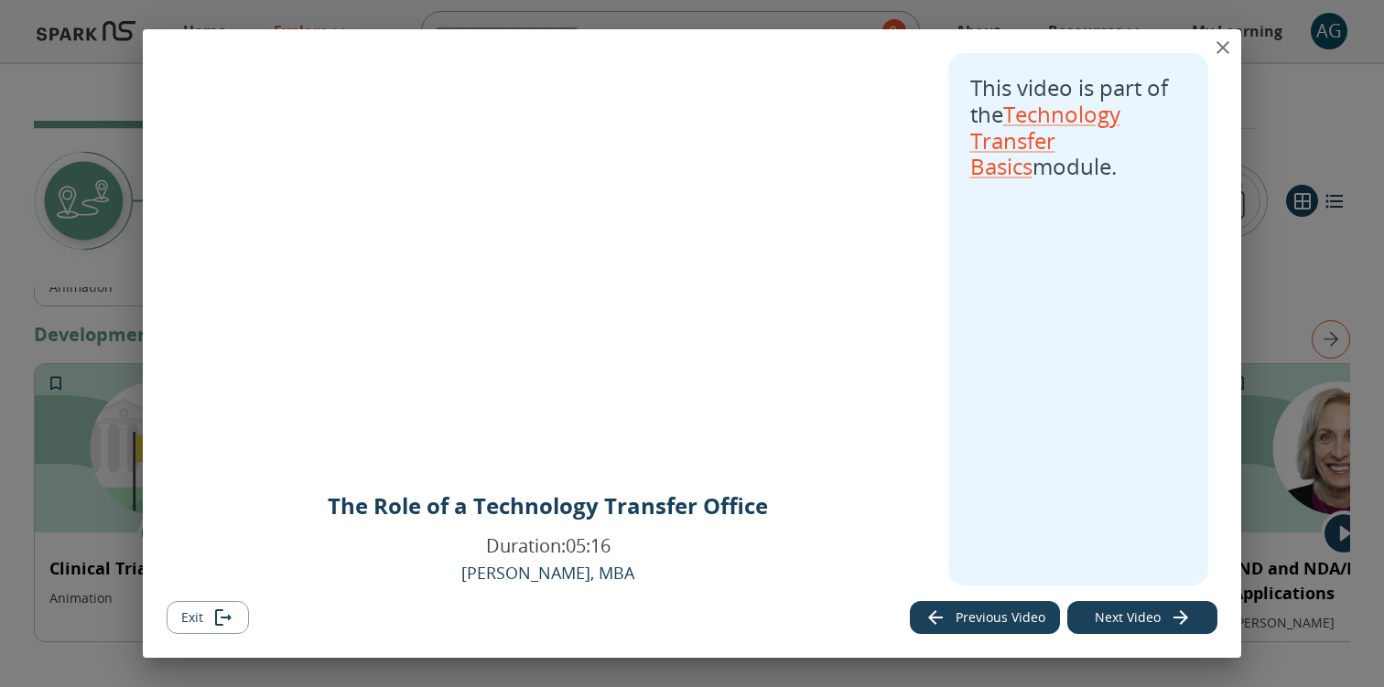
click at [1117, 617] on button "Next Video" at bounding box center [1142, 618] width 150 height 34
click at [1221, 53] on icon "close" at bounding box center [1223, 48] width 22 height 22
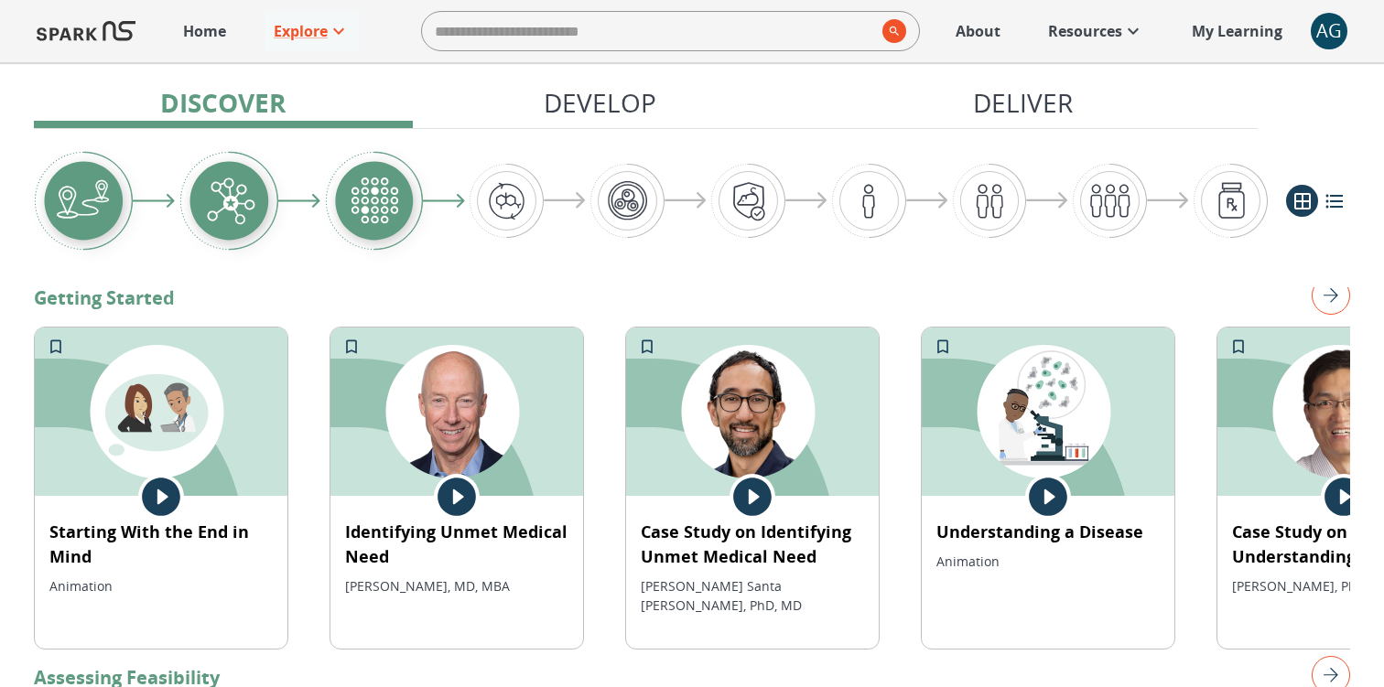
scroll to position [360, 0]
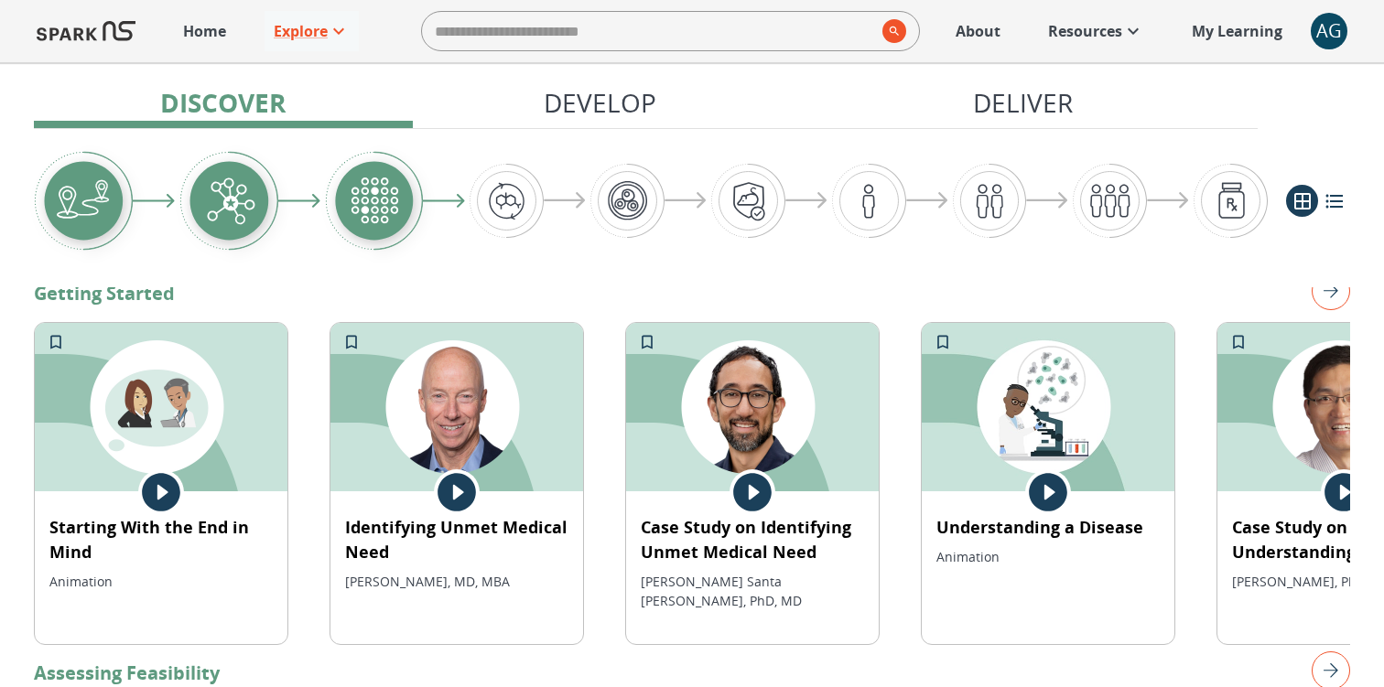
click at [1325, 293] on img "right" at bounding box center [1330, 291] width 38 height 38
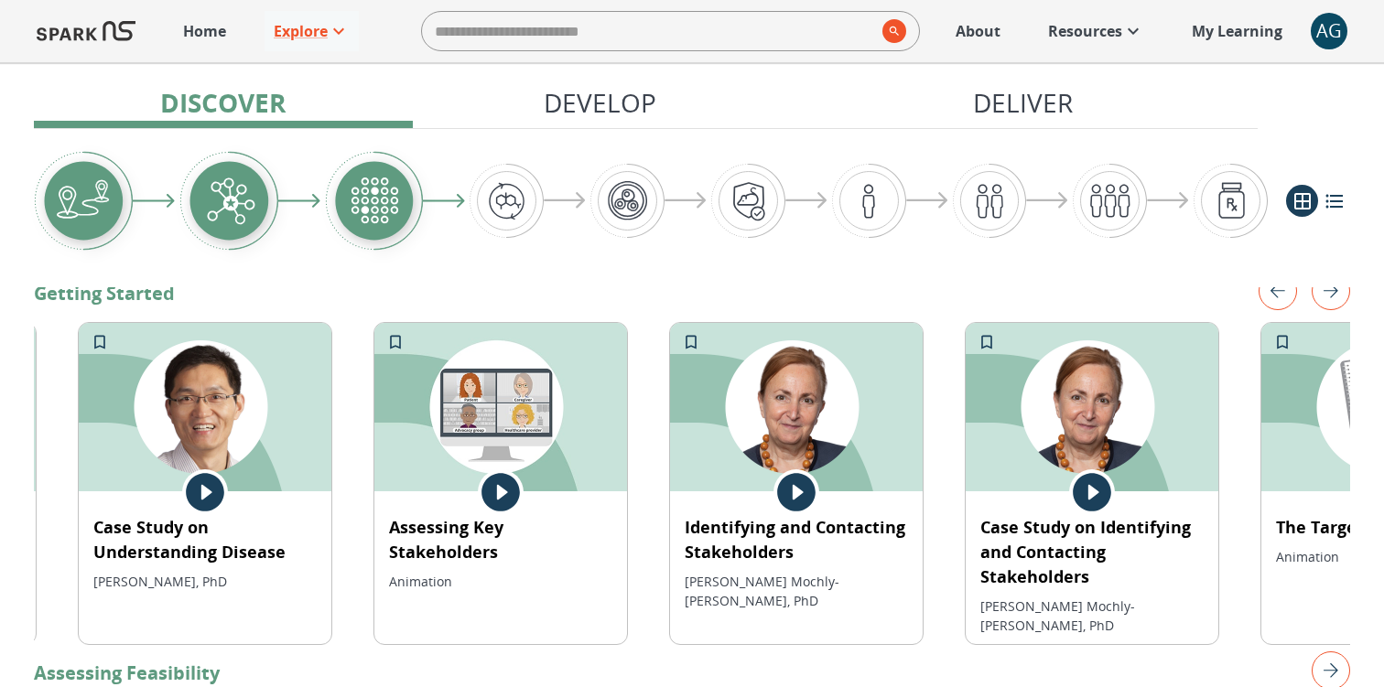
click at [1325, 293] on img "right" at bounding box center [1330, 291] width 38 height 38
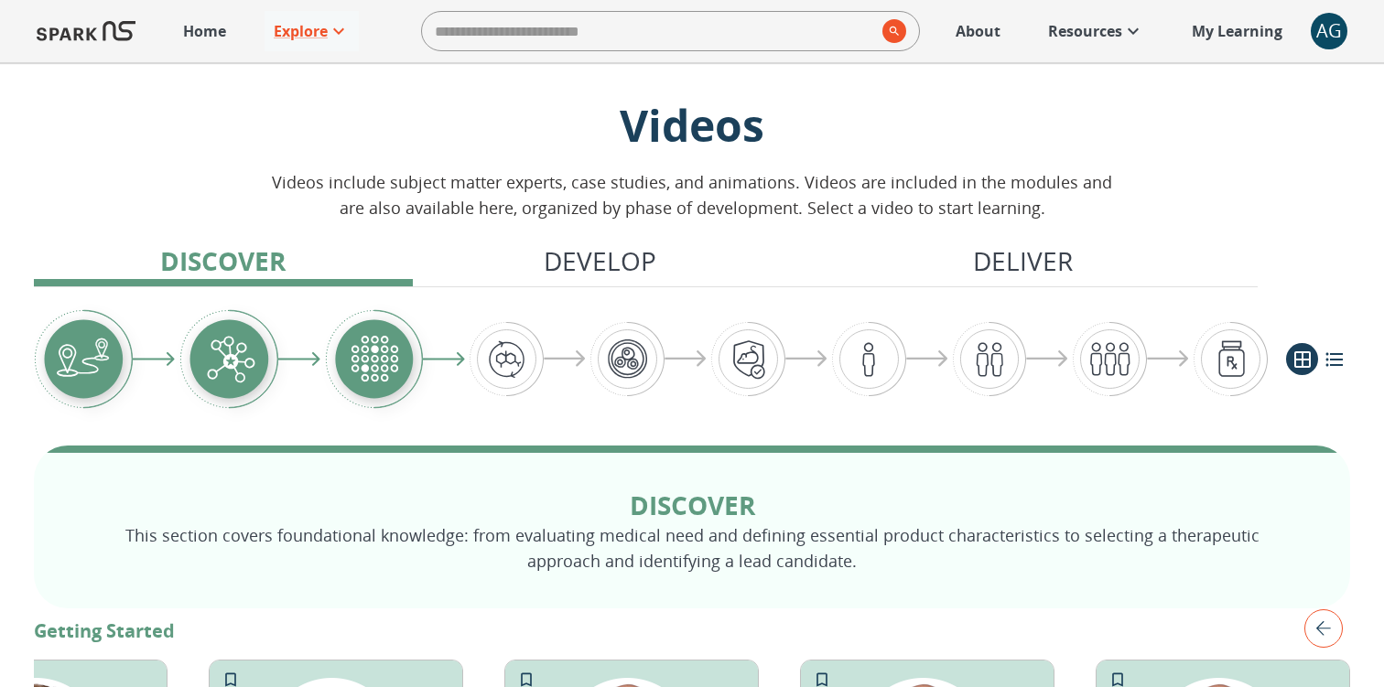
scroll to position [0, 0]
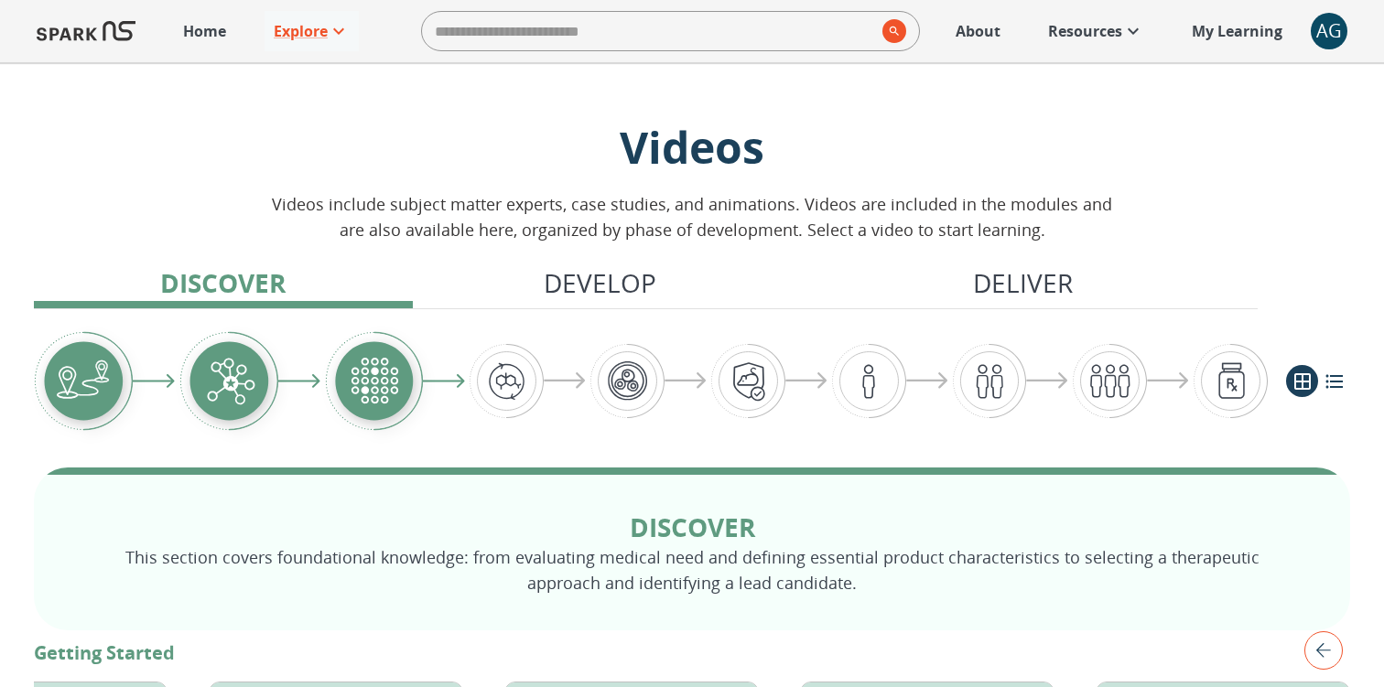
click at [214, 30] on p "Home" at bounding box center [204, 31] width 43 height 22
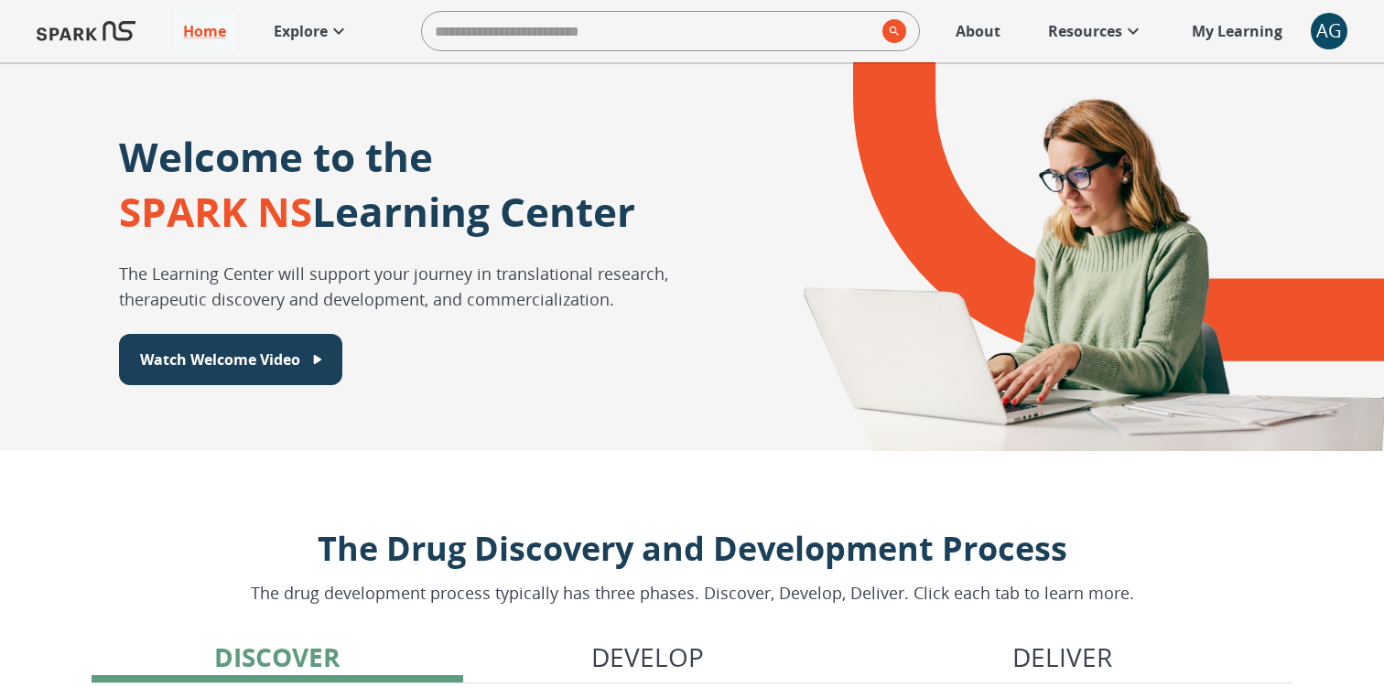
click at [335, 40] on icon at bounding box center [339, 31] width 22 height 22
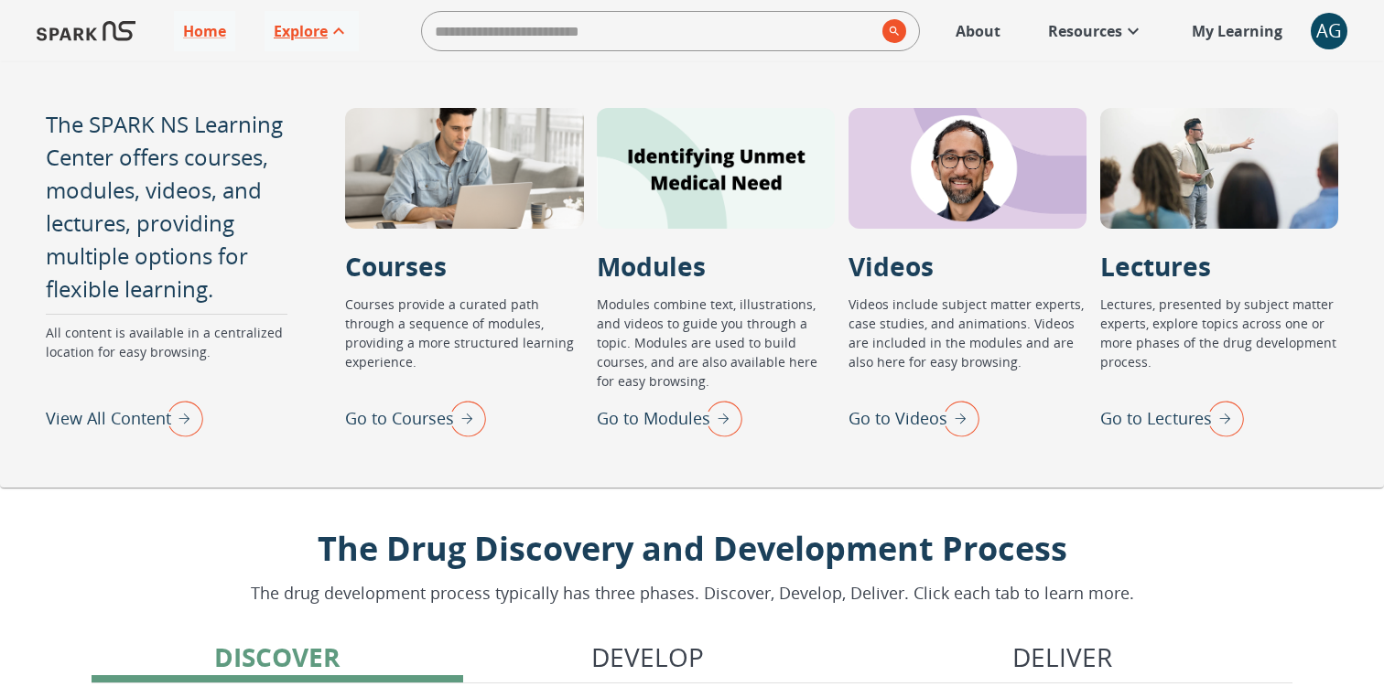
click at [199, 403] on img "View All Content" at bounding box center [180, 418] width 46 height 48
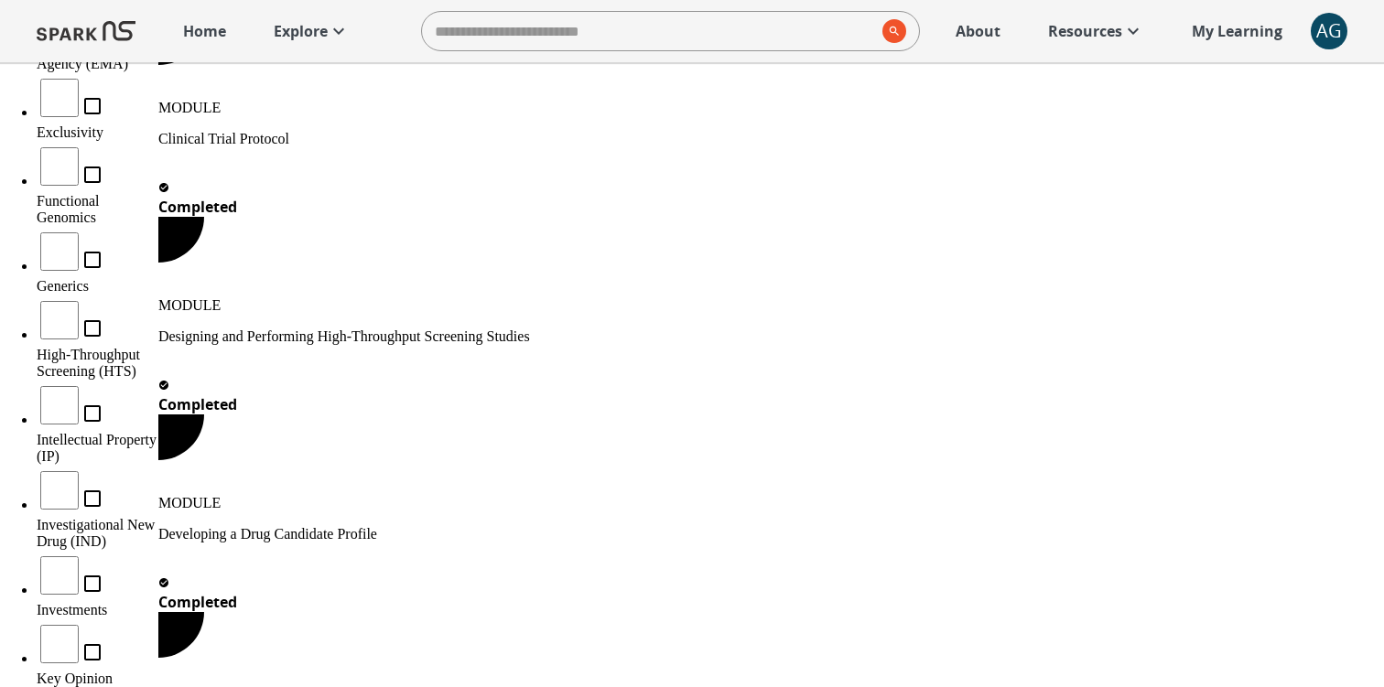
scroll to position [2509, 0]
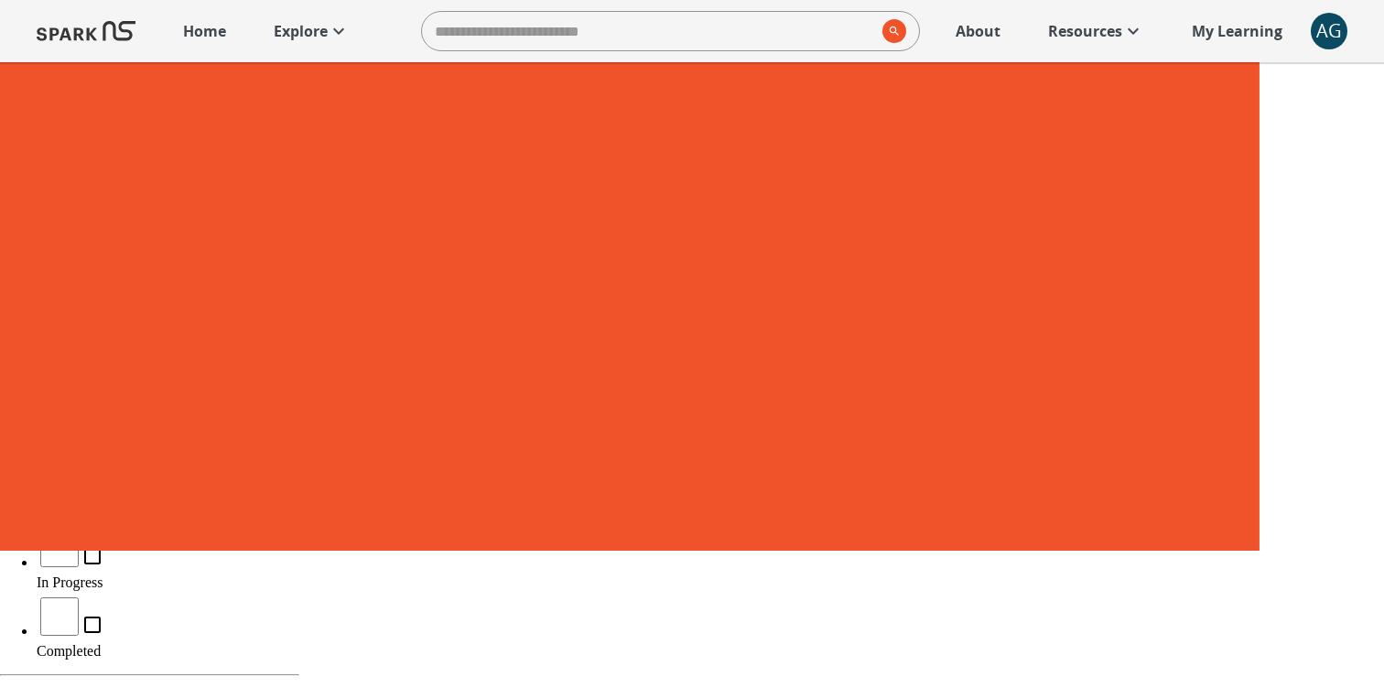
scroll to position [0, 0]
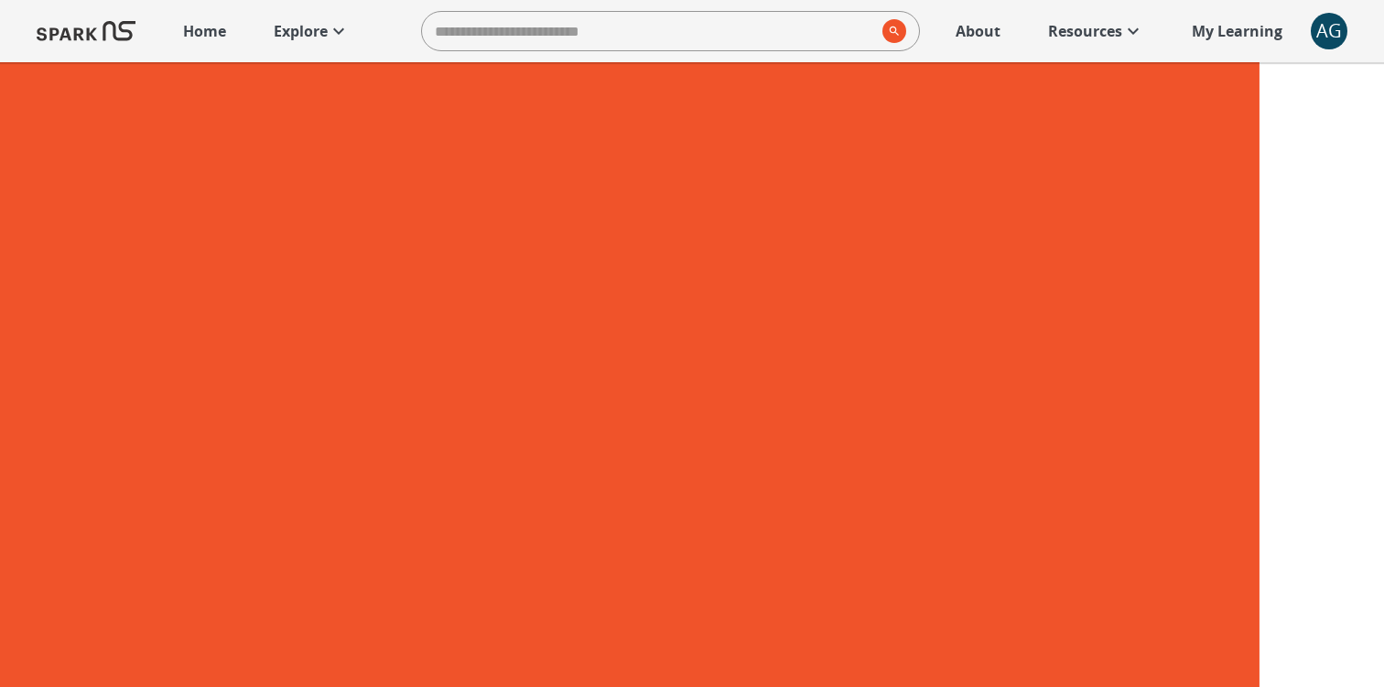
click at [61, 221] on span "Courses" at bounding box center [168, 229] width 263 height 16
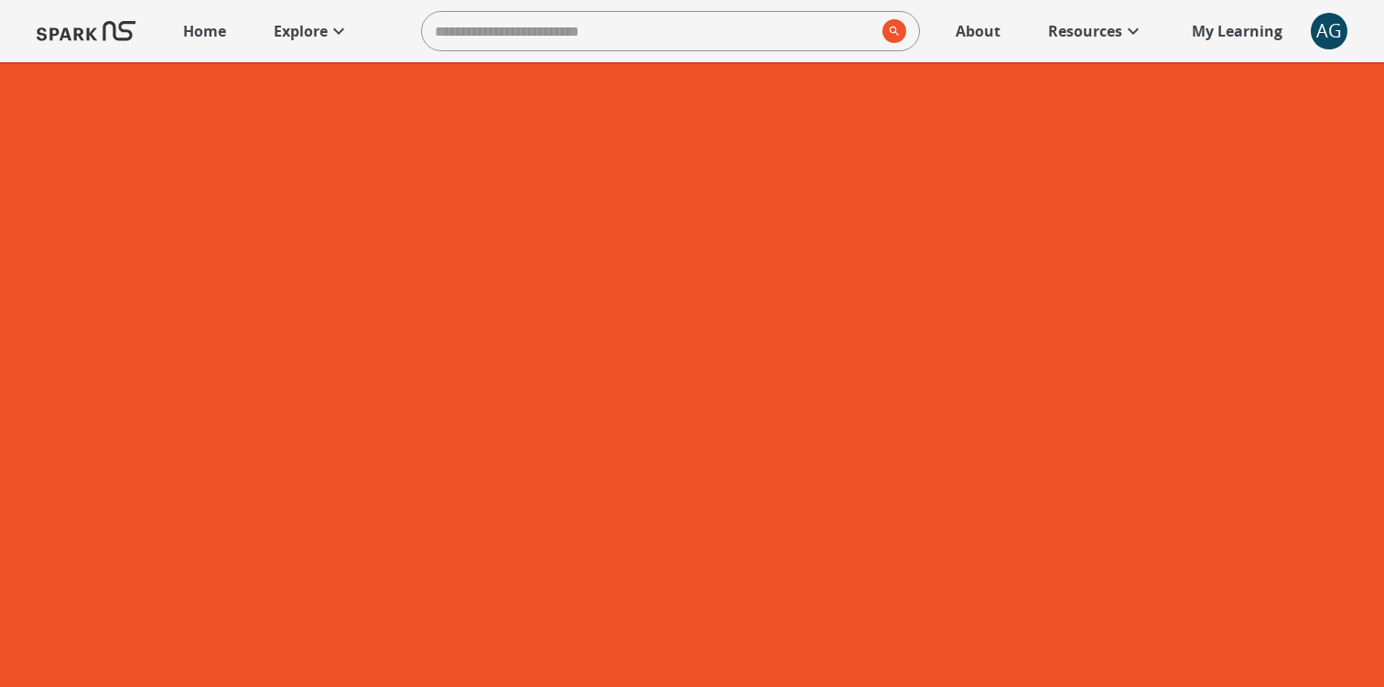
click at [75, 290] on span "Modules" at bounding box center [98, 298] width 122 height 16
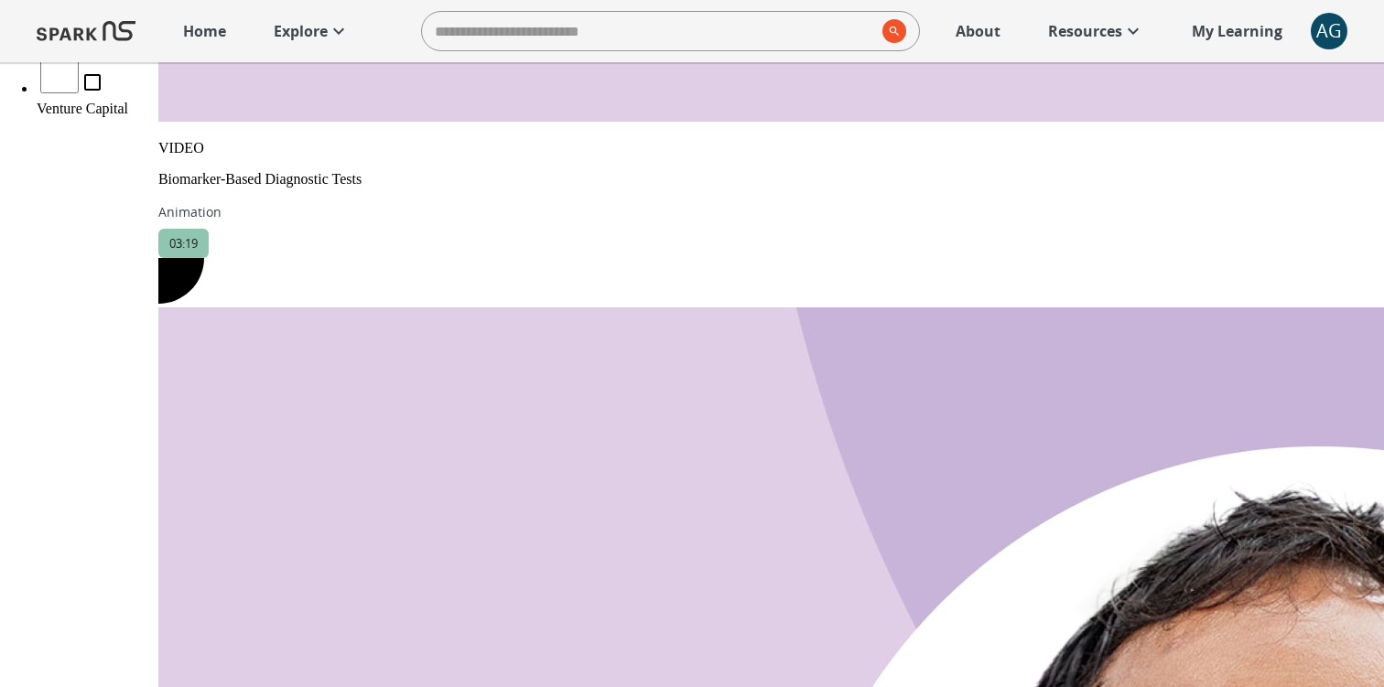
scroll to position [5129, 0]
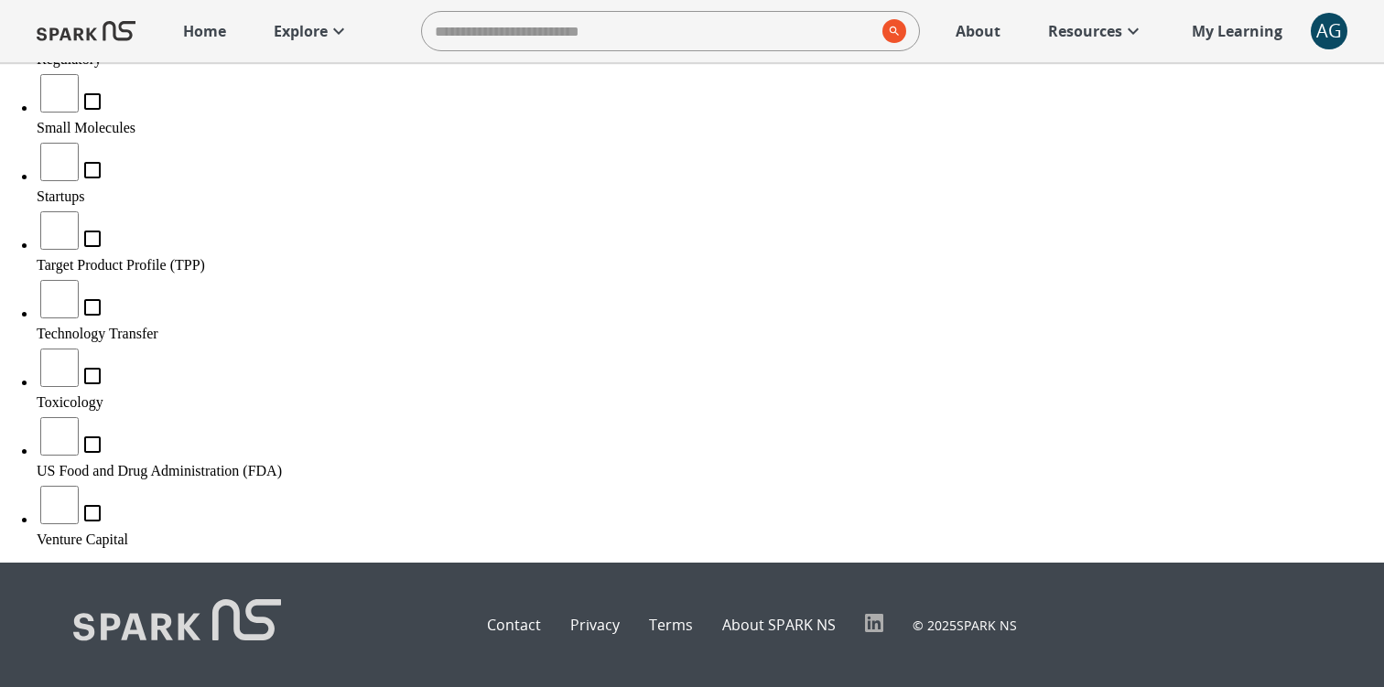
scroll to position [146, 0]
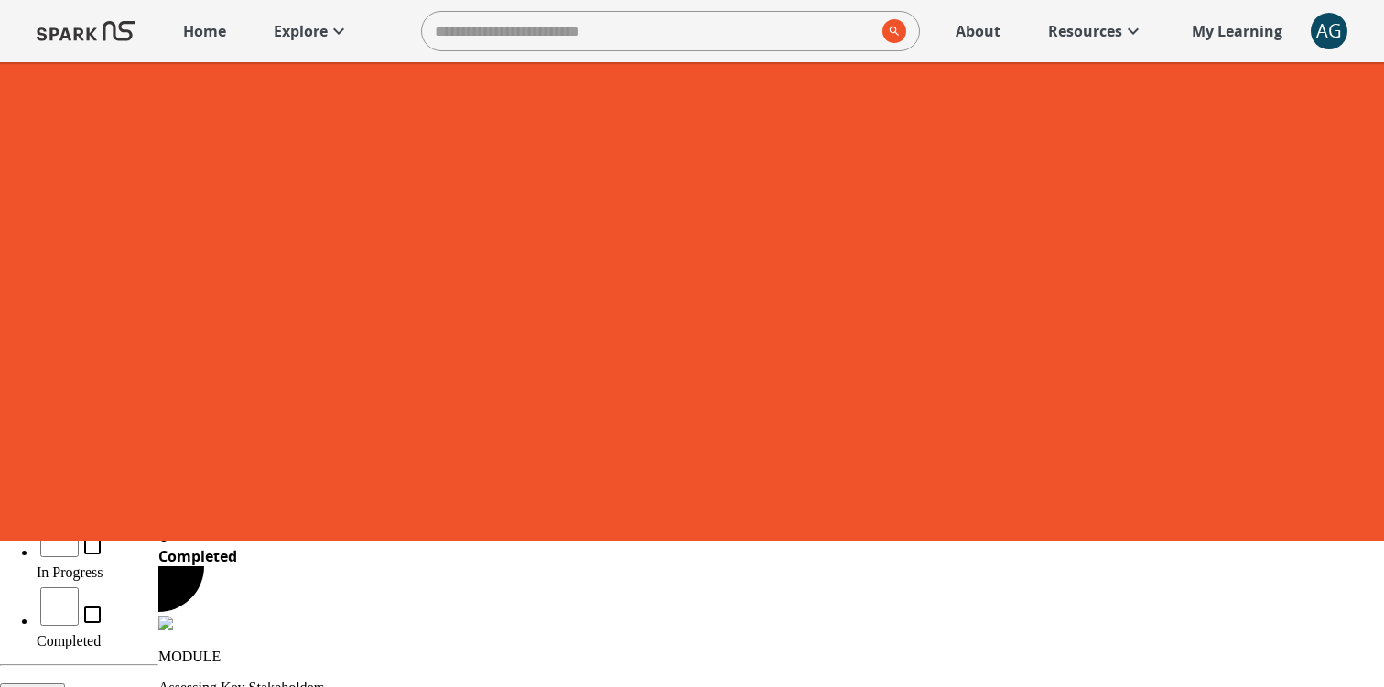
click at [88, 498] on span "Not Started" at bounding box center [98, 504] width 122 height 16
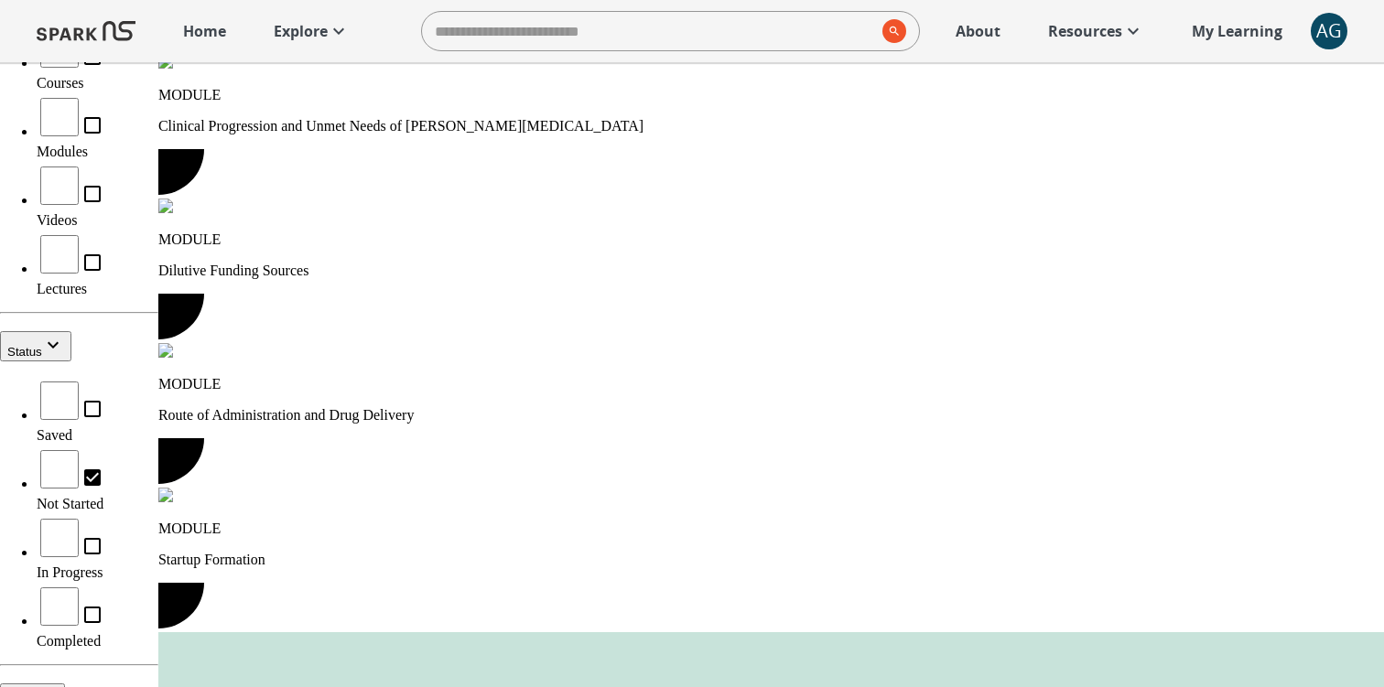
scroll to position [0, 0]
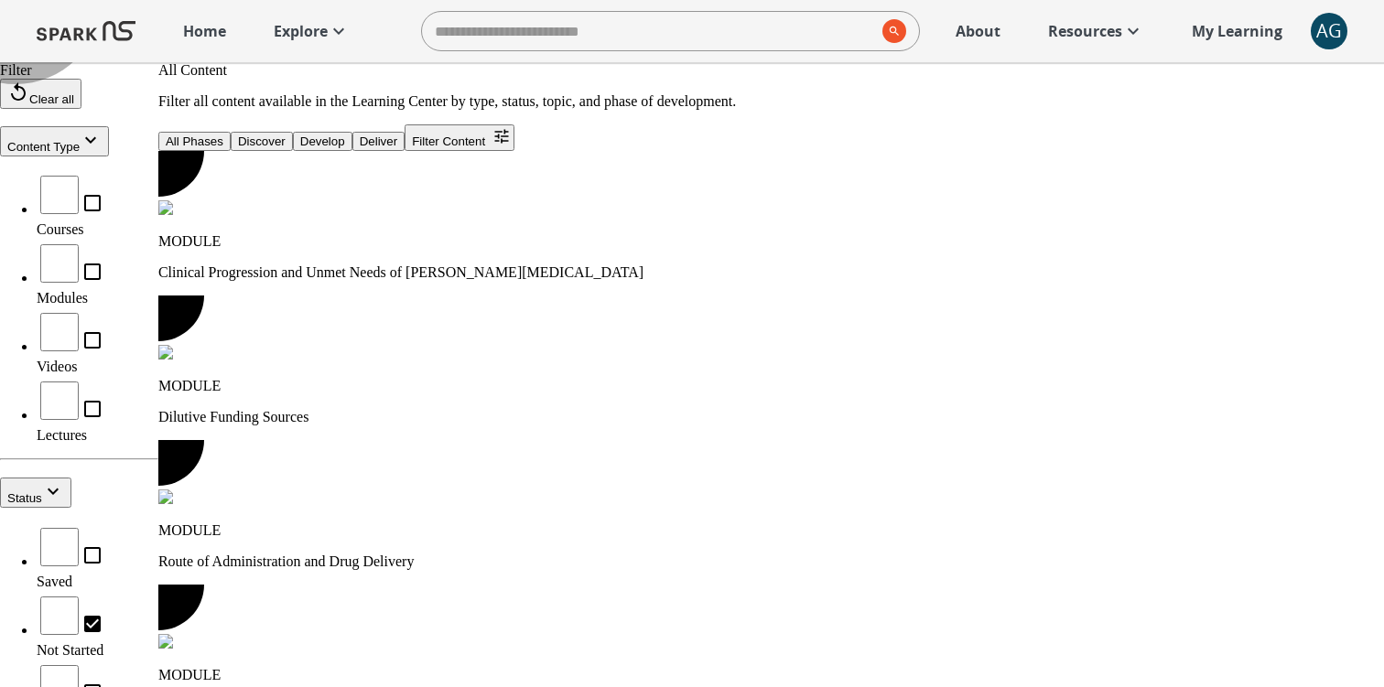
click at [293, 151] on button "Discover" at bounding box center [262, 141] width 62 height 19
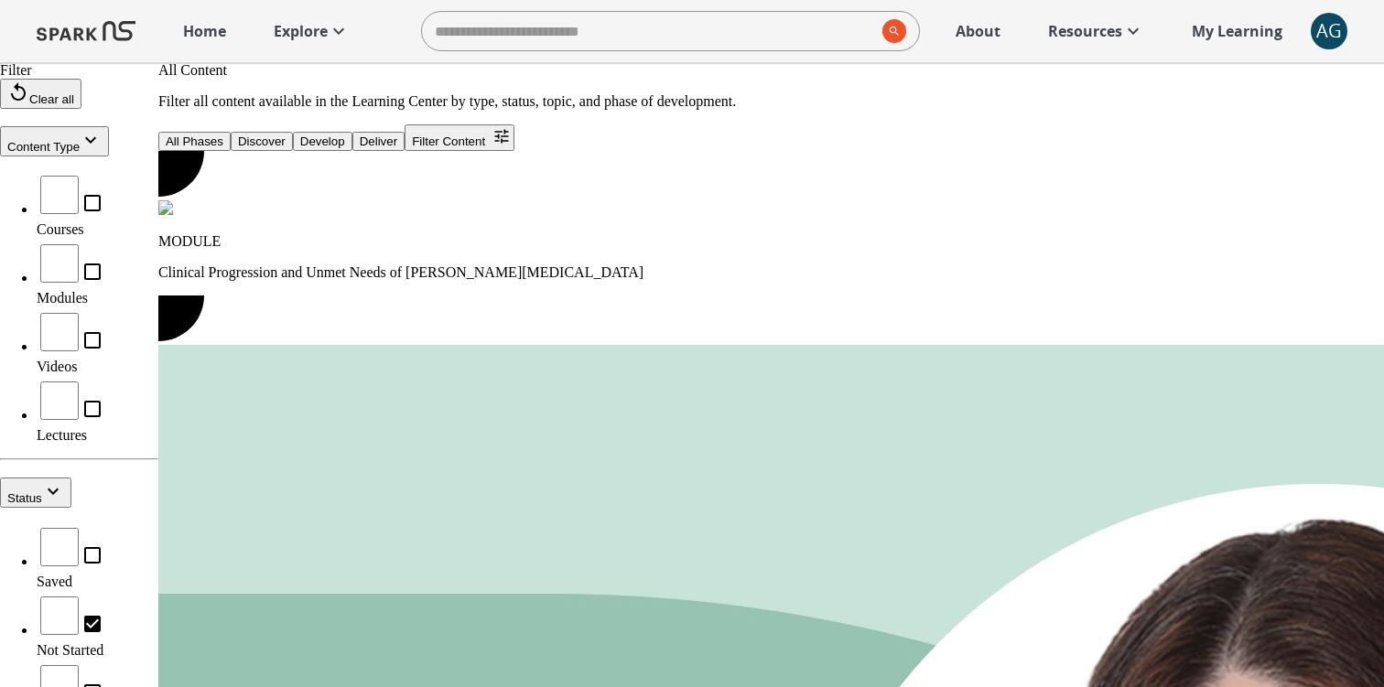
click at [352, 151] on button "Develop" at bounding box center [322, 141] width 59 height 19
